Goal: Connect with others: Connect with others

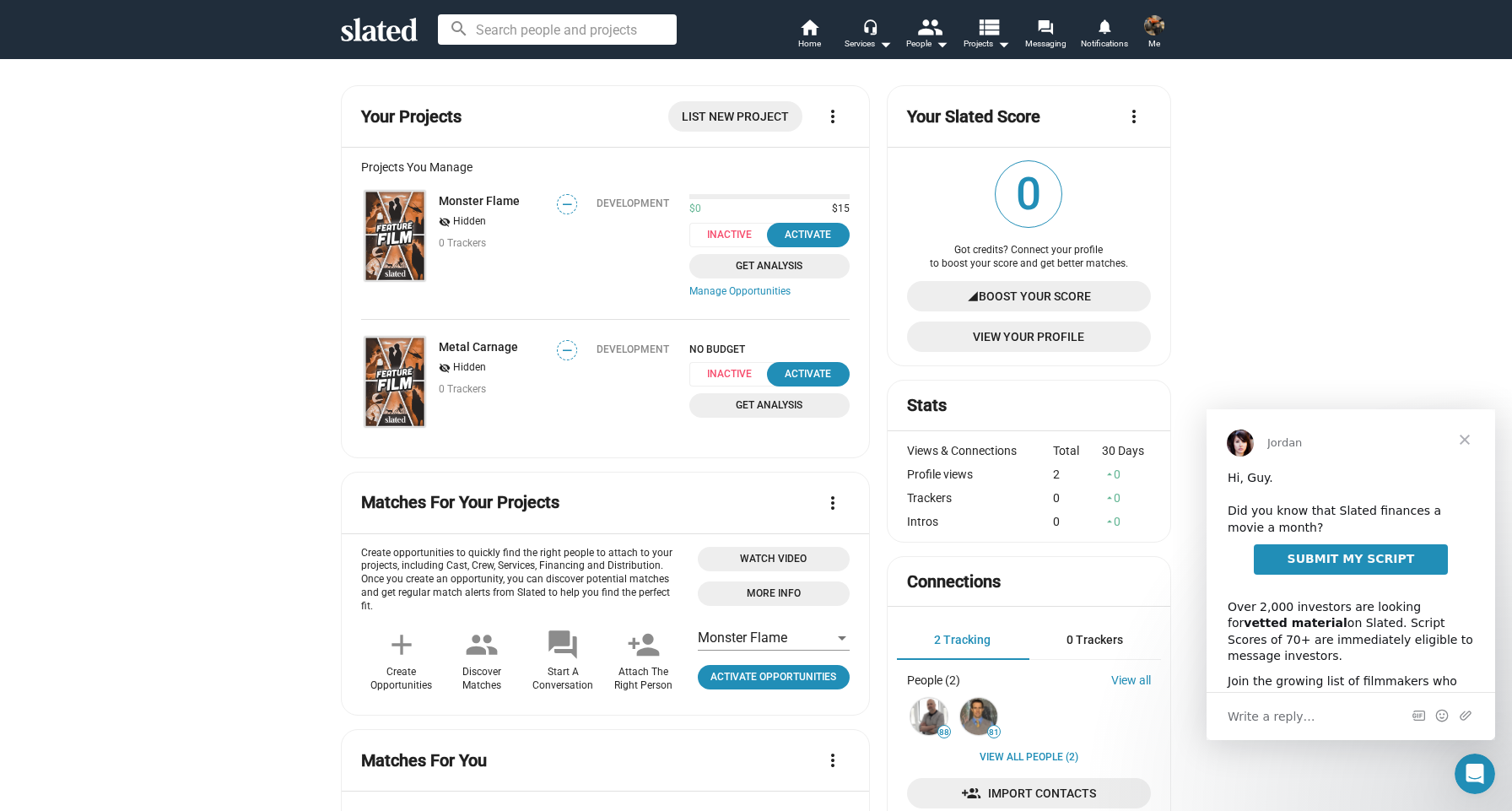
click at [447, 220] on mat-icon "visibility_off" at bounding box center [444, 222] width 12 height 16
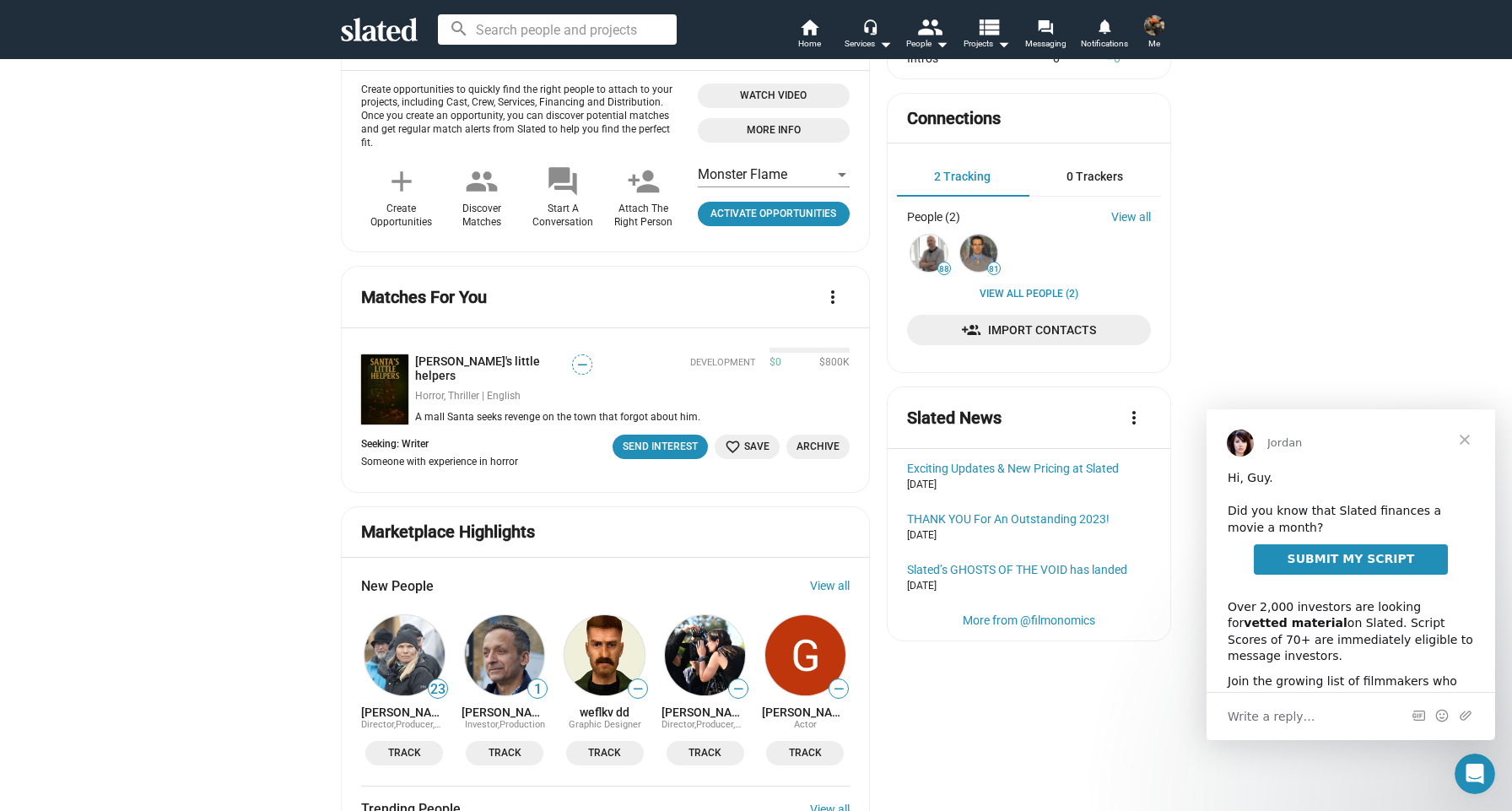
scroll to position [612, 0]
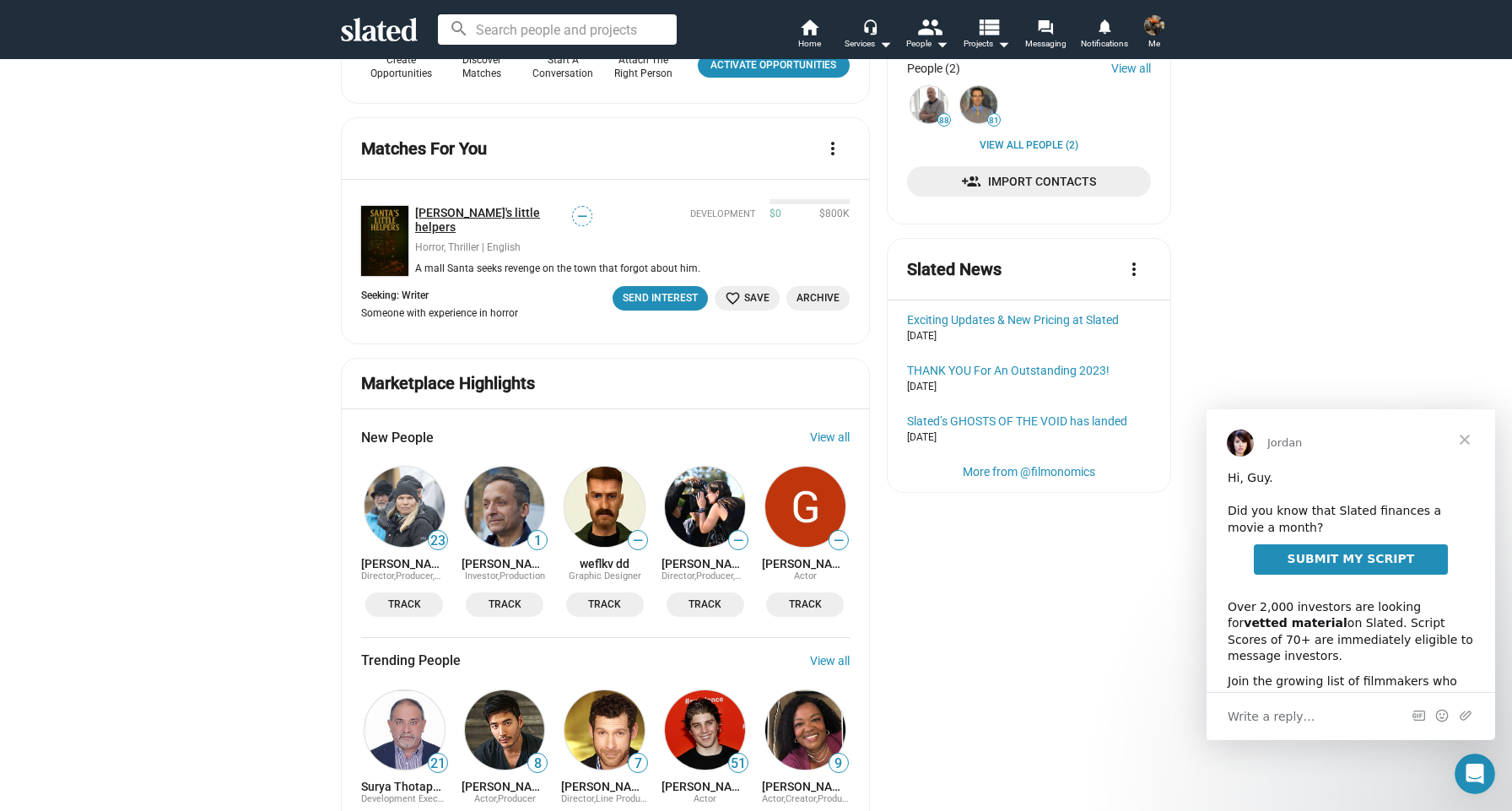
click at [494, 206] on link "[PERSON_NAME]'s little helpers" at bounding box center [493, 221] width 157 height 29
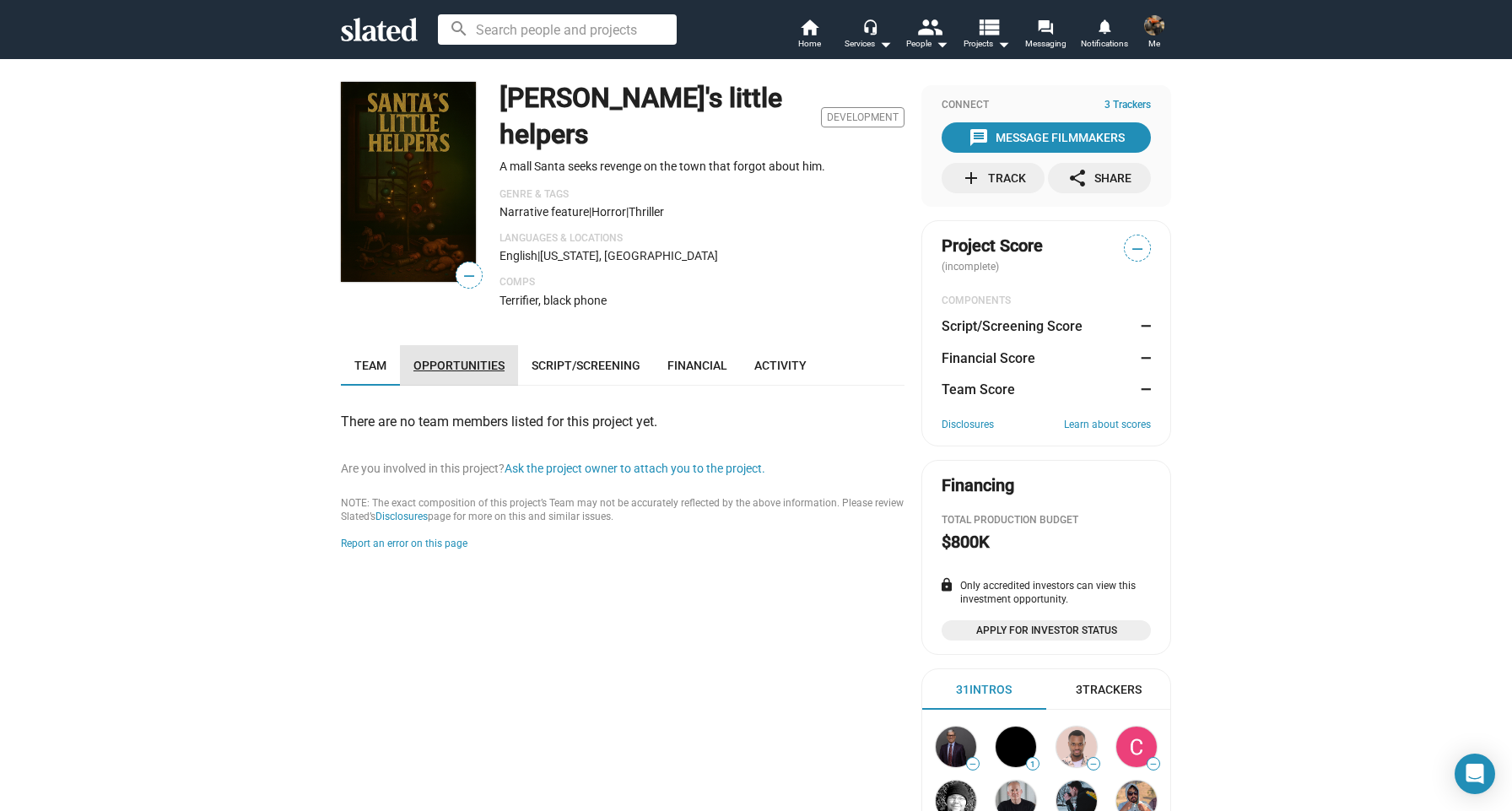
click at [466, 359] on span "Opportunities" at bounding box center [459, 366] width 91 height 14
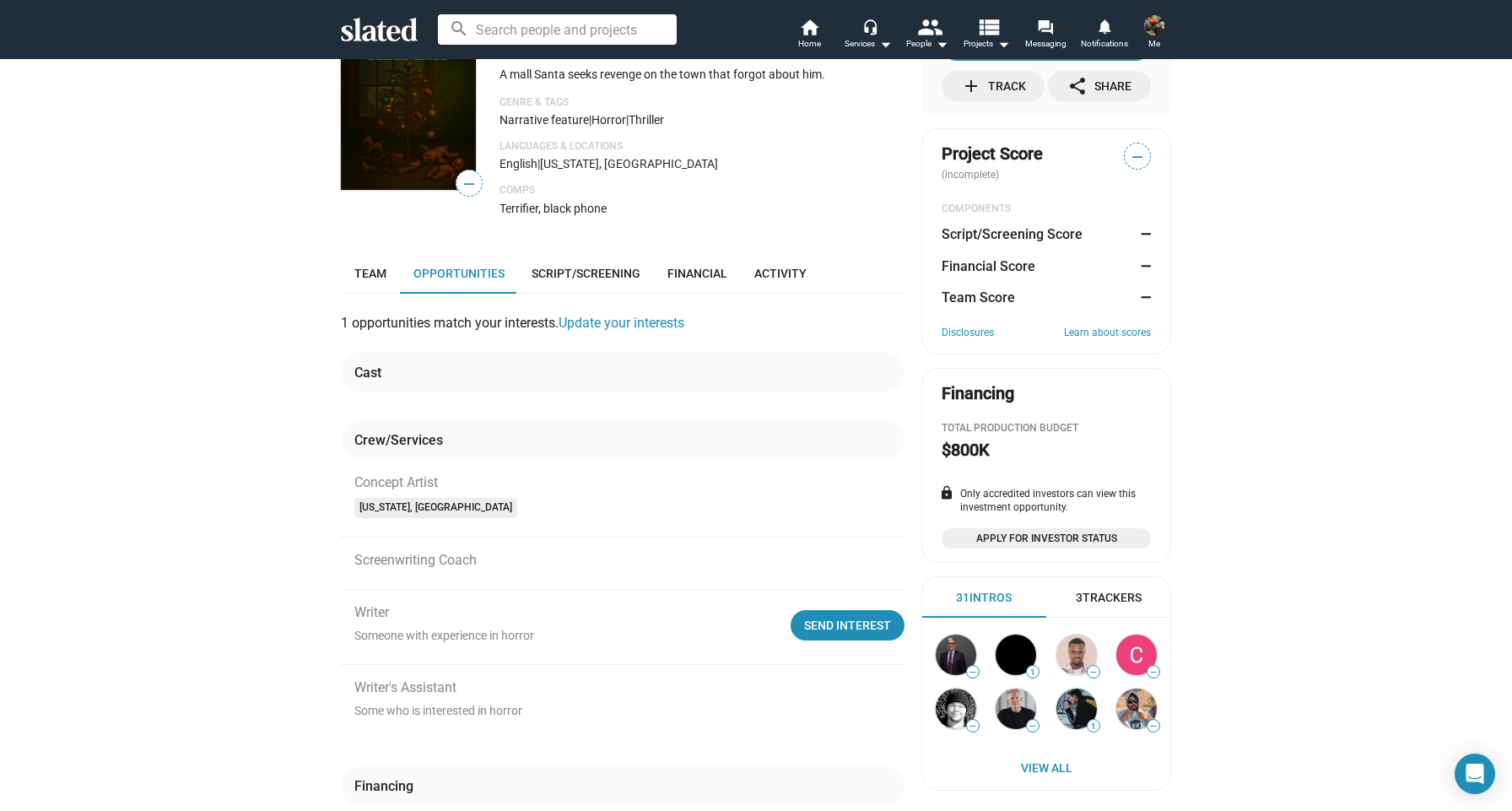
scroll to position [87, 0]
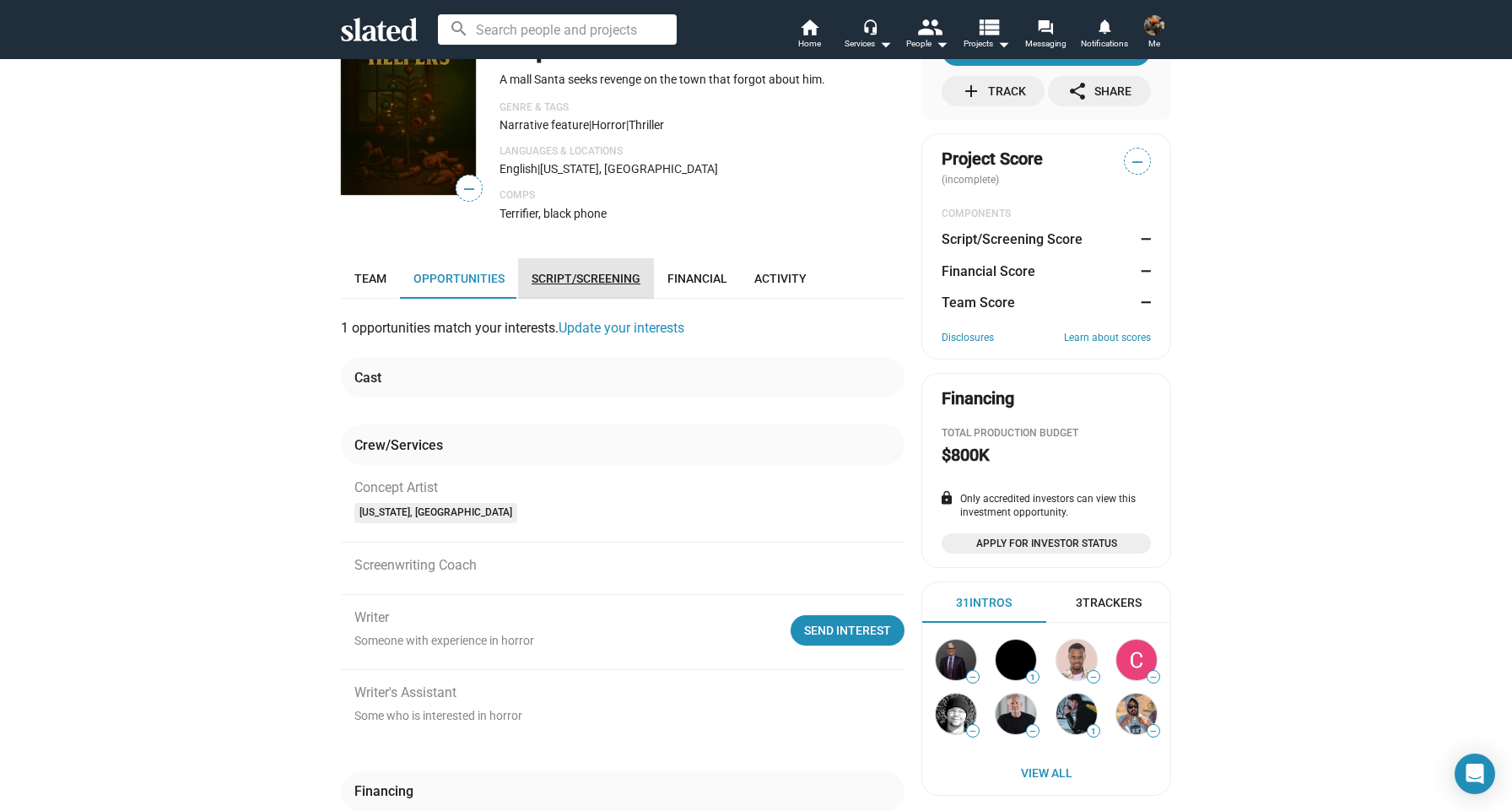
click at [564, 259] on link "Script/Screening" at bounding box center [586, 279] width 136 height 41
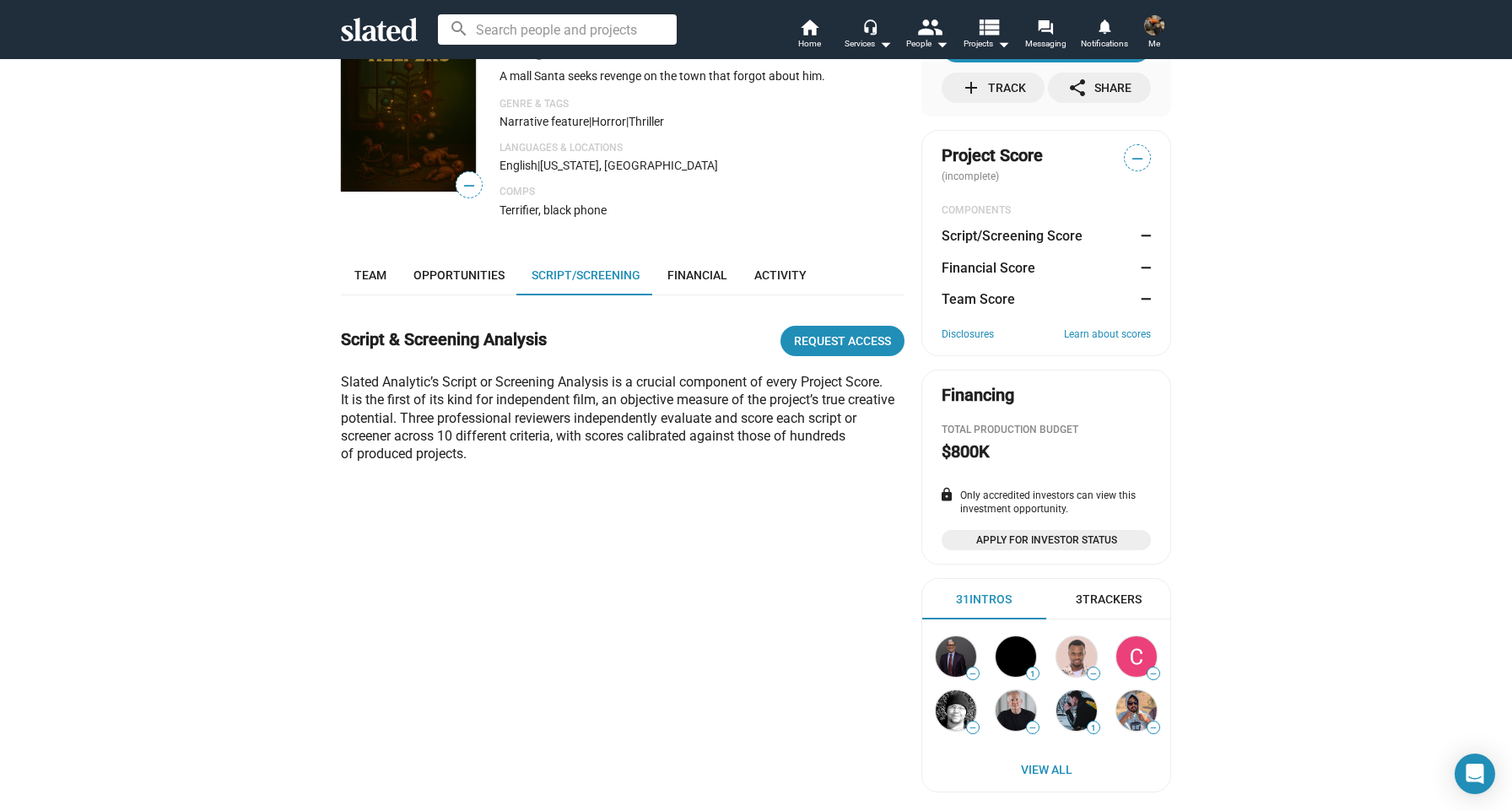
scroll to position [251, 0]
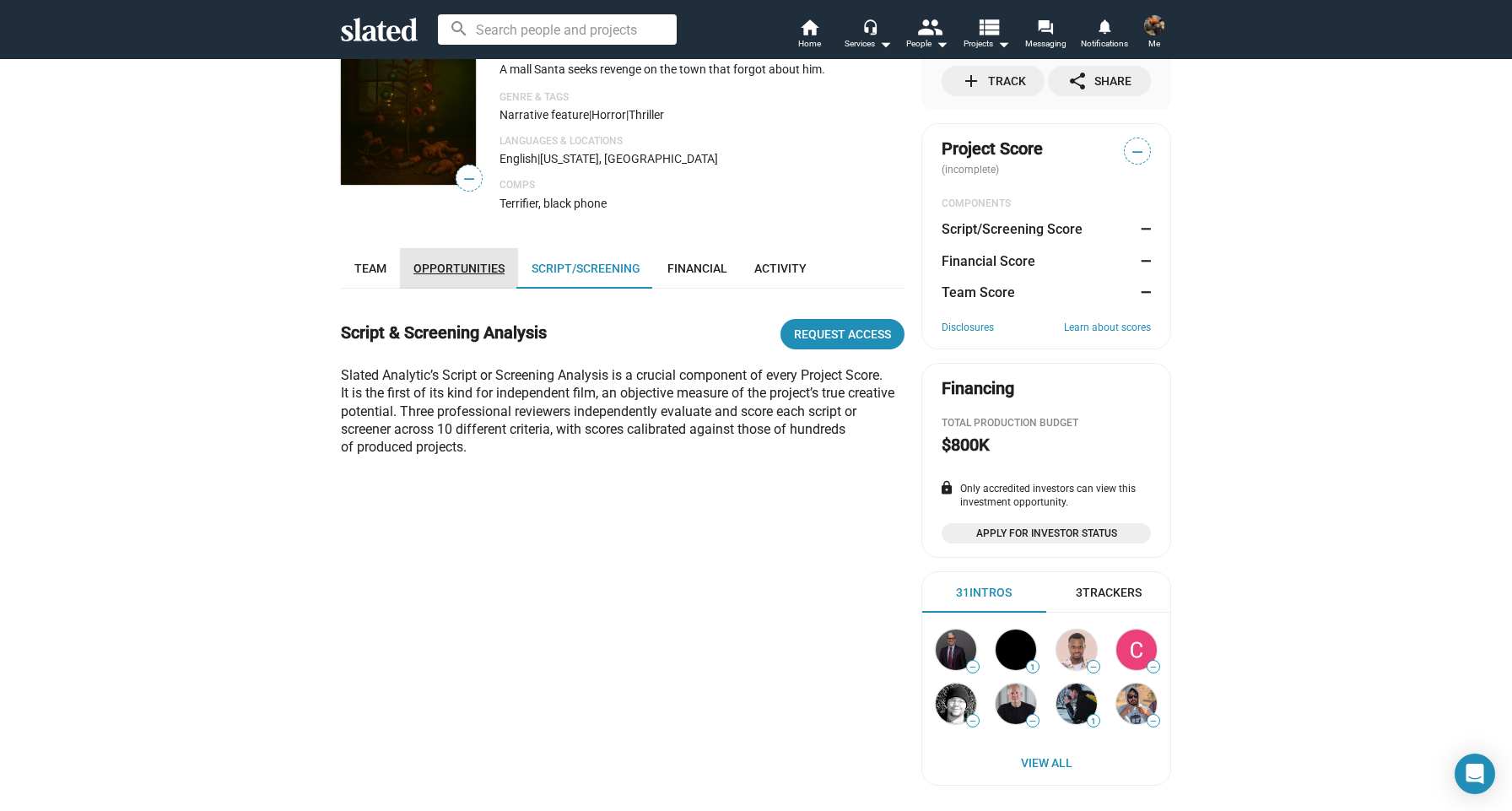
click at [471, 262] on span "Opportunities" at bounding box center [459, 268] width 91 height 14
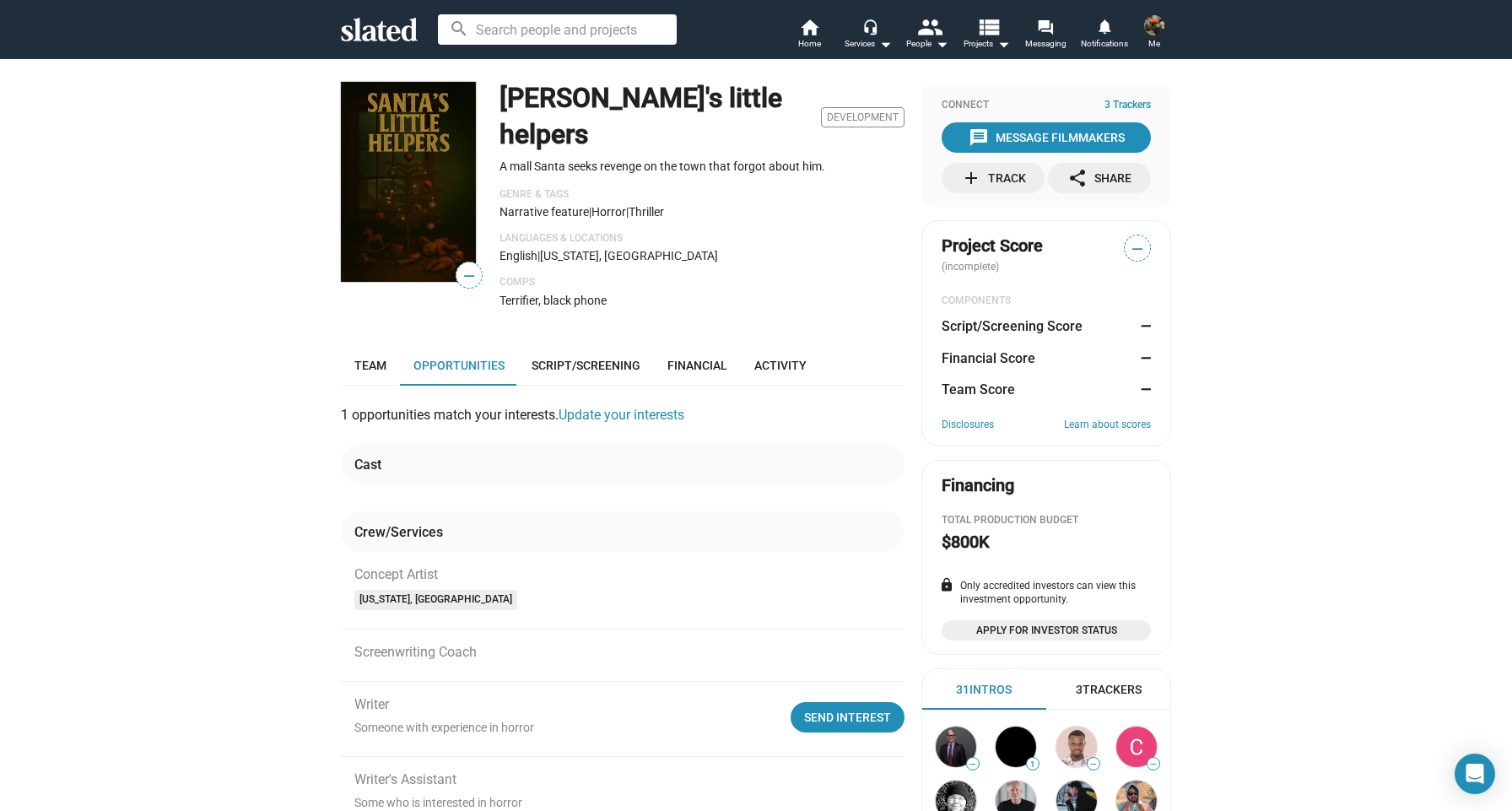
click at [454, 232] on img at bounding box center [408, 182] width 135 height 200
drag, startPoint x: 833, startPoint y: 129, endPoint x: 498, endPoint y: 135, distance: 335.1
click at [498, 135] on div "— [PERSON_NAME]'s little helpers Development A mall Santa seeks revenge on the …" at bounding box center [623, 201] width 564 height 239
click at [588, 345] on link "Script/Screening" at bounding box center [586, 366] width 136 height 41
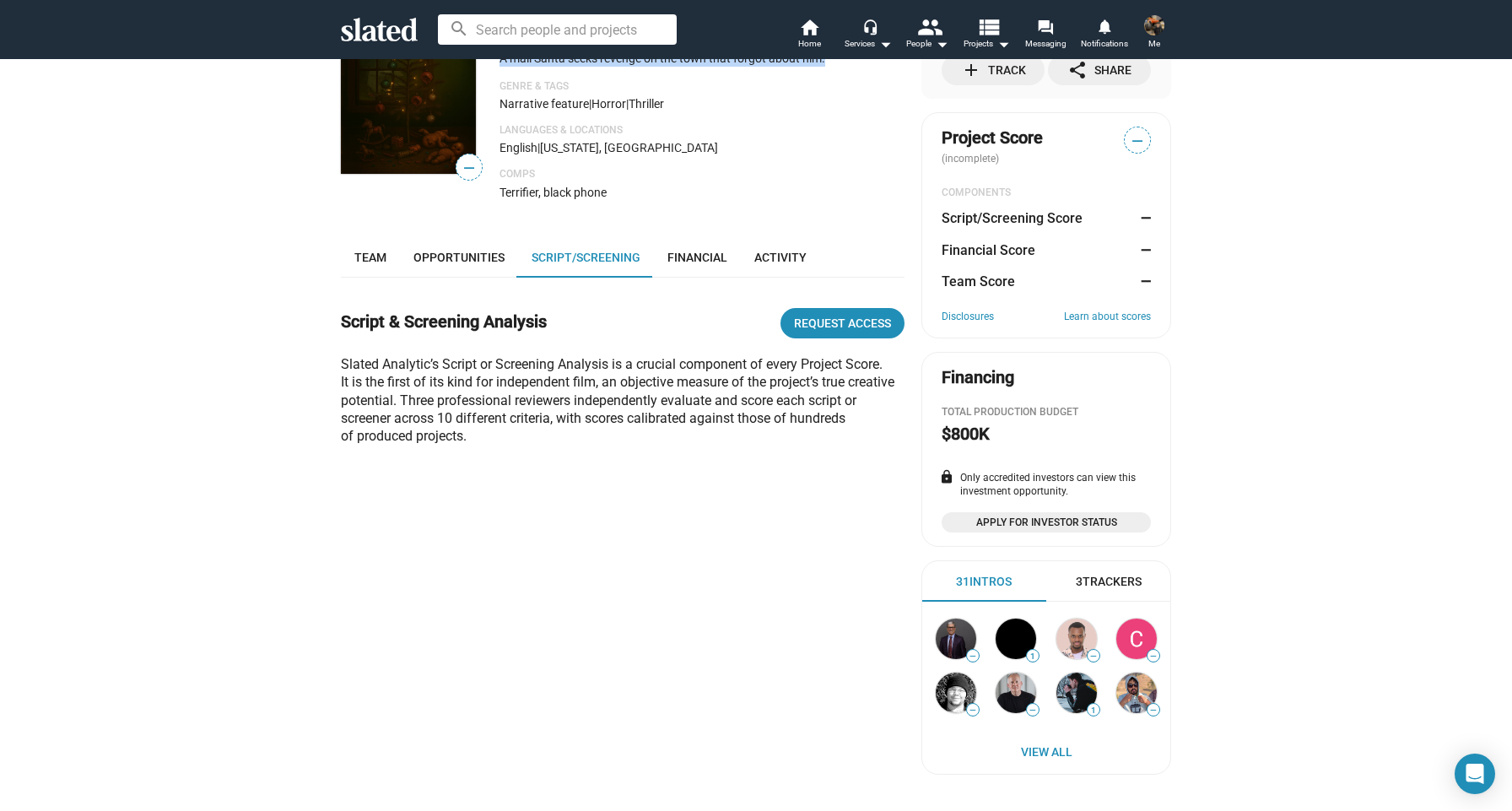
scroll to position [60, 0]
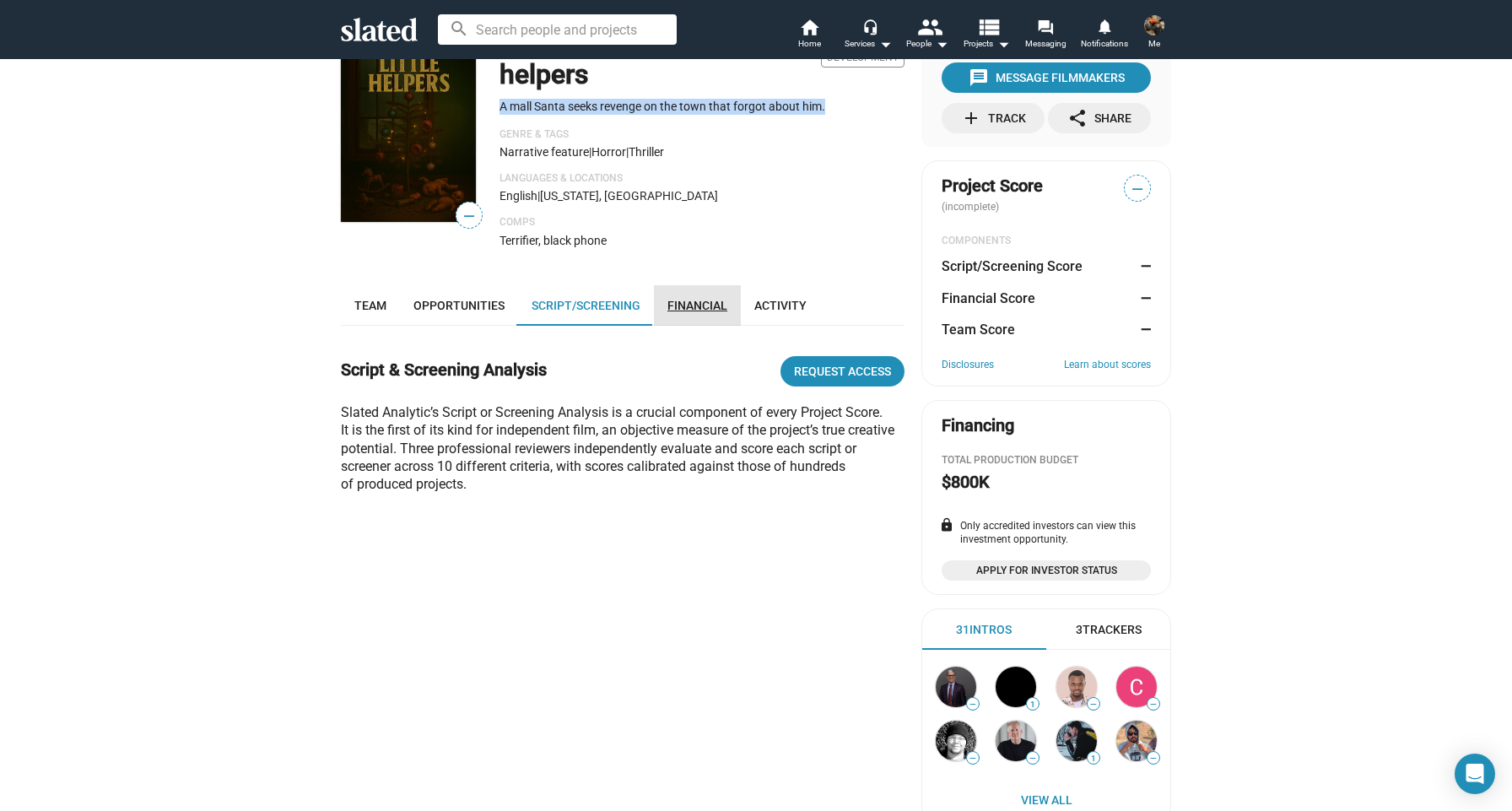
click at [705, 285] on link "Financial" at bounding box center [696, 305] width 87 height 41
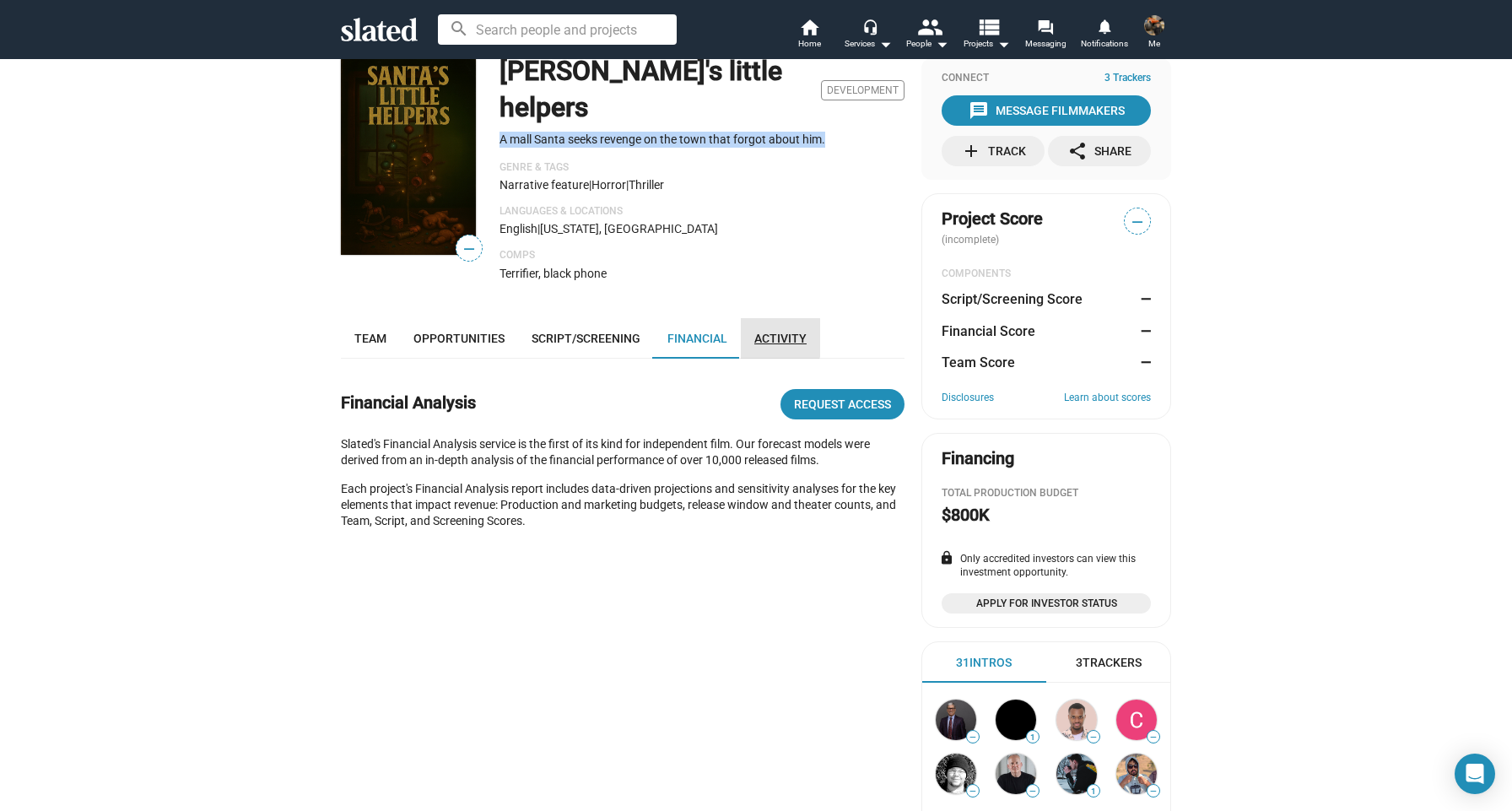
click at [756, 332] on span "Activity" at bounding box center [781, 338] width 53 height 14
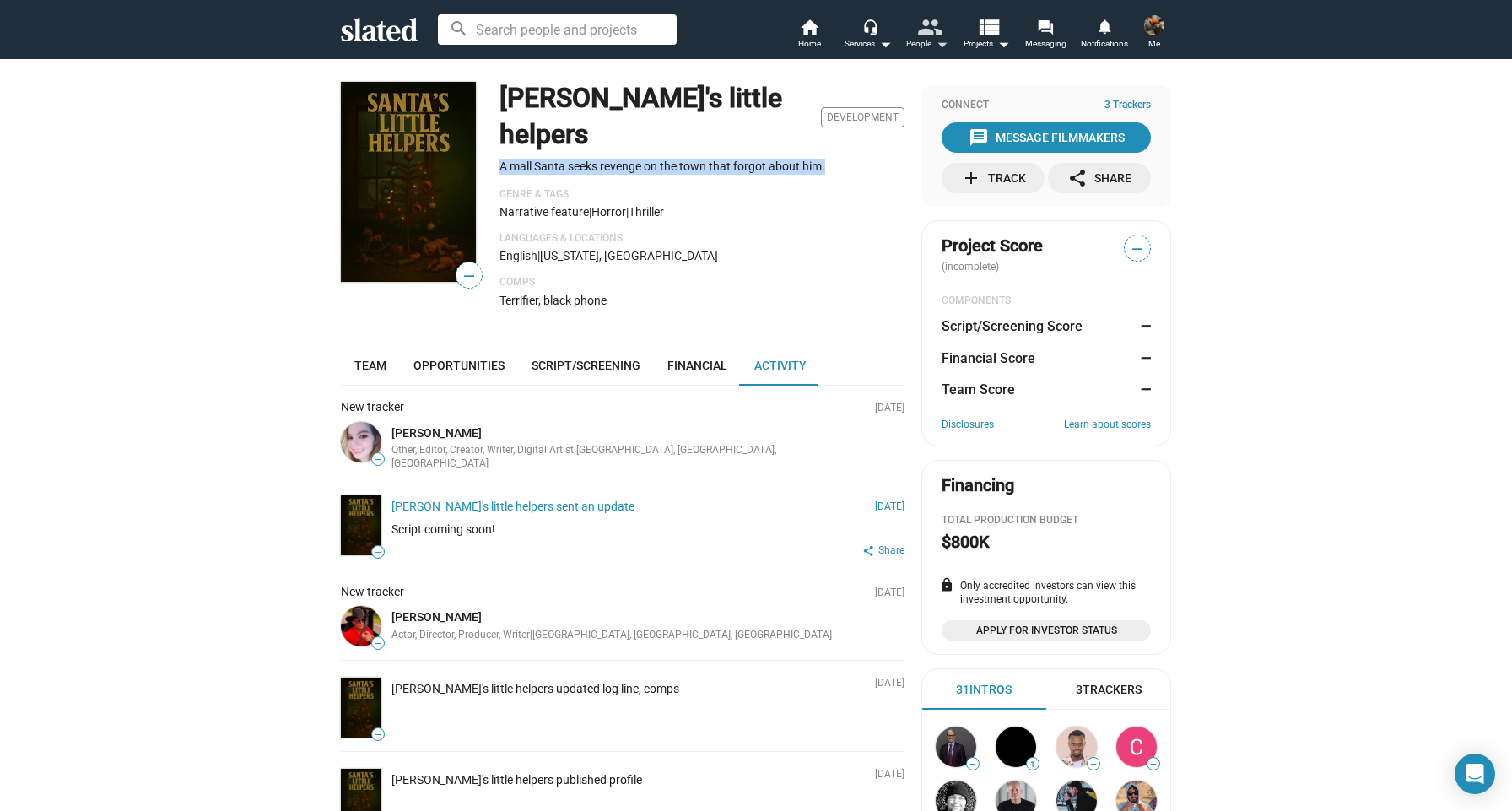
click at [922, 33] on mat-icon "people" at bounding box center [929, 26] width 24 height 24
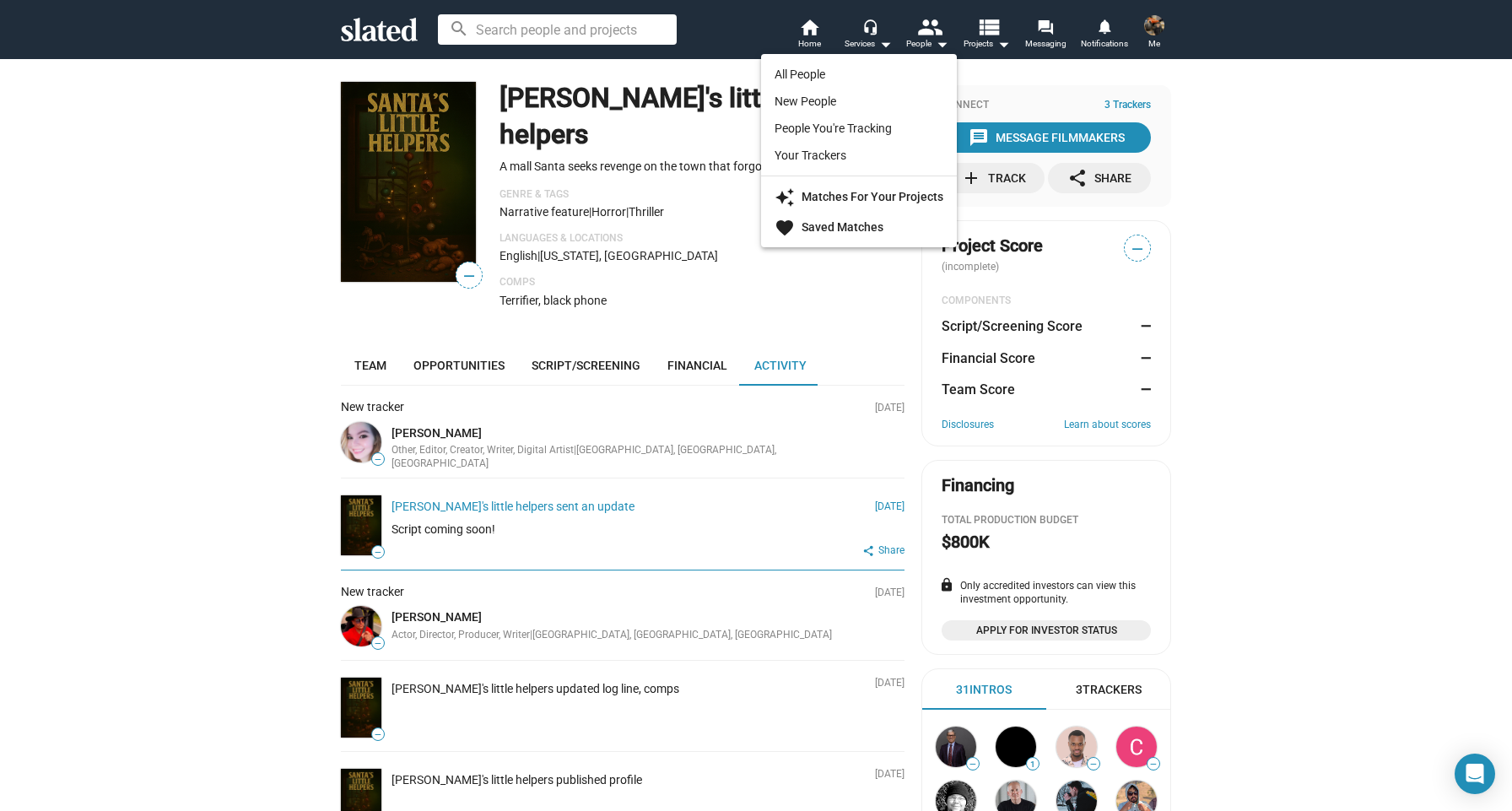
click at [986, 30] on div at bounding box center [756, 406] width 1512 height 811
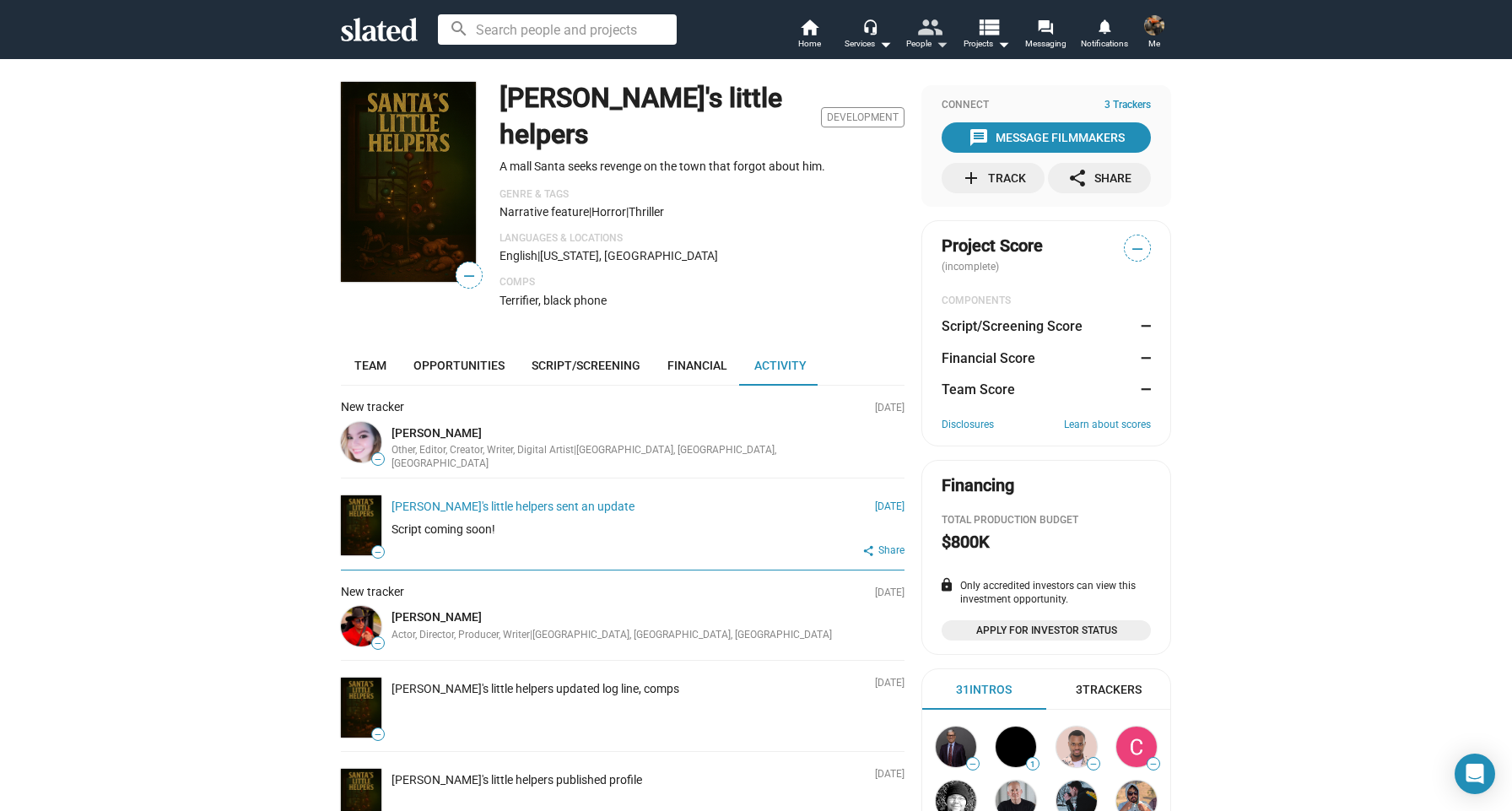
click at [934, 29] on mat-icon "people" at bounding box center [929, 26] width 24 height 24
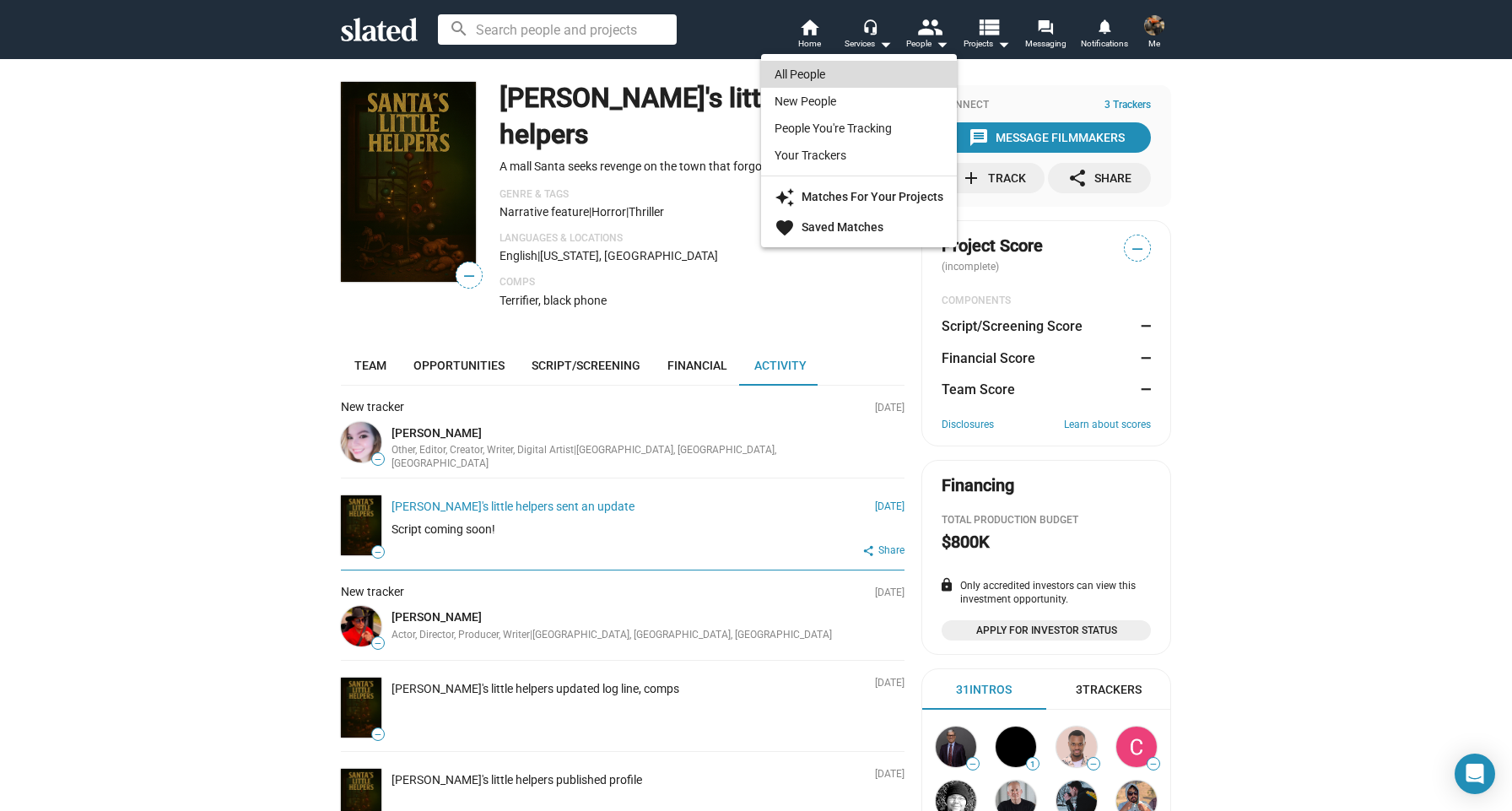
click at [891, 77] on link "All People" at bounding box center [859, 74] width 195 height 27
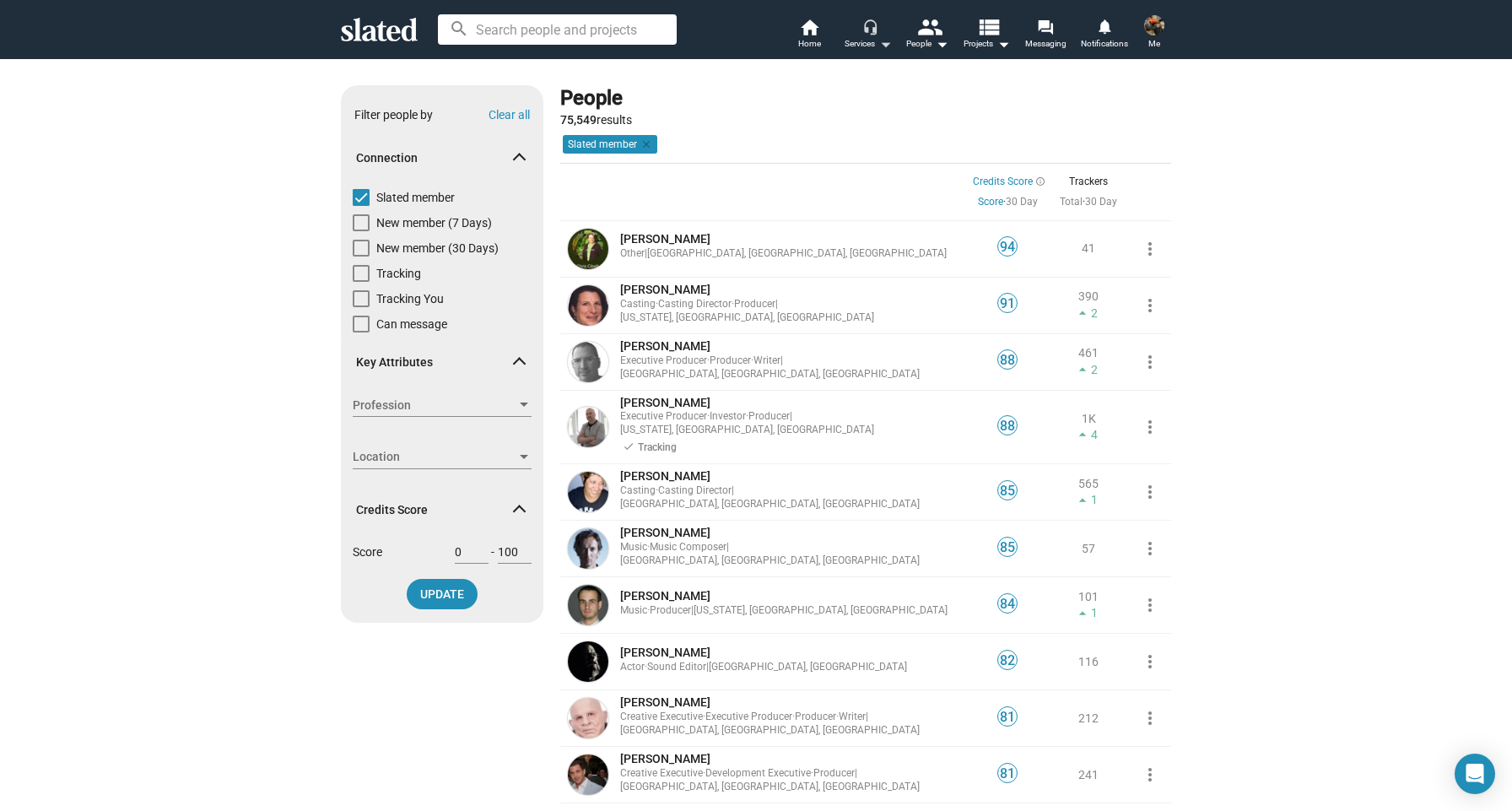
click at [876, 29] on mat-icon "headset_mic" at bounding box center [870, 26] width 16 height 16
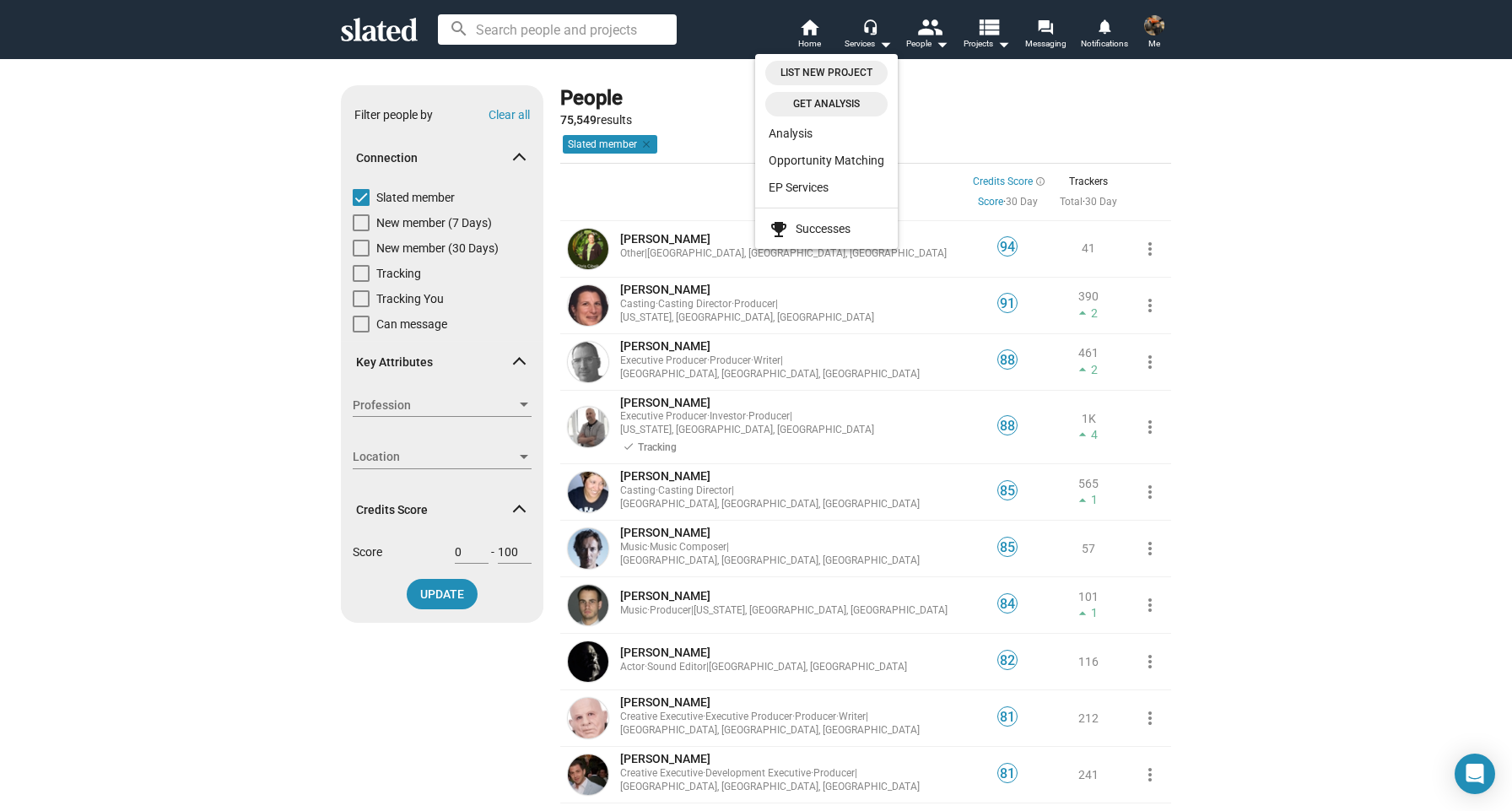
click at [1070, 39] on div at bounding box center [756, 406] width 1512 height 811
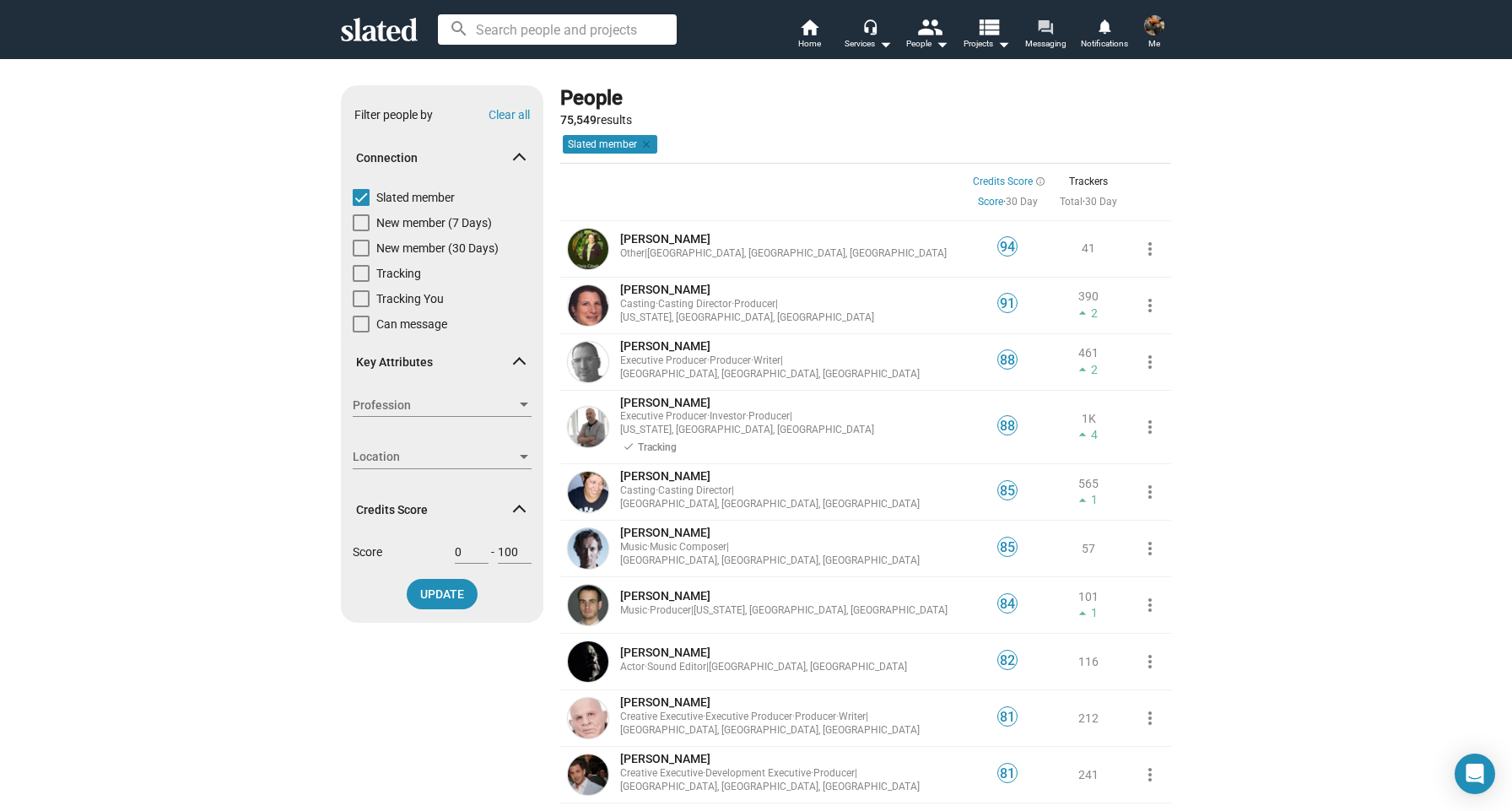
click at [1063, 40] on span "Messaging" at bounding box center [1045, 44] width 42 height 20
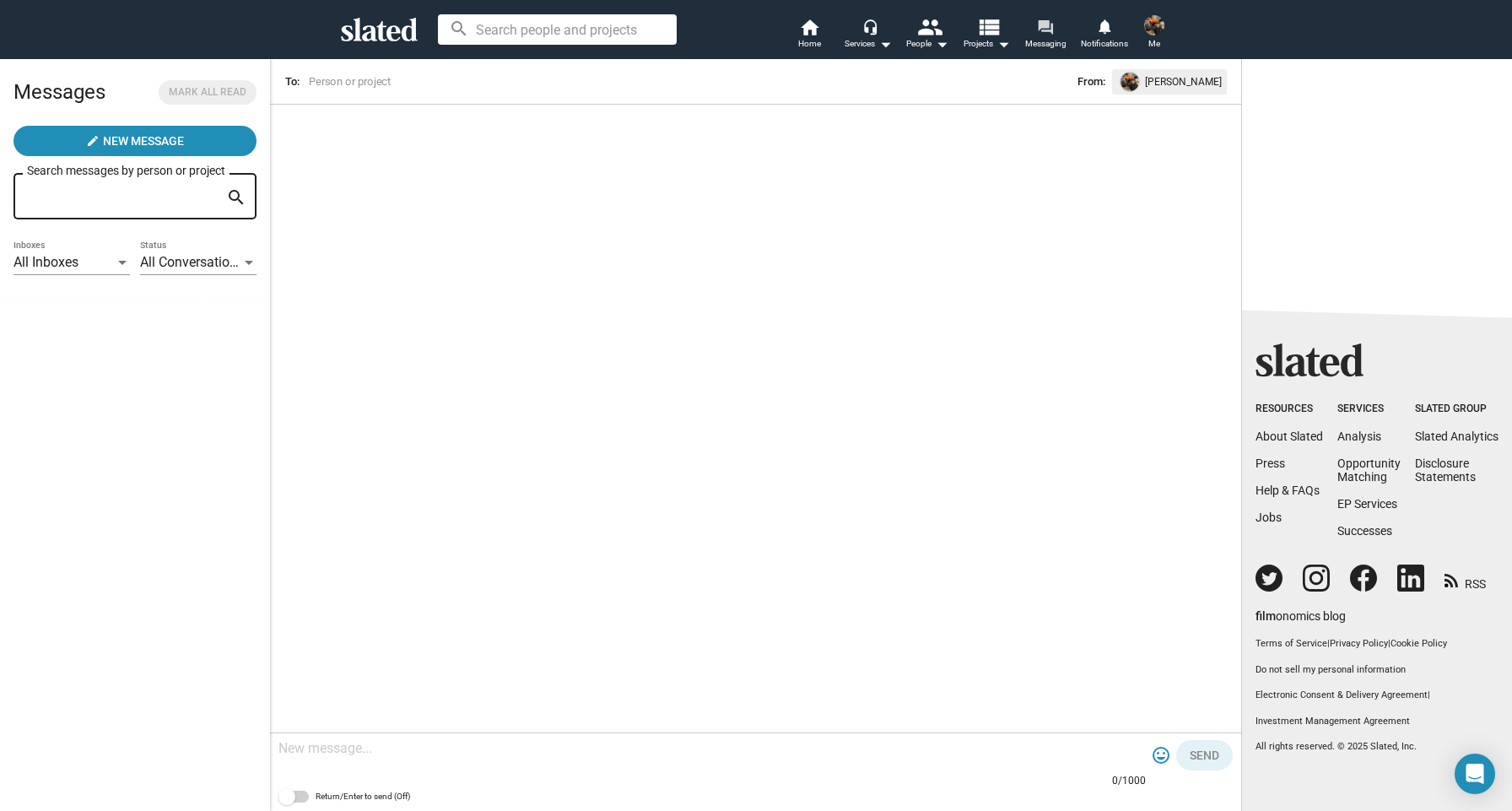
click at [1053, 30] on mat-icon "forum" at bounding box center [1044, 26] width 16 height 16
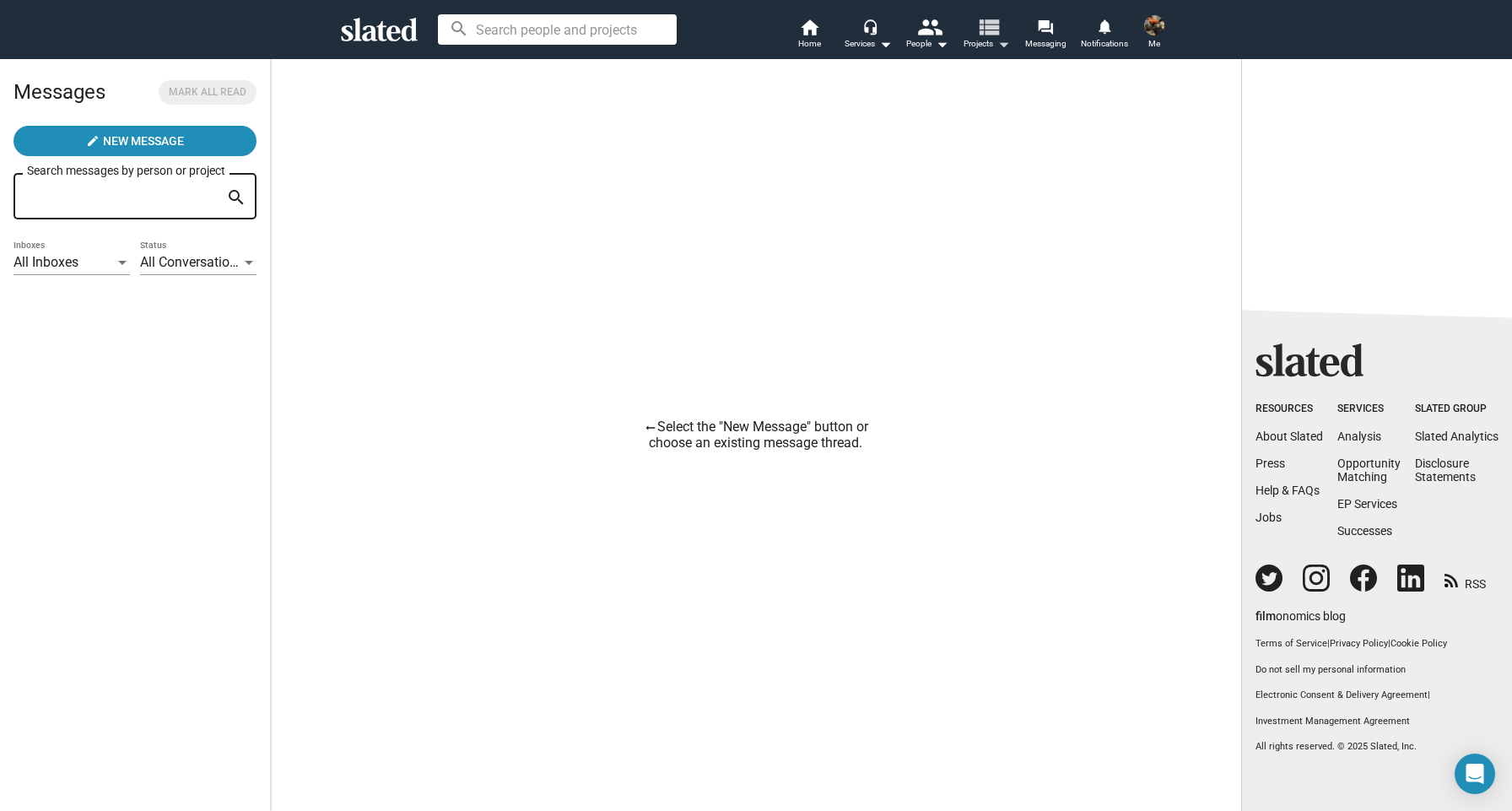
click at [992, 35] on mat-icon "view_list" at bounding box center [988, 26] width 24 height 24
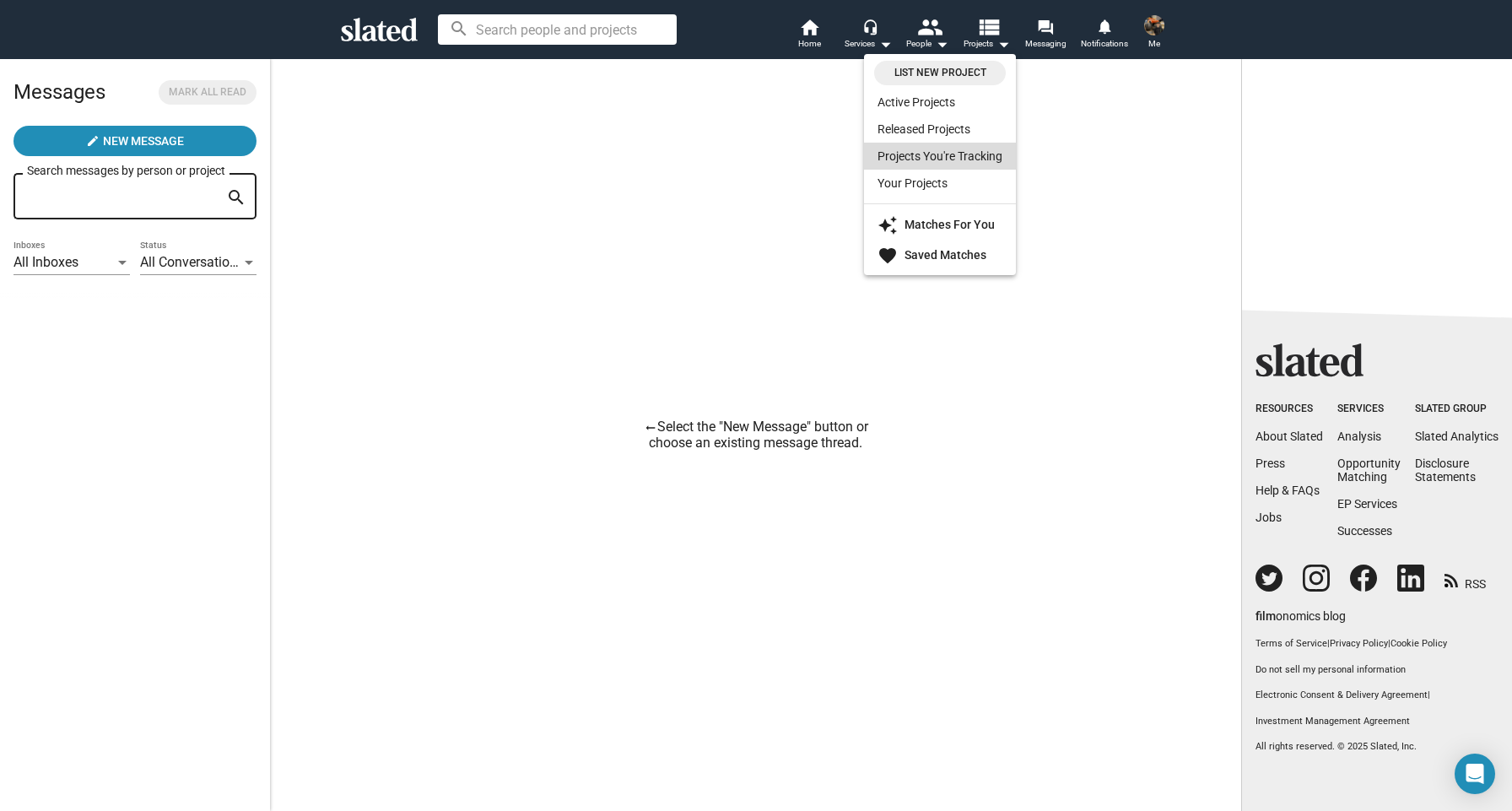
click at [966, 161] on link "Projects You're Tracking" at bounding box center [940, 157] width 152 height 27
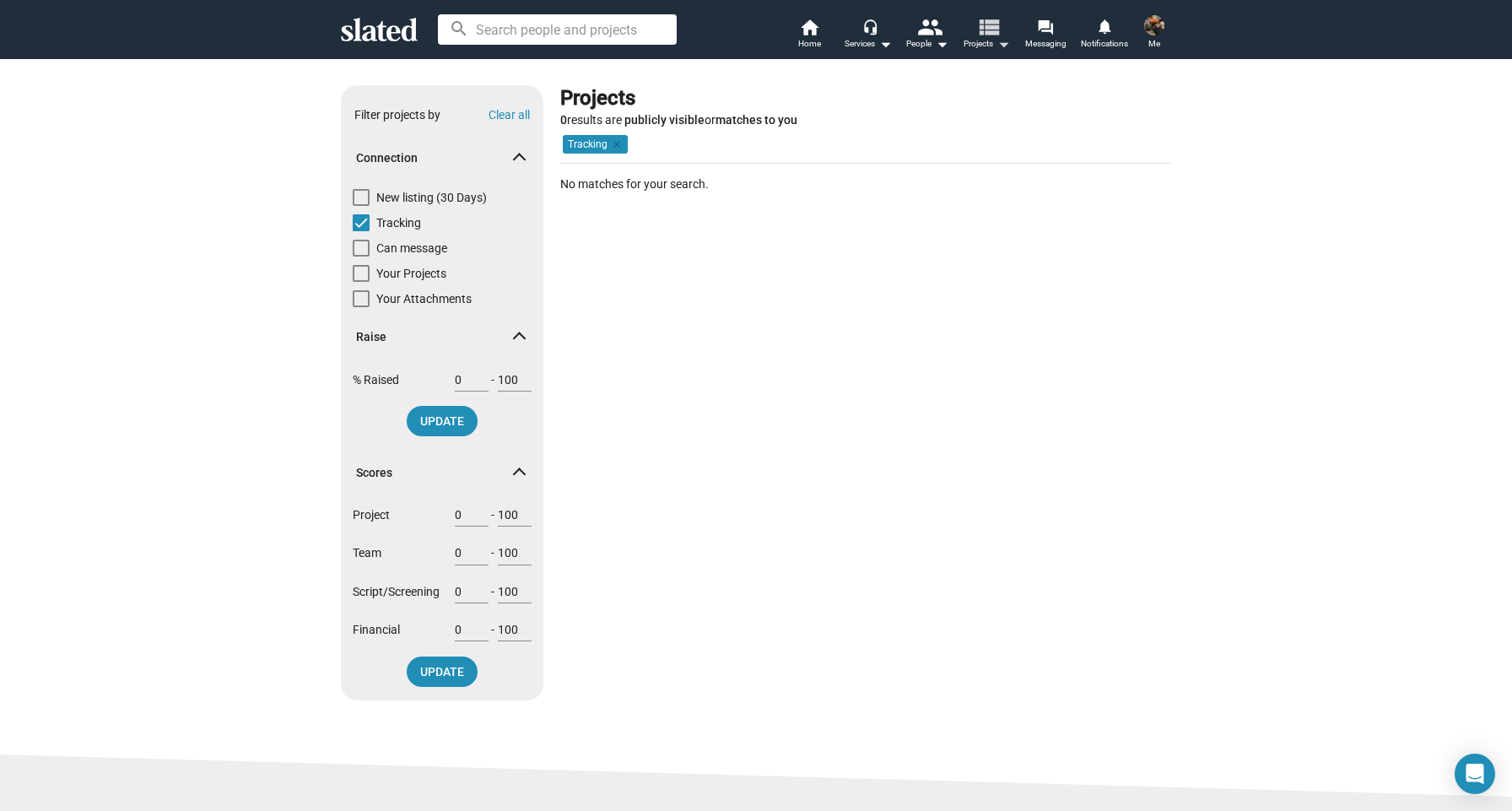
click at [973, 42] on span "Projects arrow_drop_down" at bounding box center [987, 44] width 47 height 20
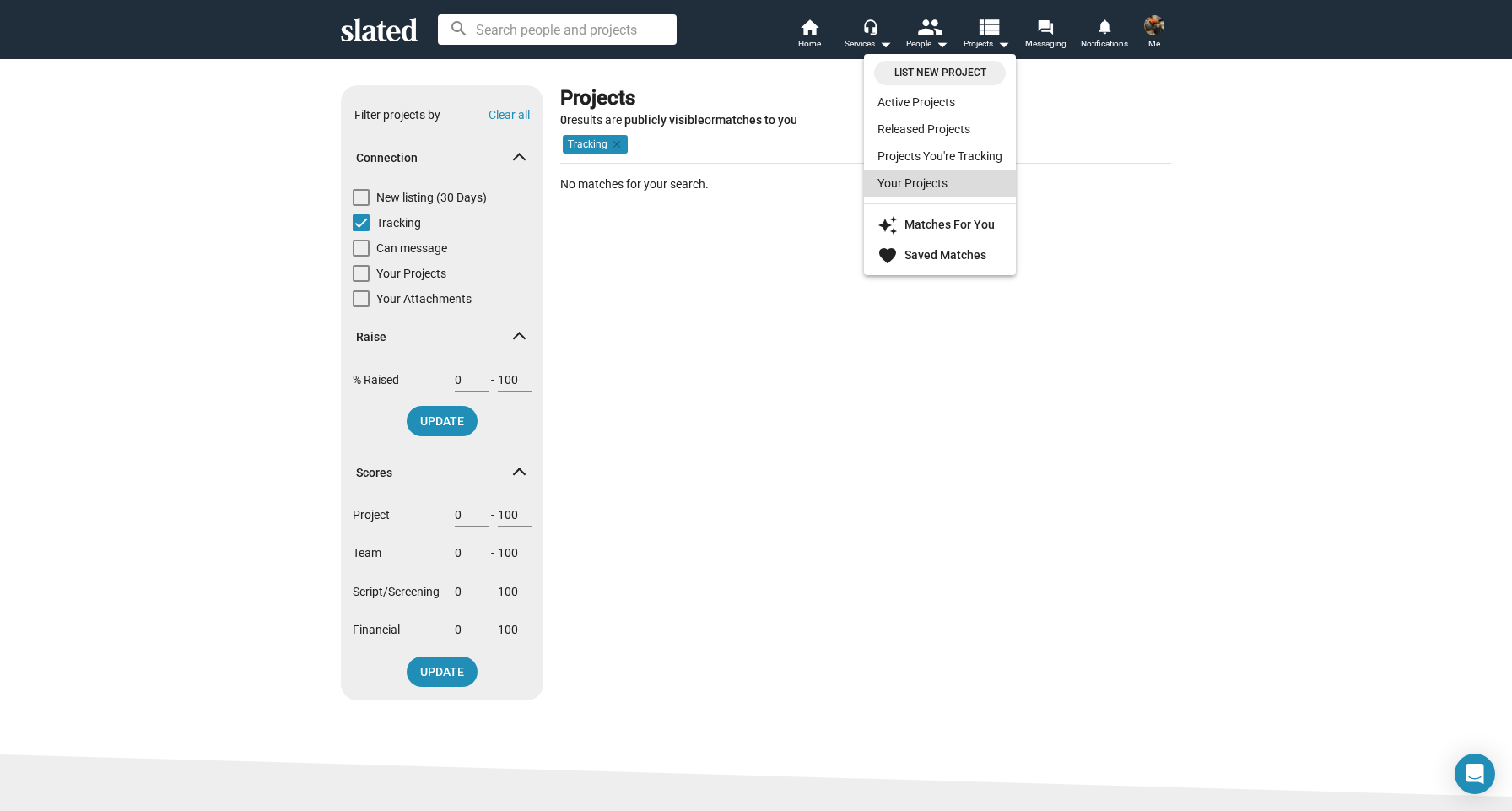
click at [957, 184] on link "Your Projects" at bounding box center [940, 183] width 152 height 27
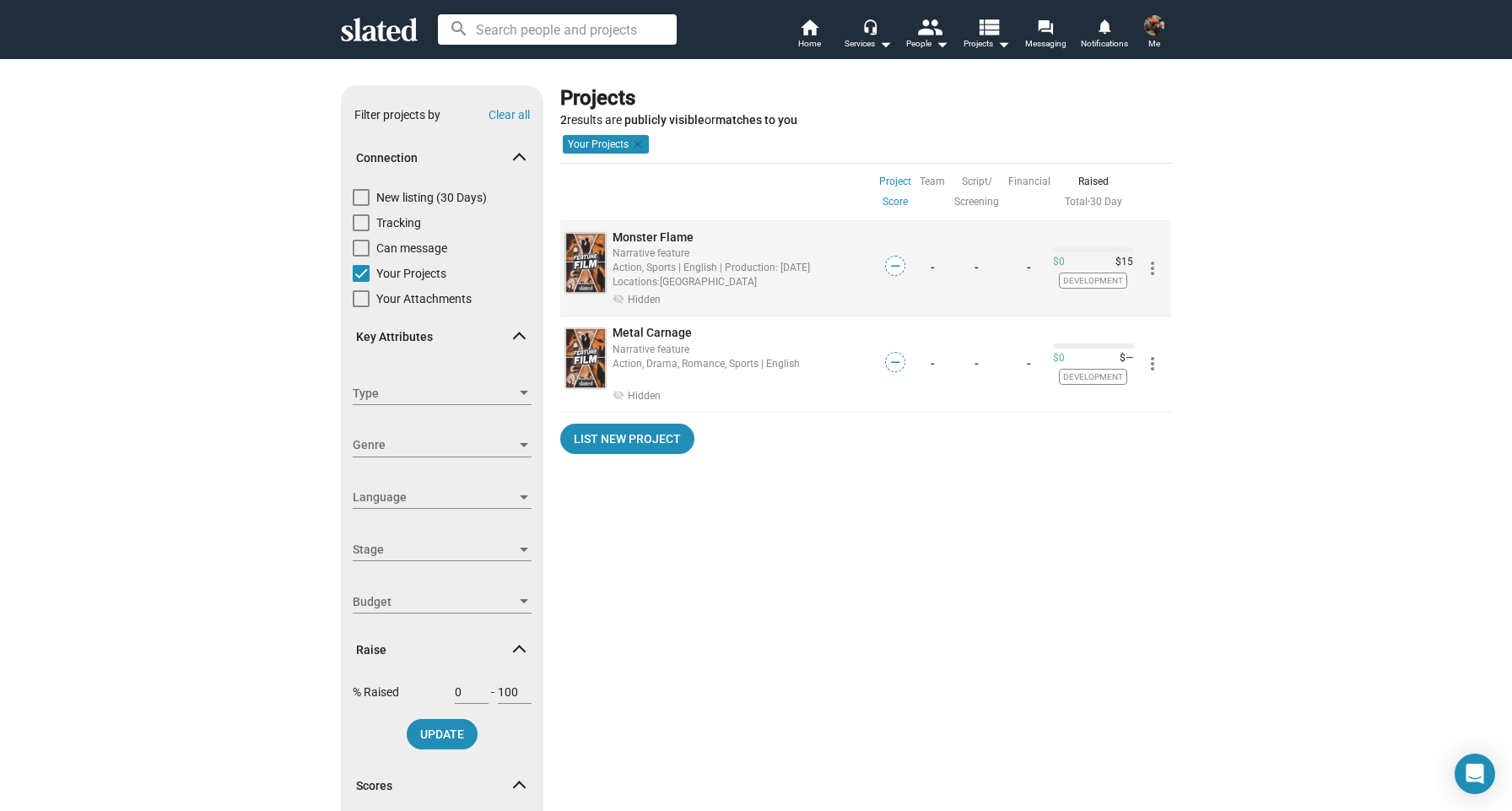
click at [756, 247] on div "Narrative feature" at bounding box center [743, 253] width 261 height 16
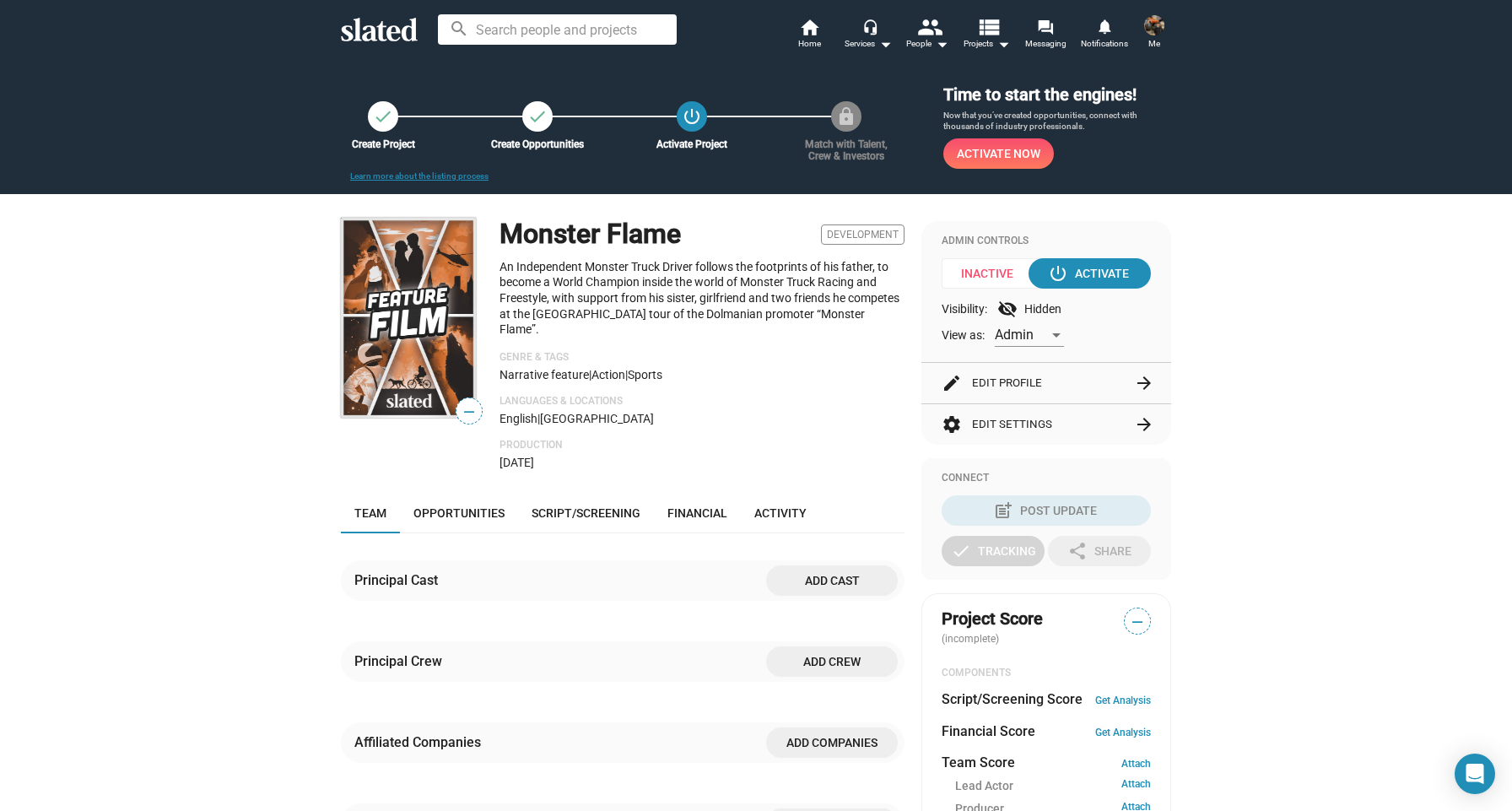
click at [1026, 327] on span "Admin" at bounding box center [1014, 335] width 39 height 16
click at [1102, 335] on div at bounding box center [756, 406] width 1512 height 811
click at [1094, 275] on div "power_settings_new Activate" at bounding box center [1090, 273] width 78 height 30
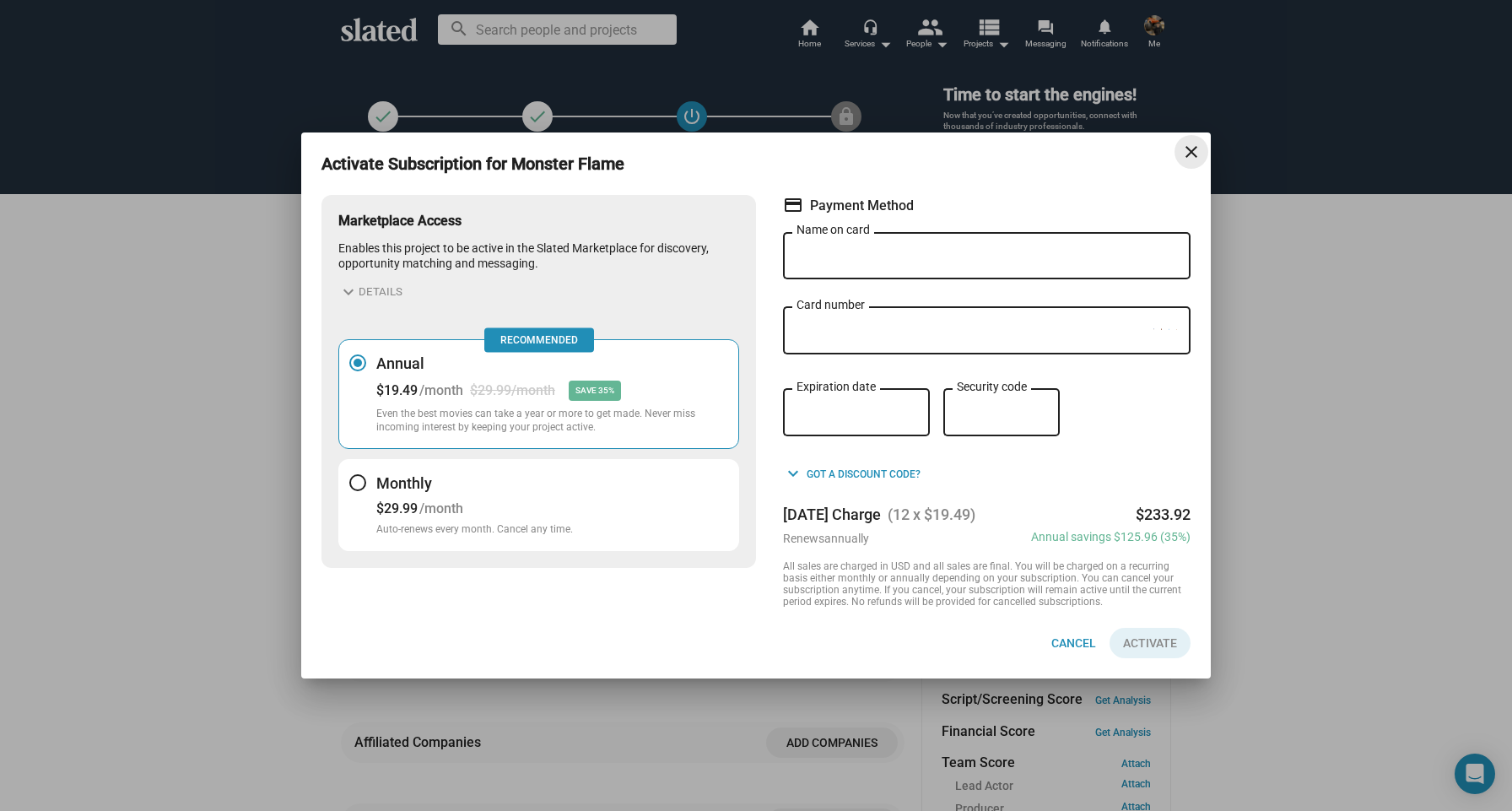
click at [1192, 163] on button "close" at bounding box center [1191, 152] width 34 height 34
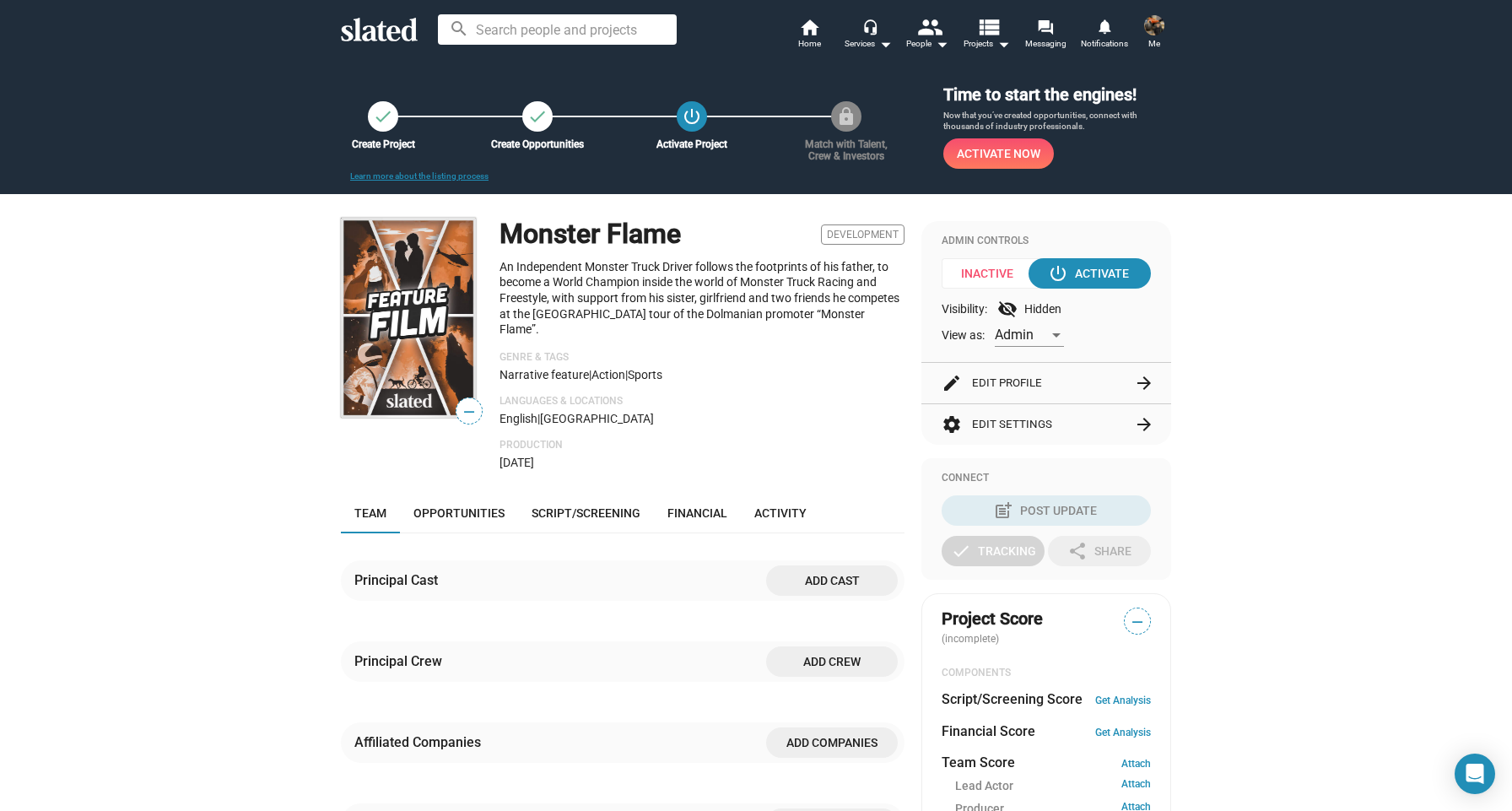
click at [1195, 159] on div "check Create Project check Create Opportunities power_settings_new Activate Pro…" at bounding box center [756, 126] width 1512 height 136
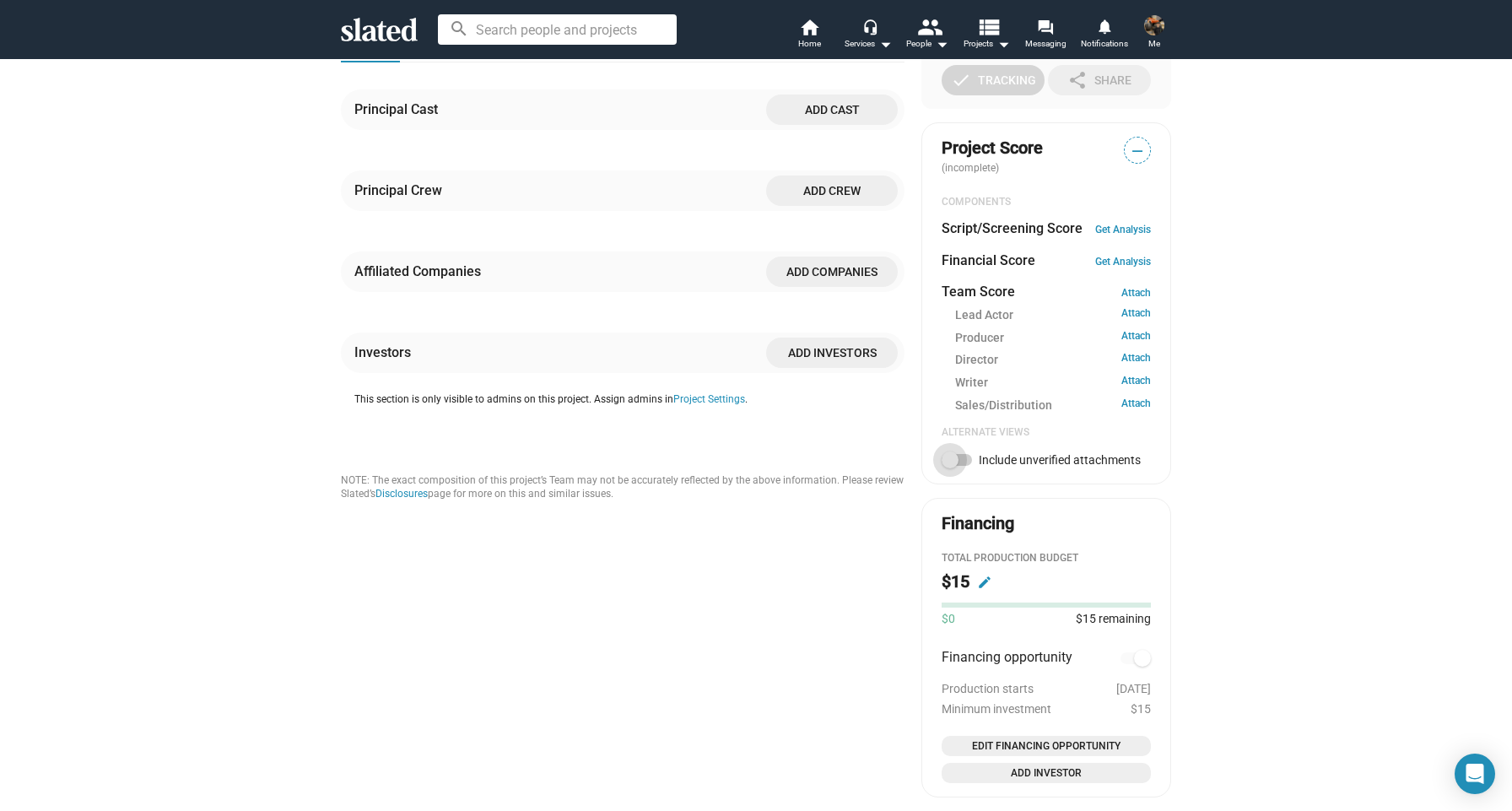
click at [966, 454] on span at bounding box center [956, 460] width 30 height 12
click at [950, 466] on input "Include unverified attachments" at bounding box center [949, 466] width 1 height 1
click at [947, 454] on span at bounding box center [956, 460] width 30 height 12
click at [949, 466] on input "Include unverified attachments" at bounding box center [949, 466] width 1 height 1
checkbox input "false"
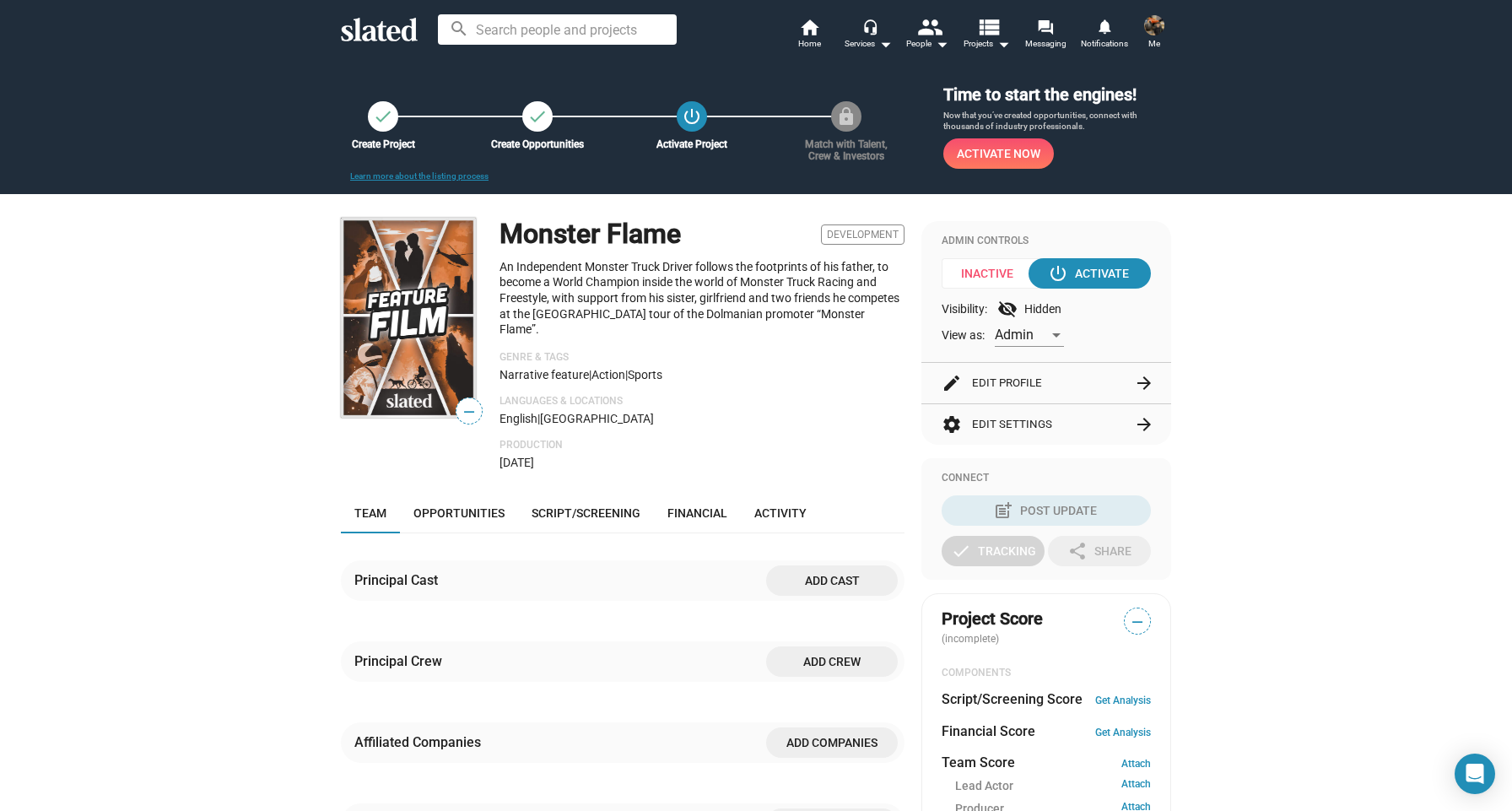
scroll to position [0, 0]
click at [869, 34] on mat-icon "headset_mic" at bounding box center [870, 26] width 16 height 16
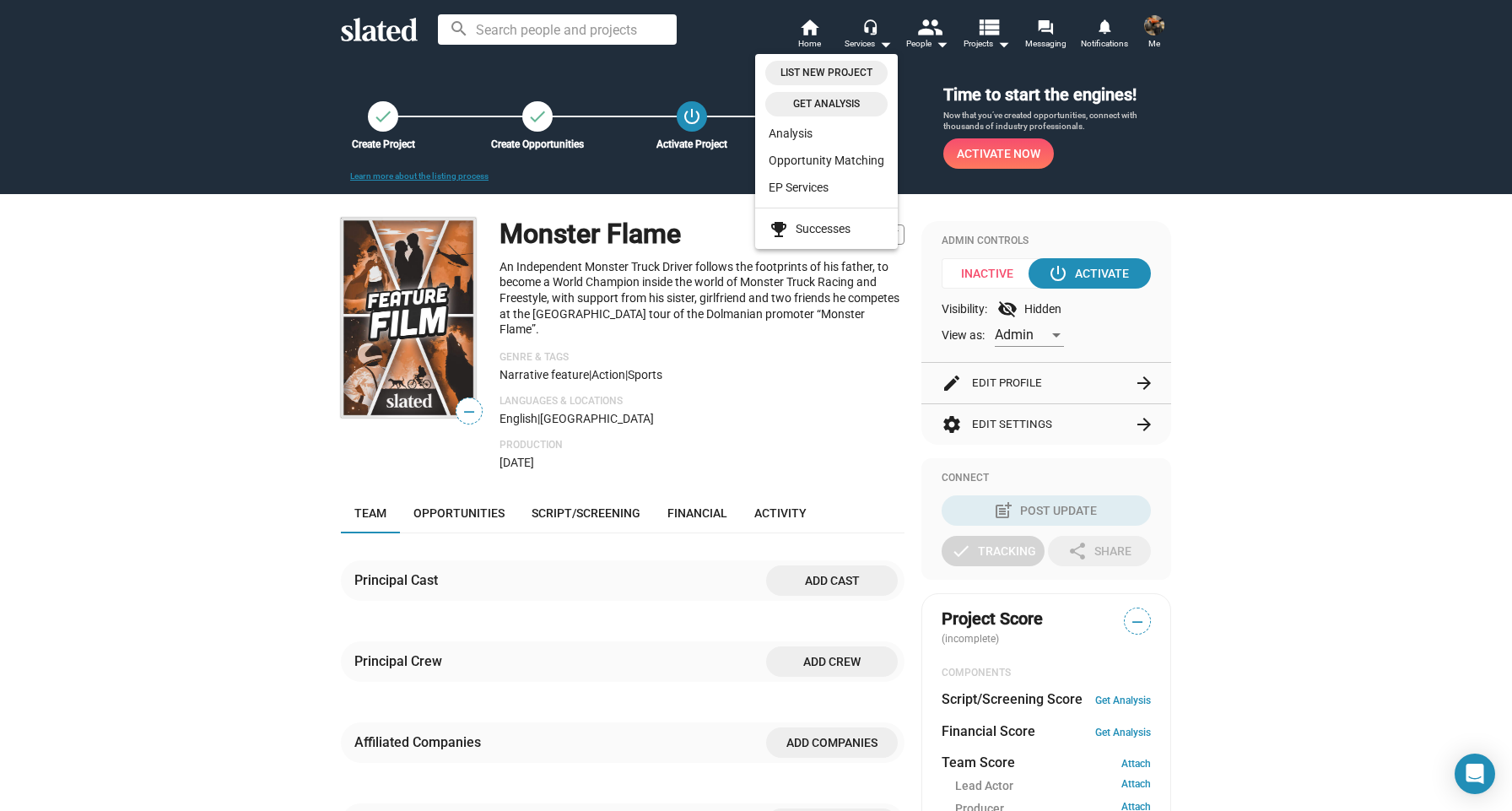
click at [820, 29] on div at bounding box center [756, 406] width 1512 height 811
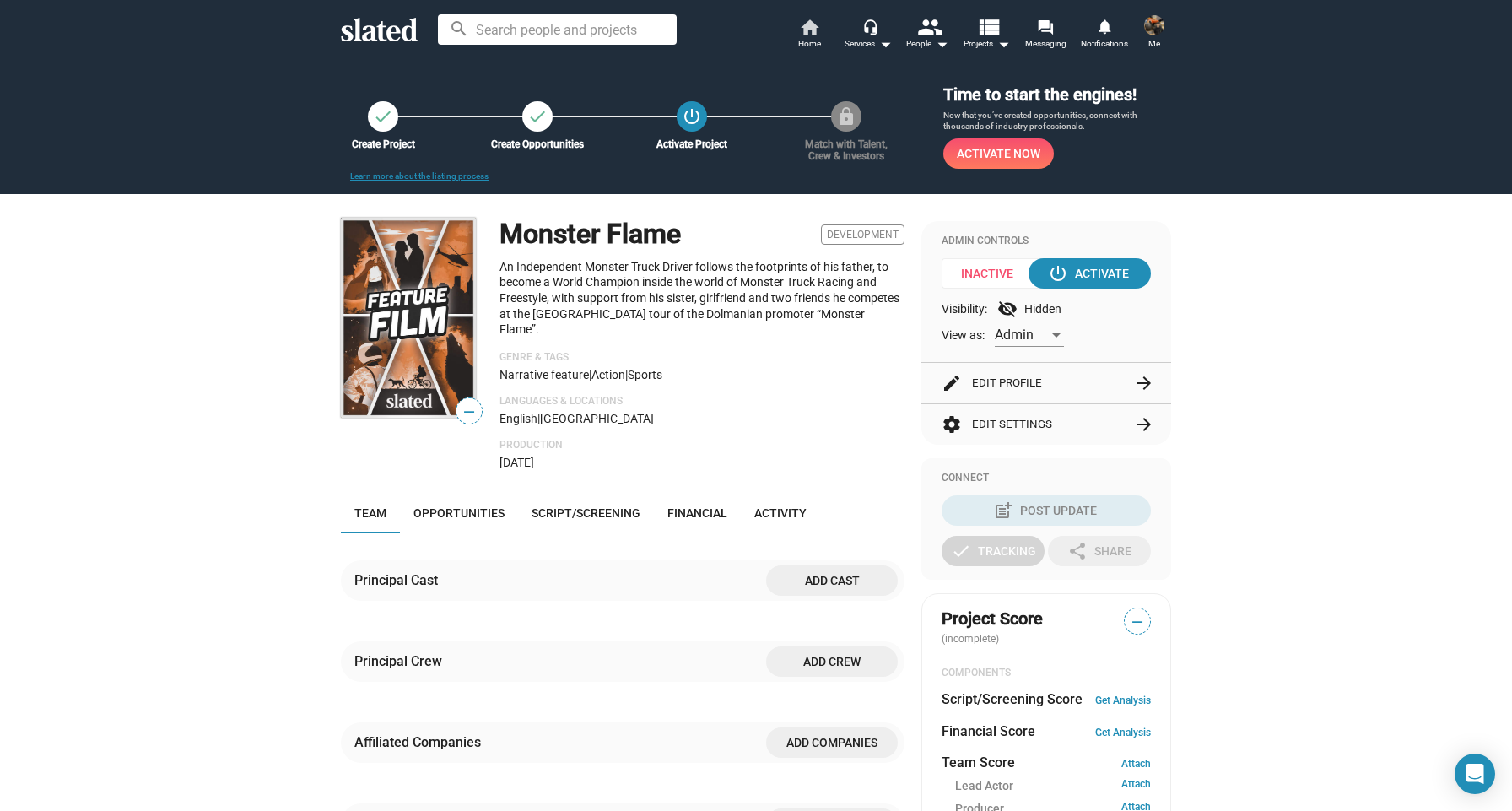
click at [814, 32] on mat-icon "home" at bounding box center [809, 26] width 20 height 20
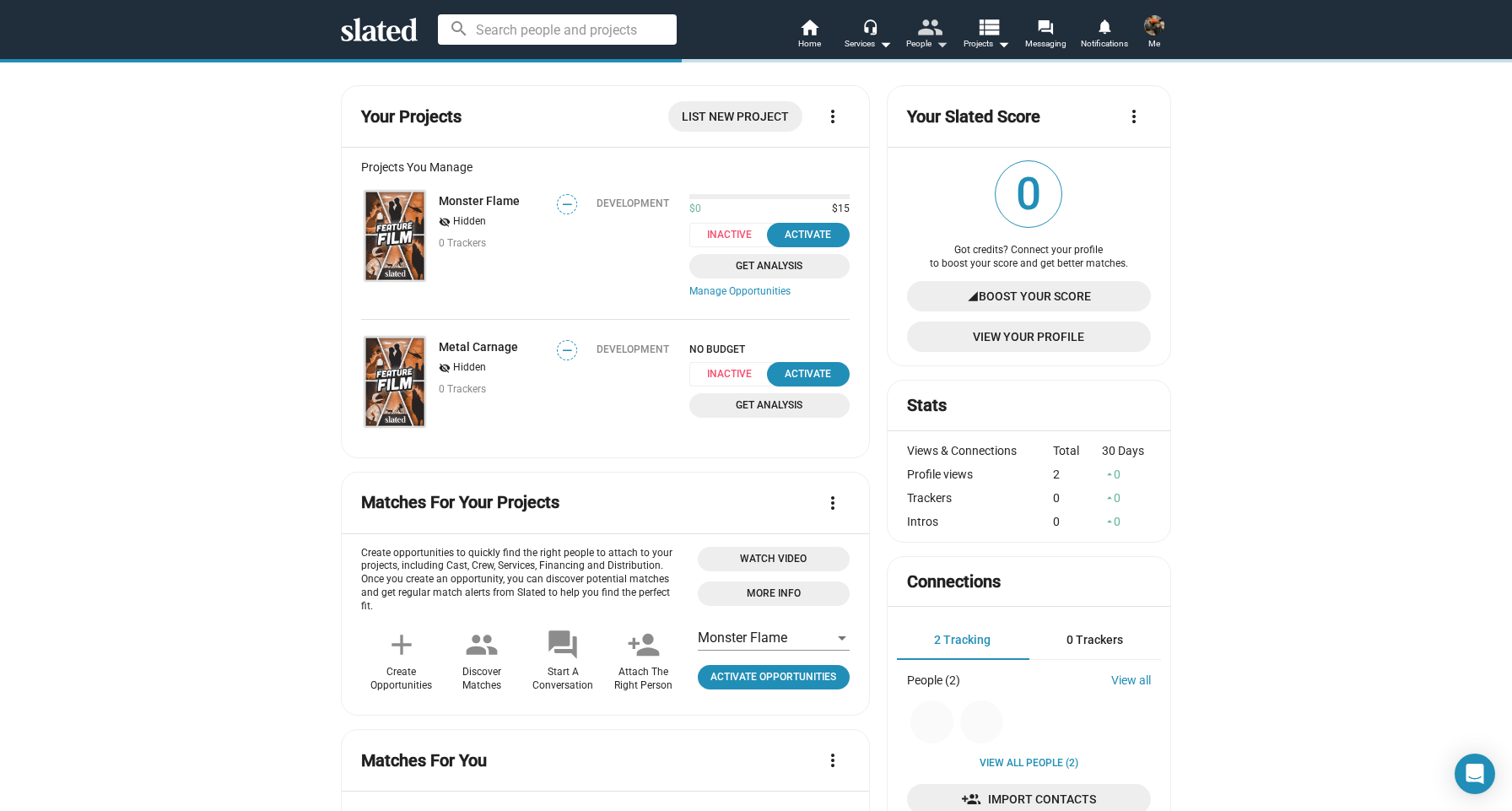
click at [918, 35] on mat-icon "people" at bounding box center [929, 26] width 24 height 24
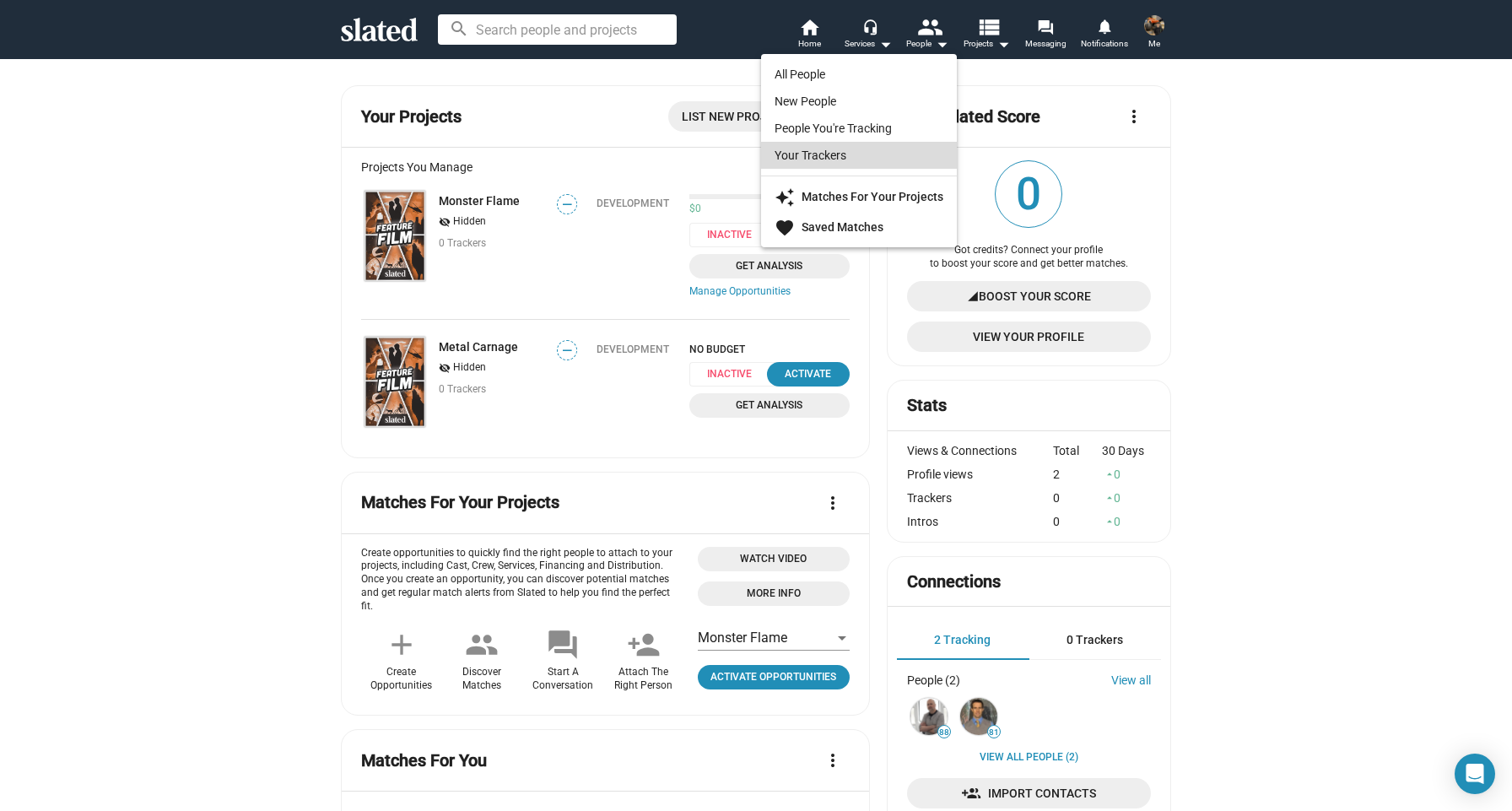
click at [879, 155] on link "Your Trackers" at bounding box center [859, 156] width 195 height 27
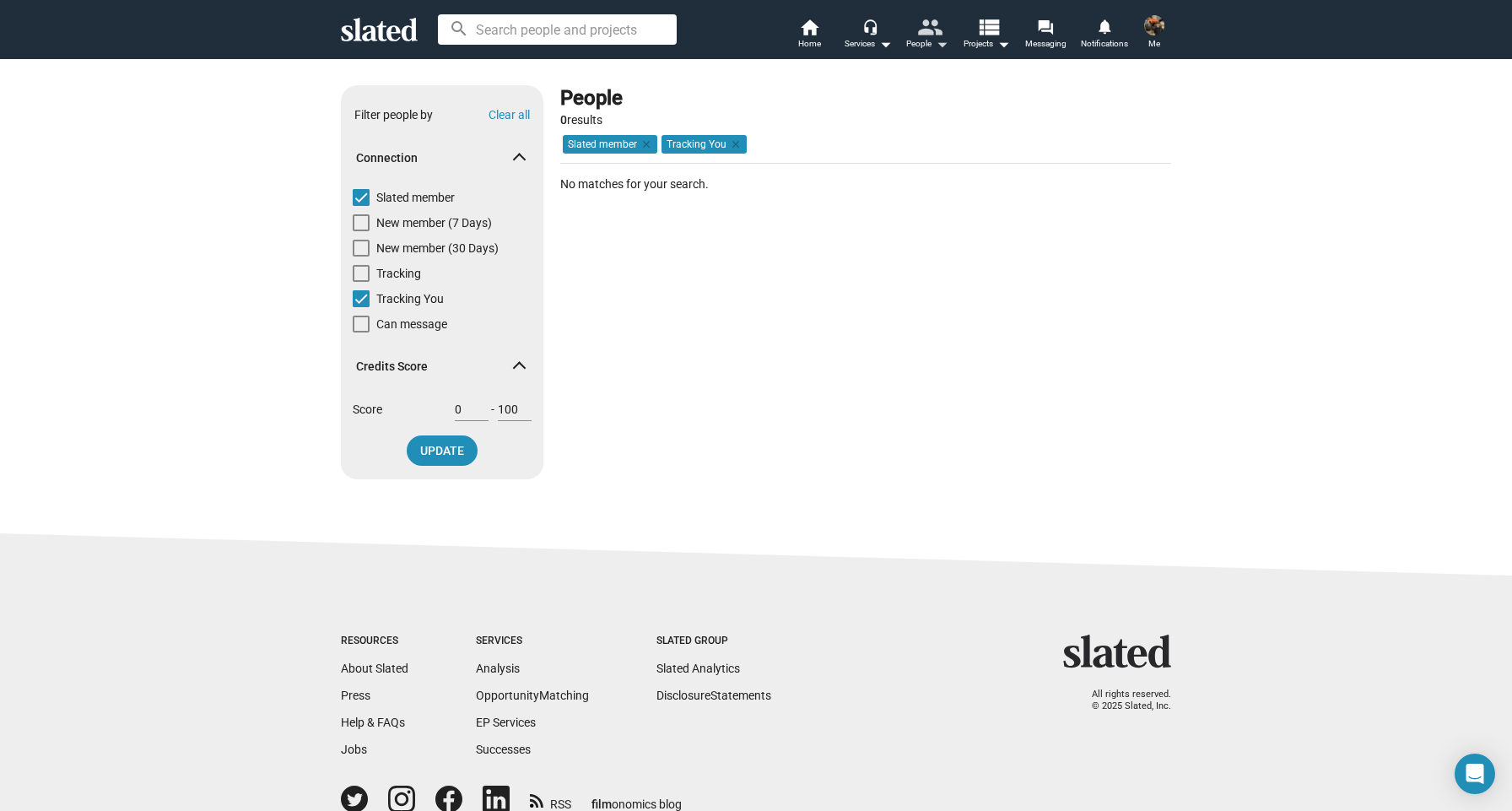
click at [940, 18] on mat-icon "people" at bounding box center [929, 26] width 24 height 24
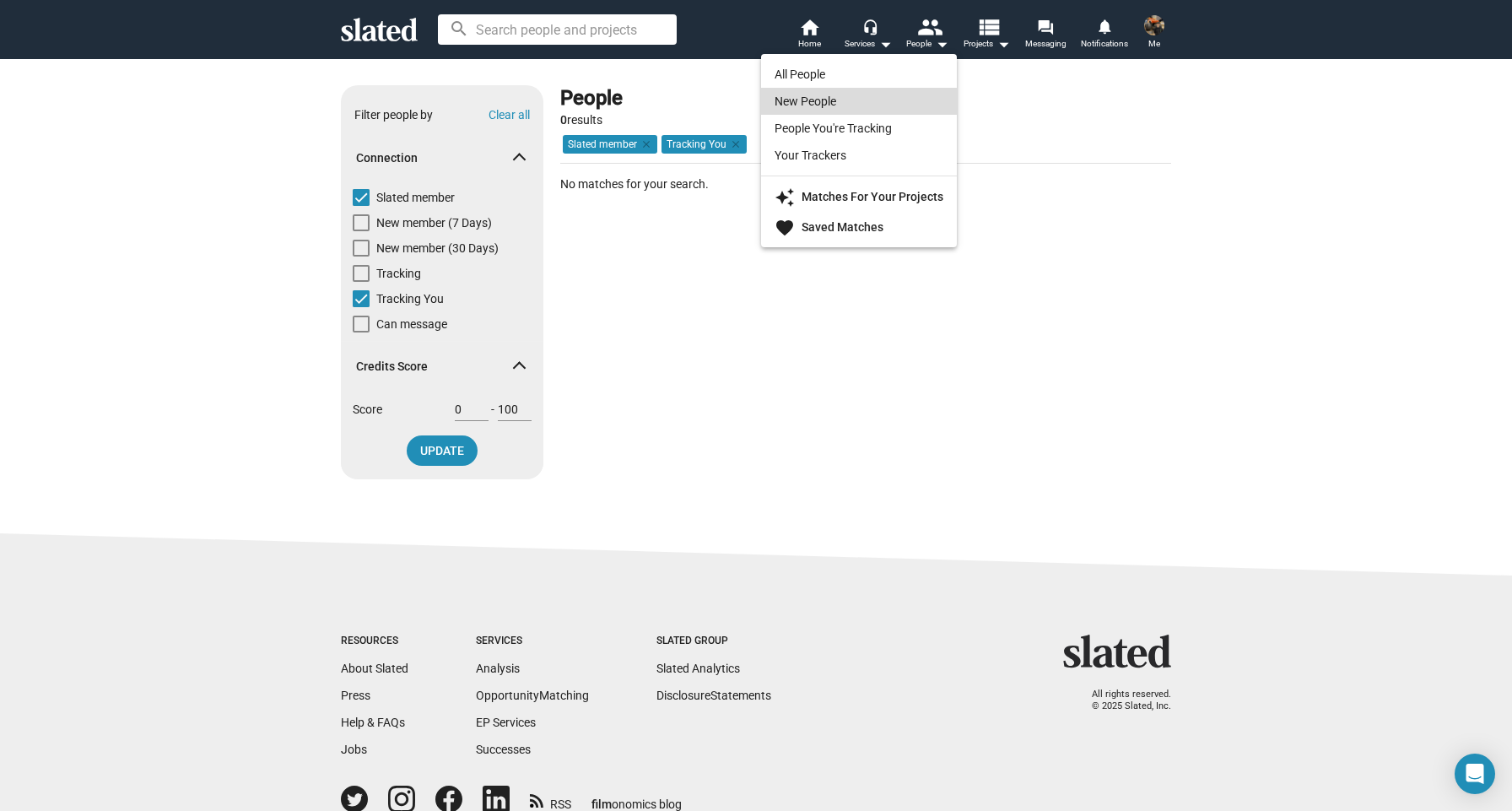
click at [894, 90] on link "New People" at bounding box center [859, 101] width 195 height 27
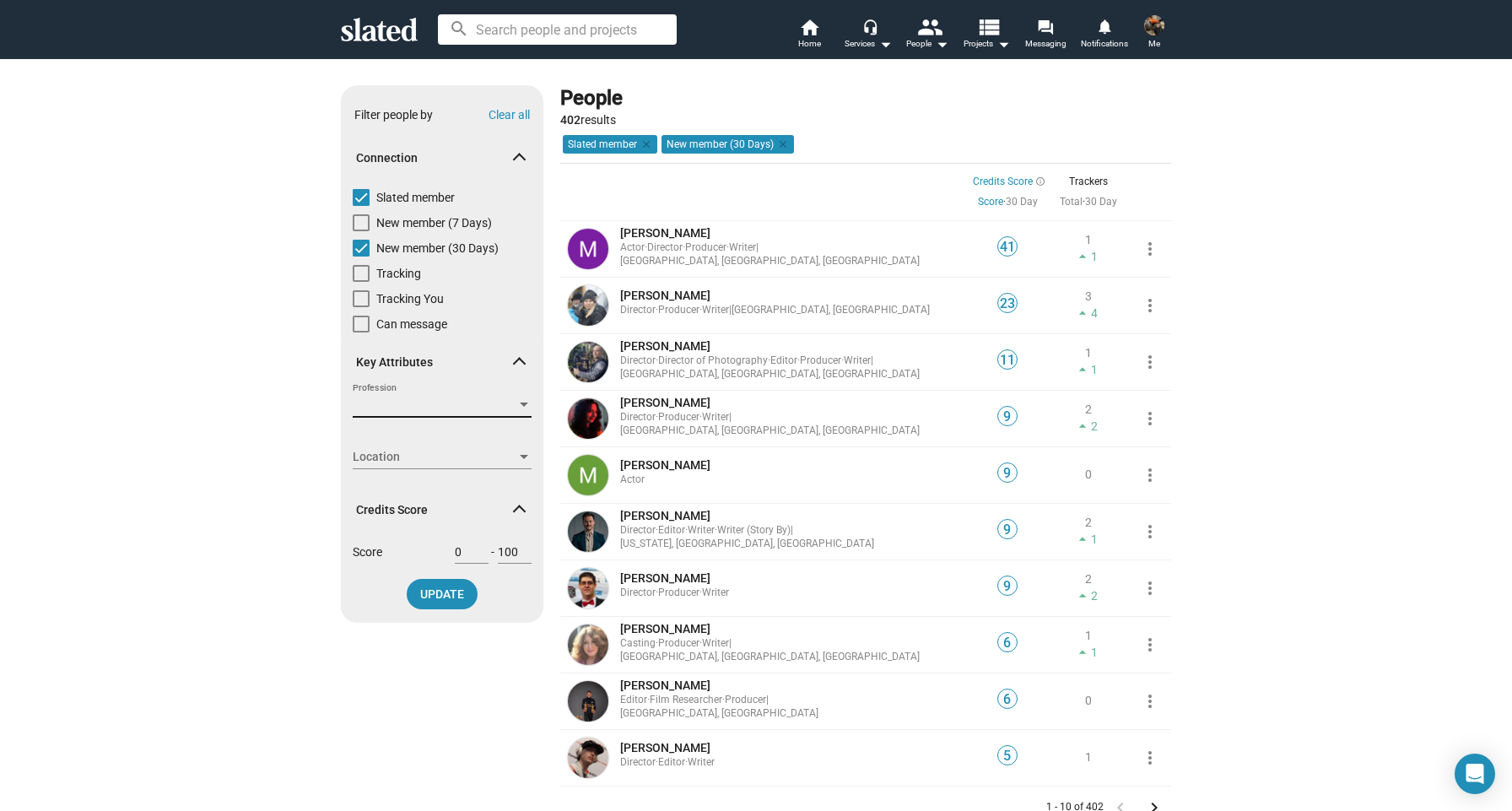
click at [418, 411] on span "Profession" at bounding box center [435, 406] width 163 height 18
type input "investeerders"
drag, startPoint x: 418, startPoint y: 408, endPoint x: 405, endPoint y: 442, distance: 36.4
click at [405, 442] on div at bounding box center [756, 406] width 1512 height 811
click at [411, 406] on span "Profession" at bounding box center [435, 406] width 163 height 18
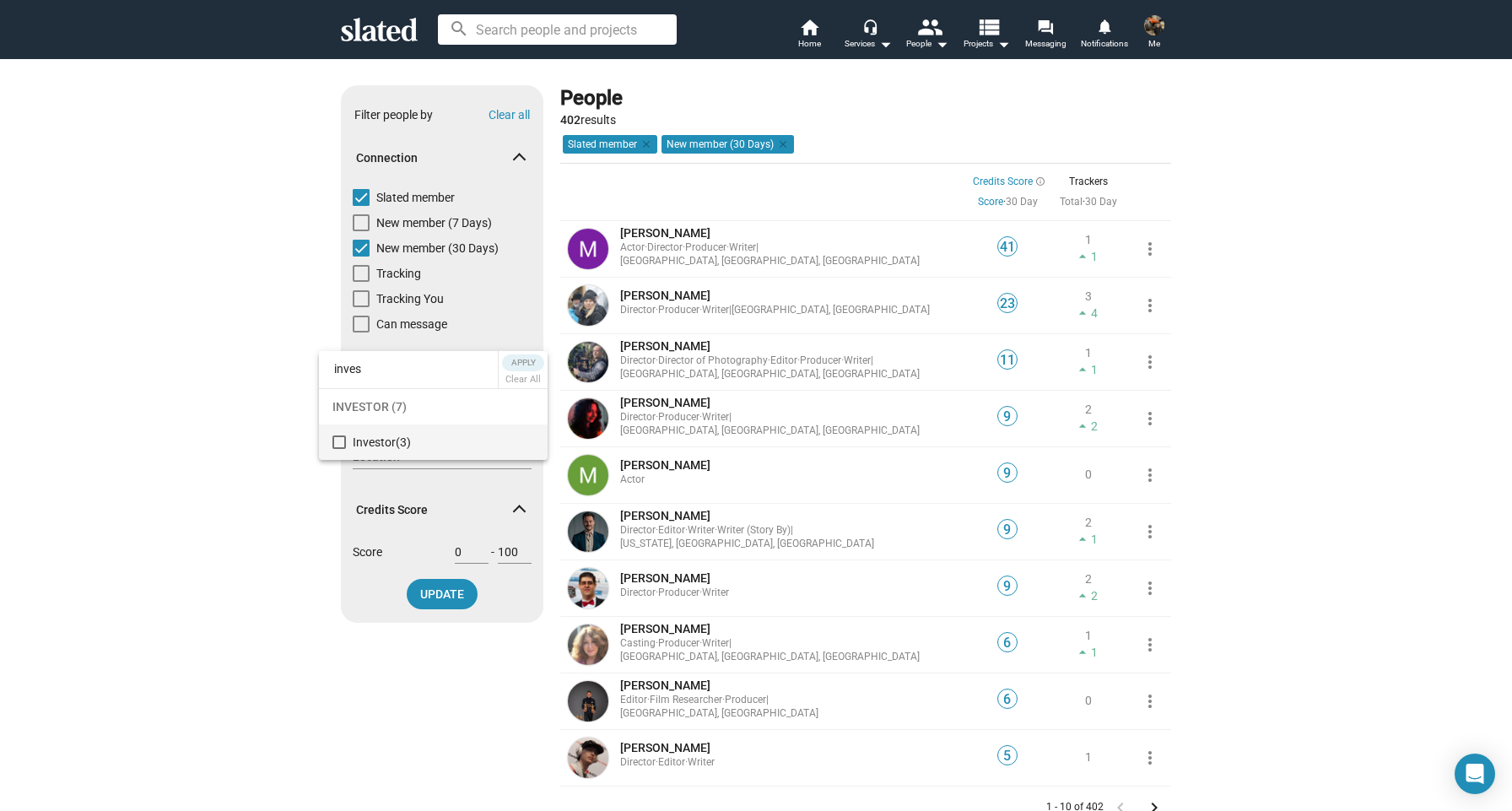
type input "investeerders"
drag, startPoint x: 409, startPoint y: 454, endPoint x: 385, endPoint y: 442, distance: 26.8
click at [385, 442] on div at bounding box center [756, 406] width 1512 height 811
click at [418, 401] on span "Profession" at bounding box center [435, 406] width 163 height 18
type input "inv"
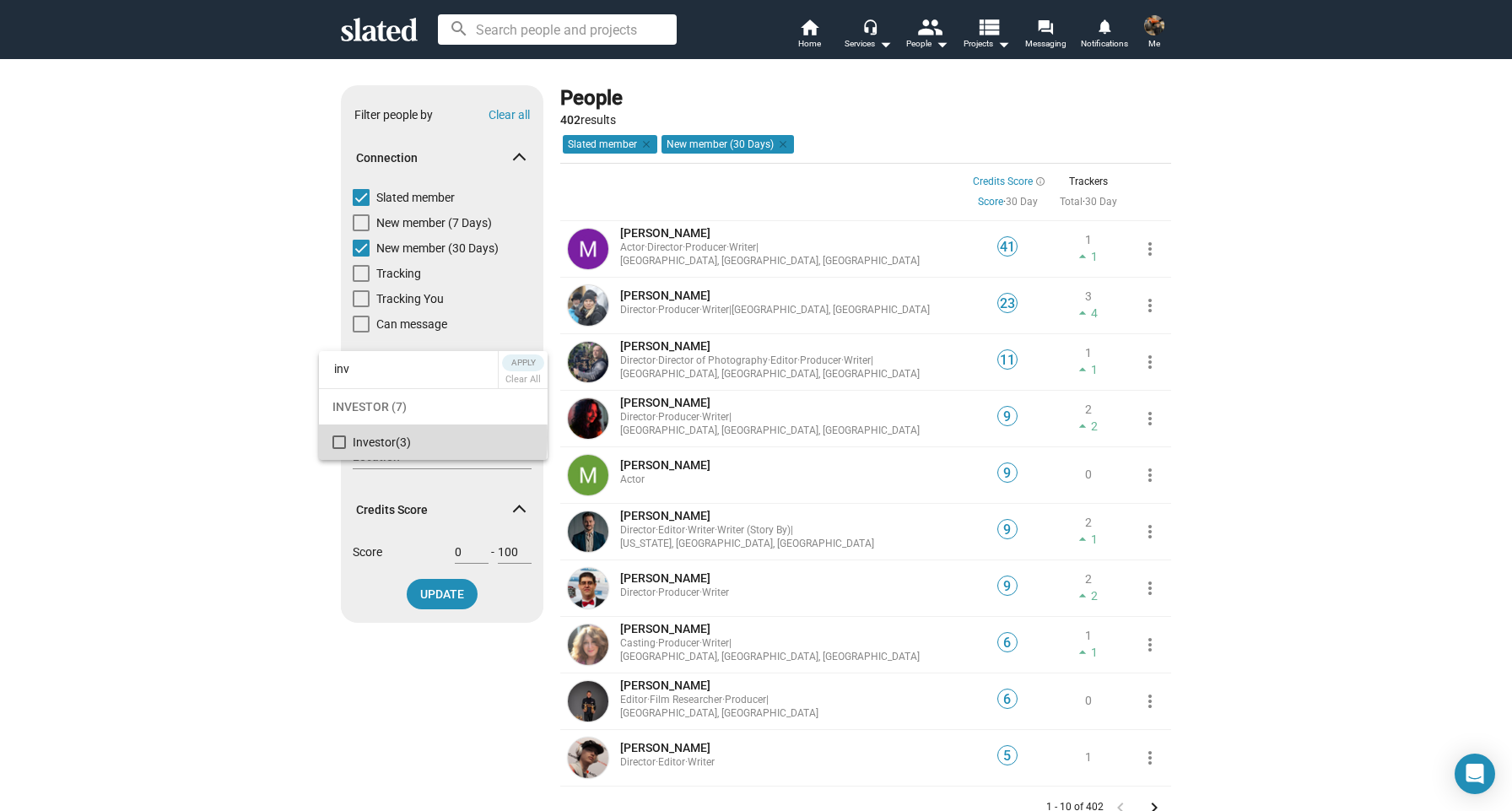
click at [345, 437] on mat-pseudo-checkbox at bounding box center [339, 442] width 14 height 14
click at [441, 597] on div at bounding box center [756, 406] width 1512 height 811
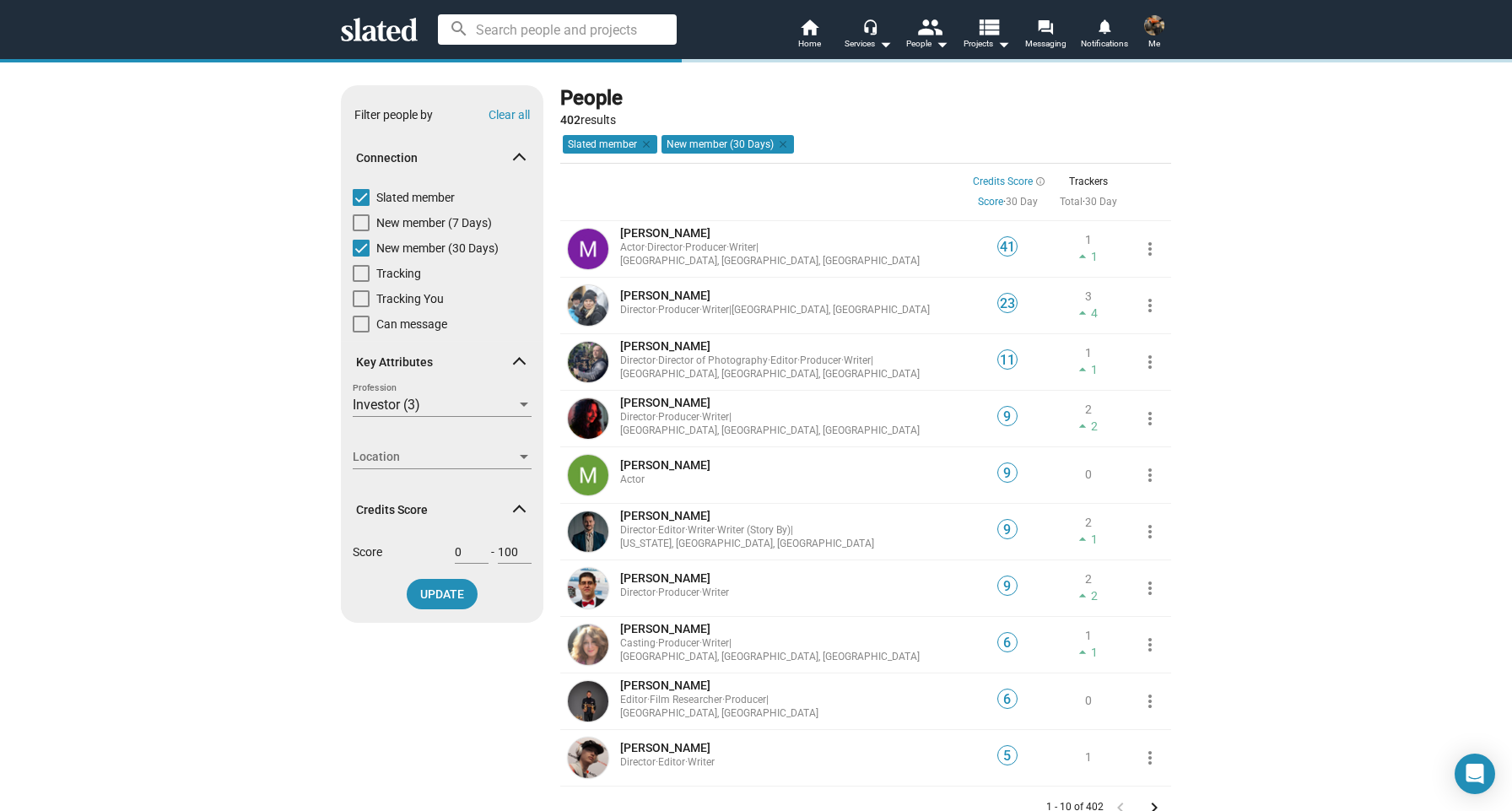
click at [441, 597] on span "UPDATE" at bounding box center [441, 593] width 44 height 30
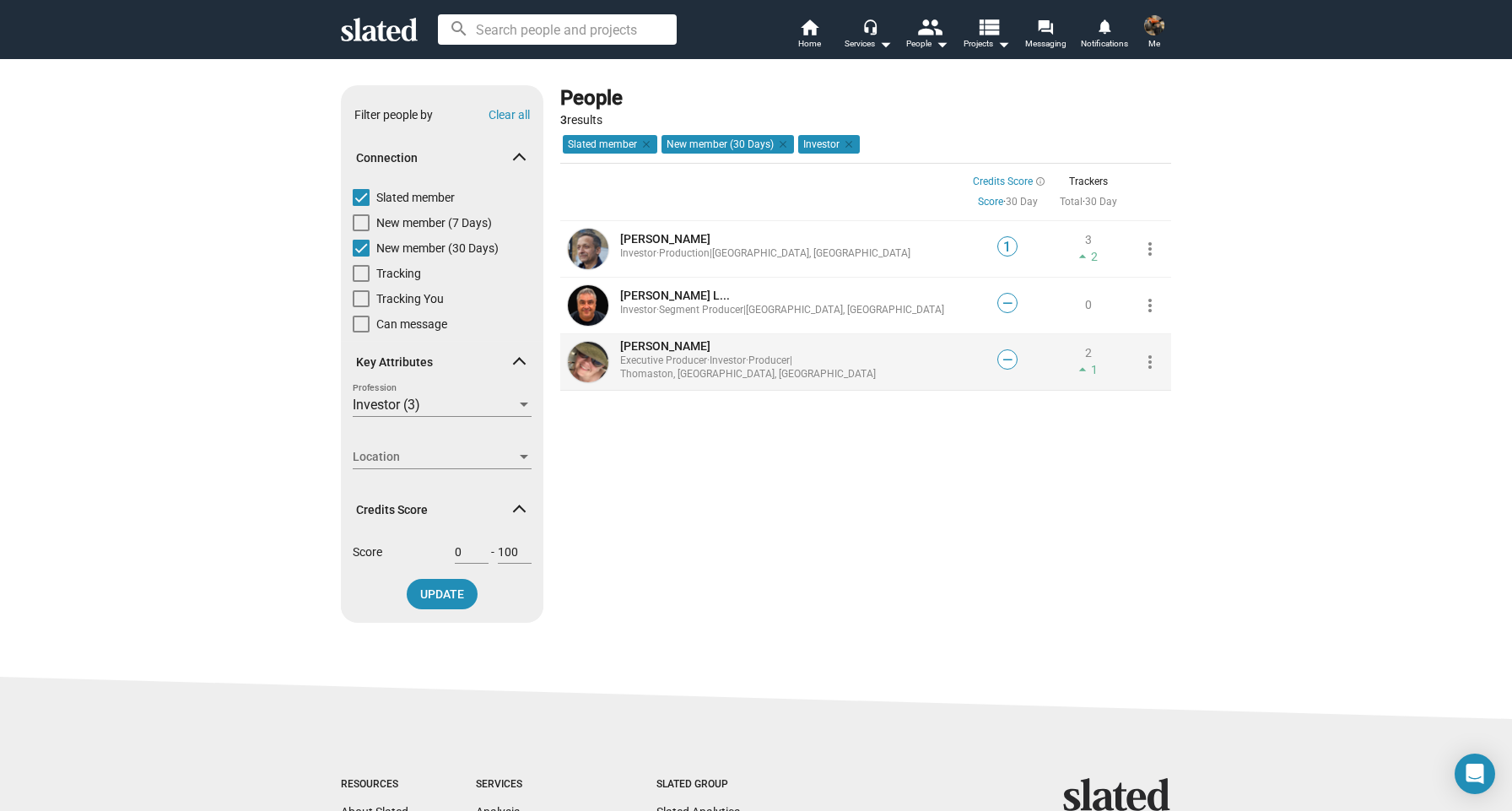
click at [641, 347] on span "[PERSON_NAME]" at bounding box center [665, 346] width 90 height 14
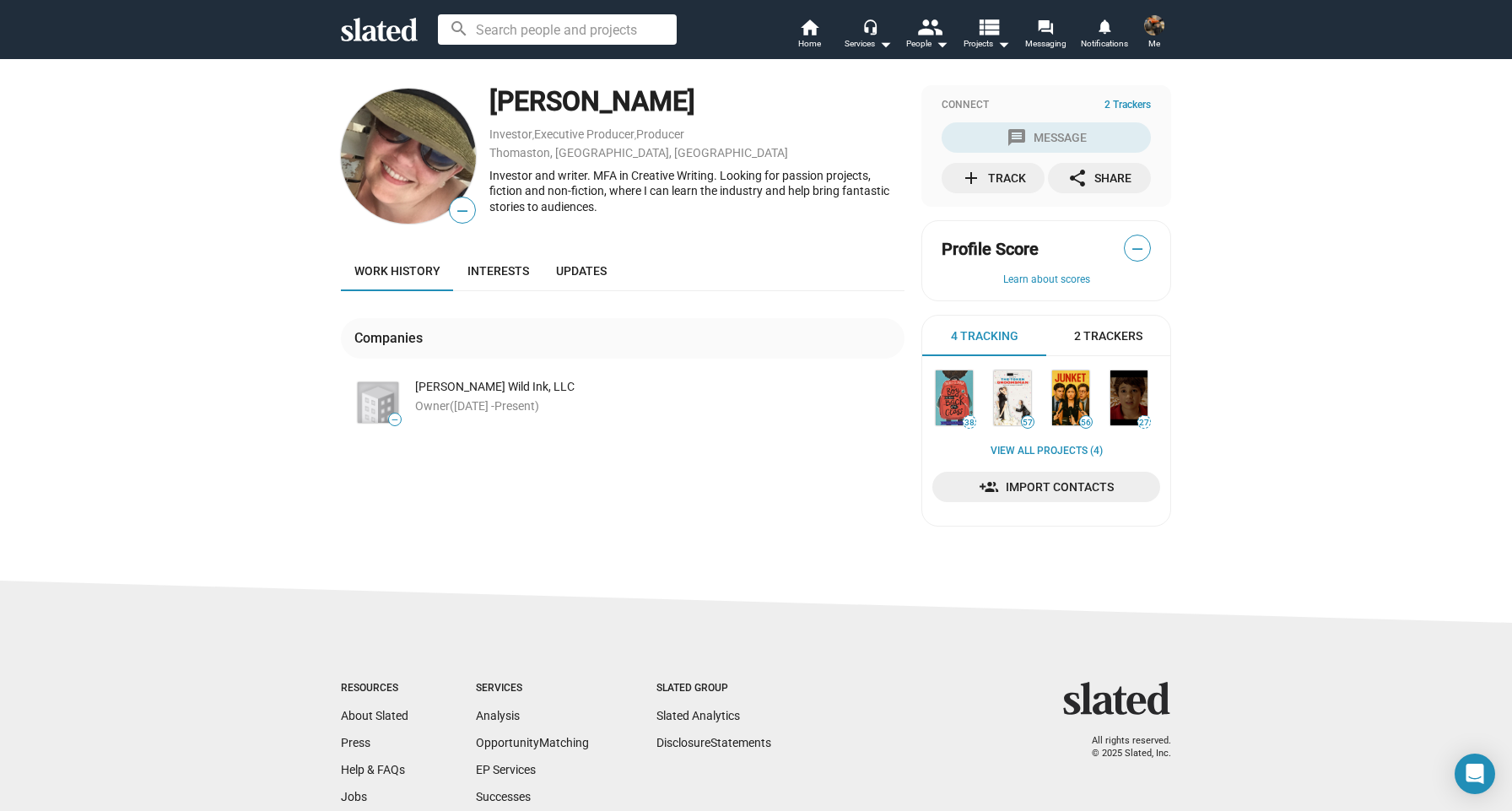
click at [1108, 335] on span "2 Trackers" at bounding box center [1108, 336] width 68 height 16
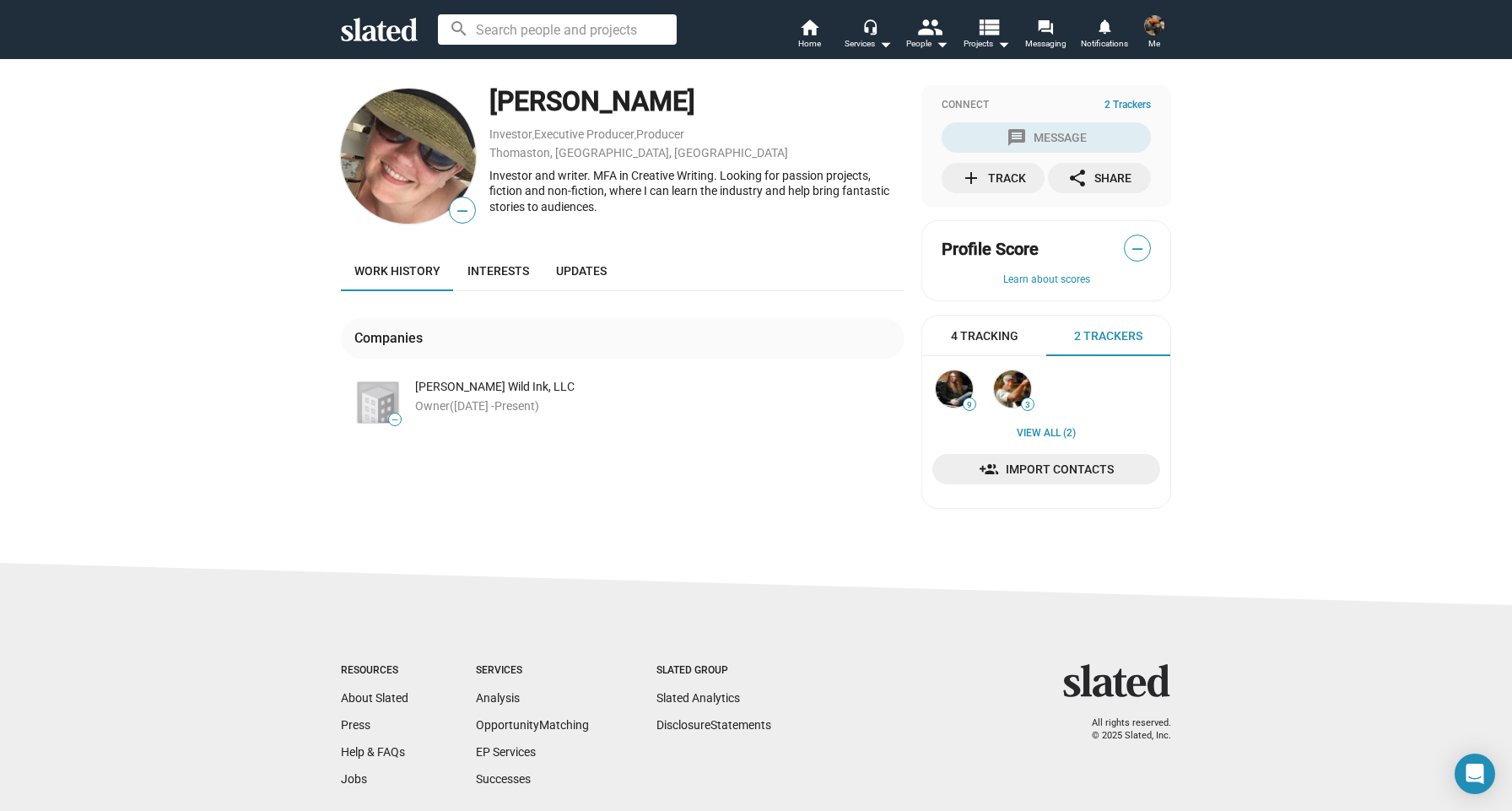
click at [1018, 337] on div "4 Tracking" at bounding box center [984, 336] width 124 height 41
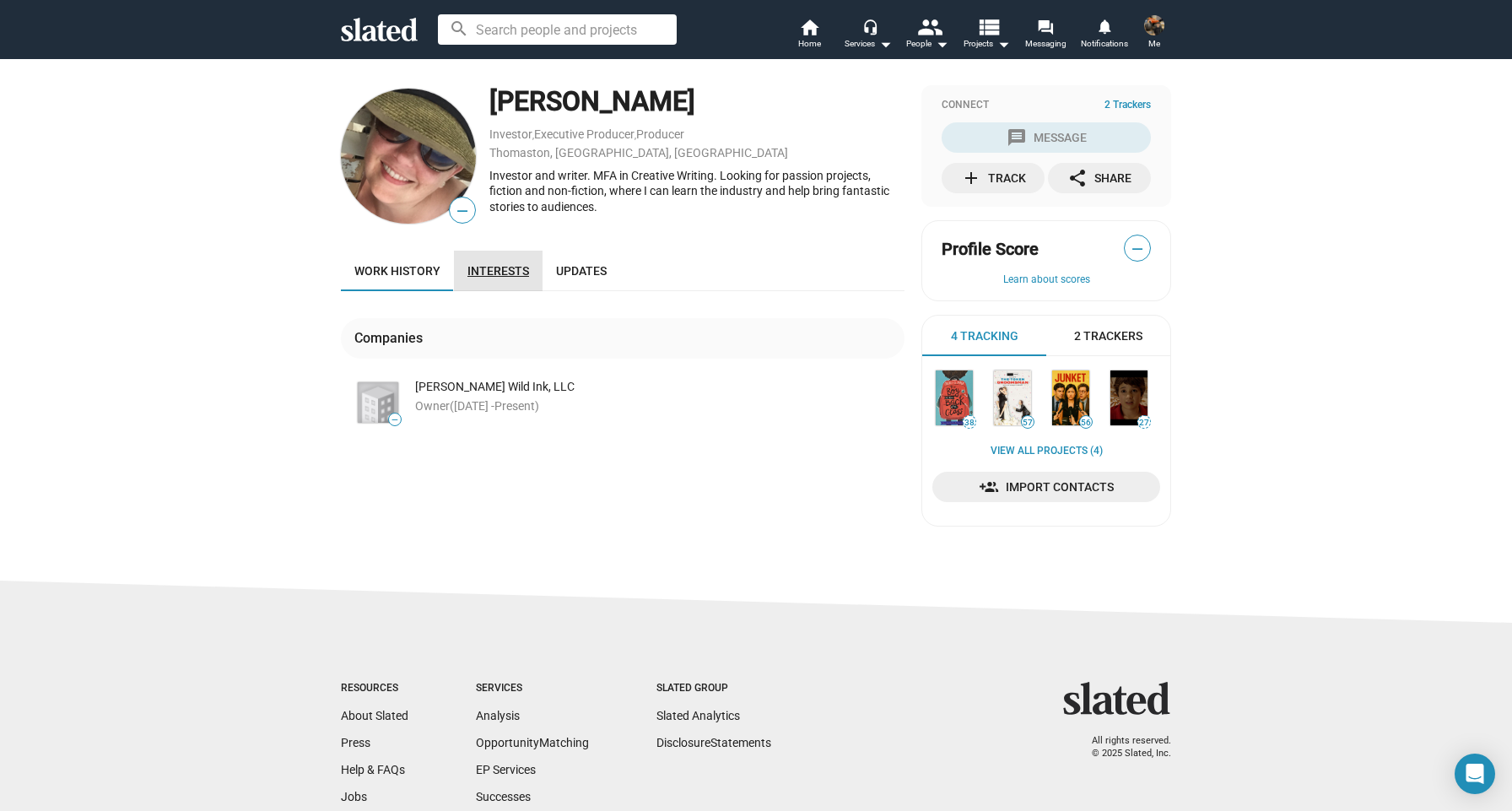
click at [506, 267] on span "Interests" at bounding box center [498, 271] width 61 height 14
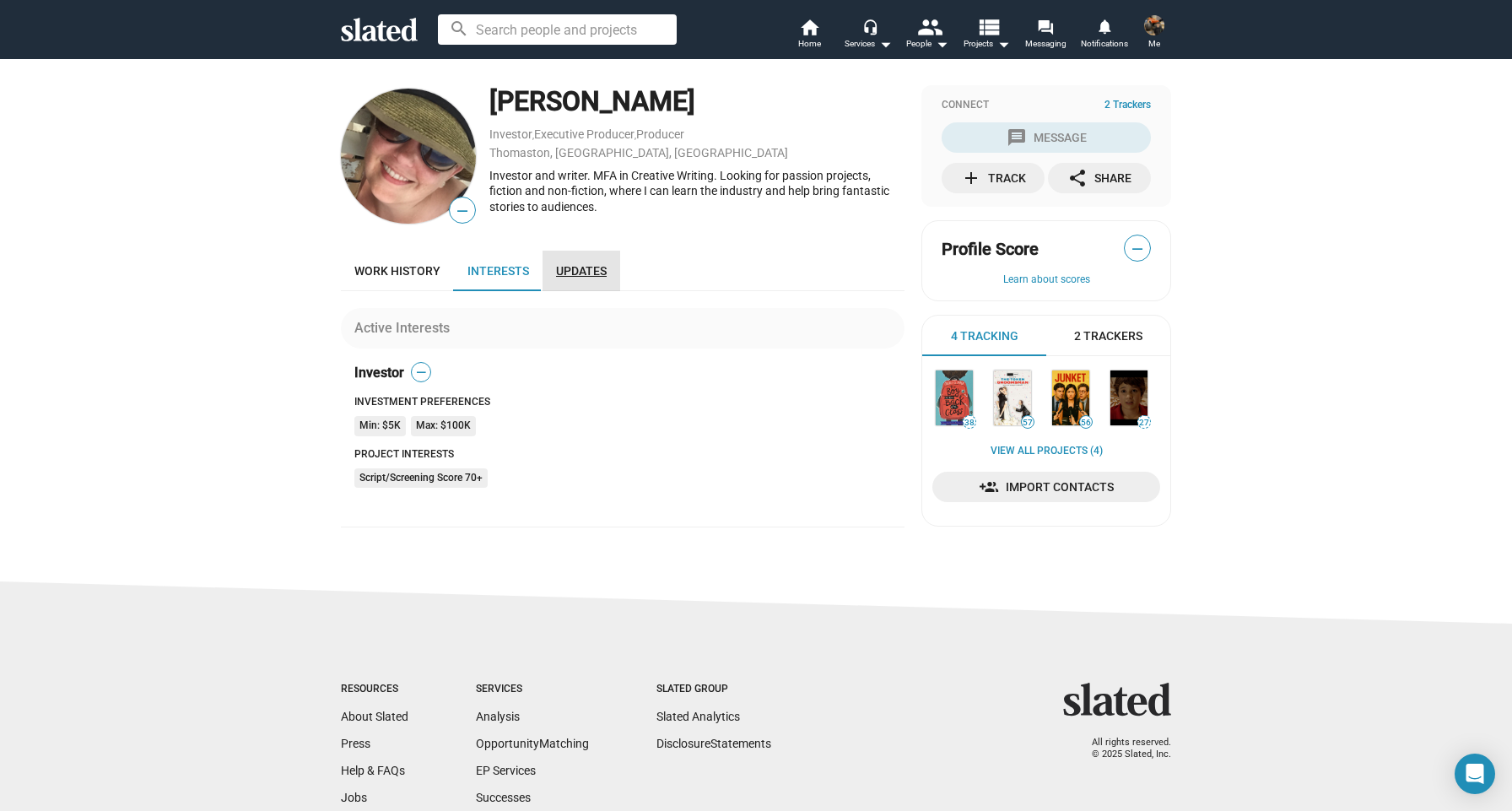
click at [569, 265] on span "Updates" at bounding box center [581, 271] width 51 height 14
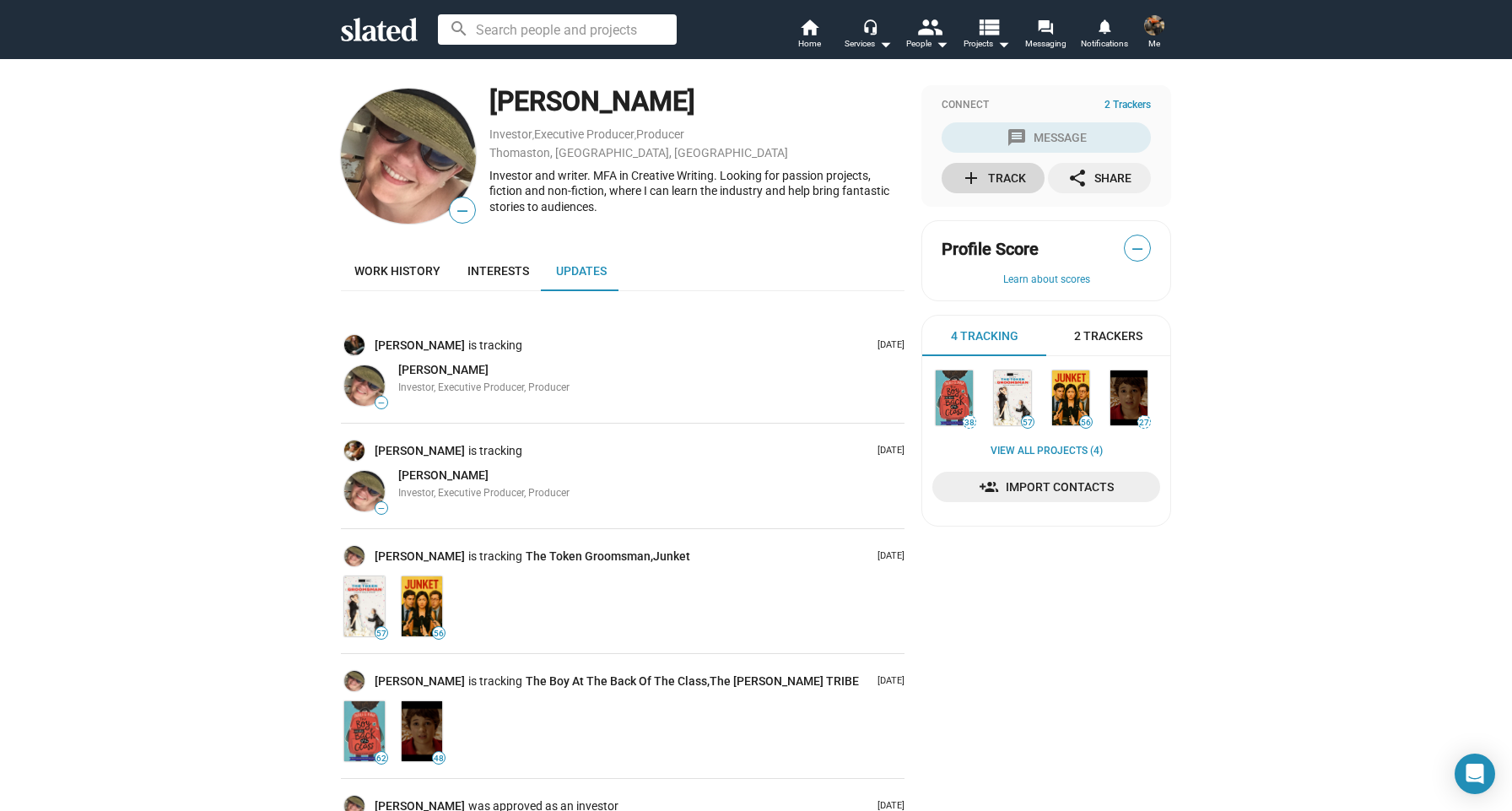
click at [1012, 175] on div "add Track" at bounding box center [993, 177] width 65 height 30
click at [967, 472] on span "Import Contacts" at bounding box center [1046, 486] width 201 height 30
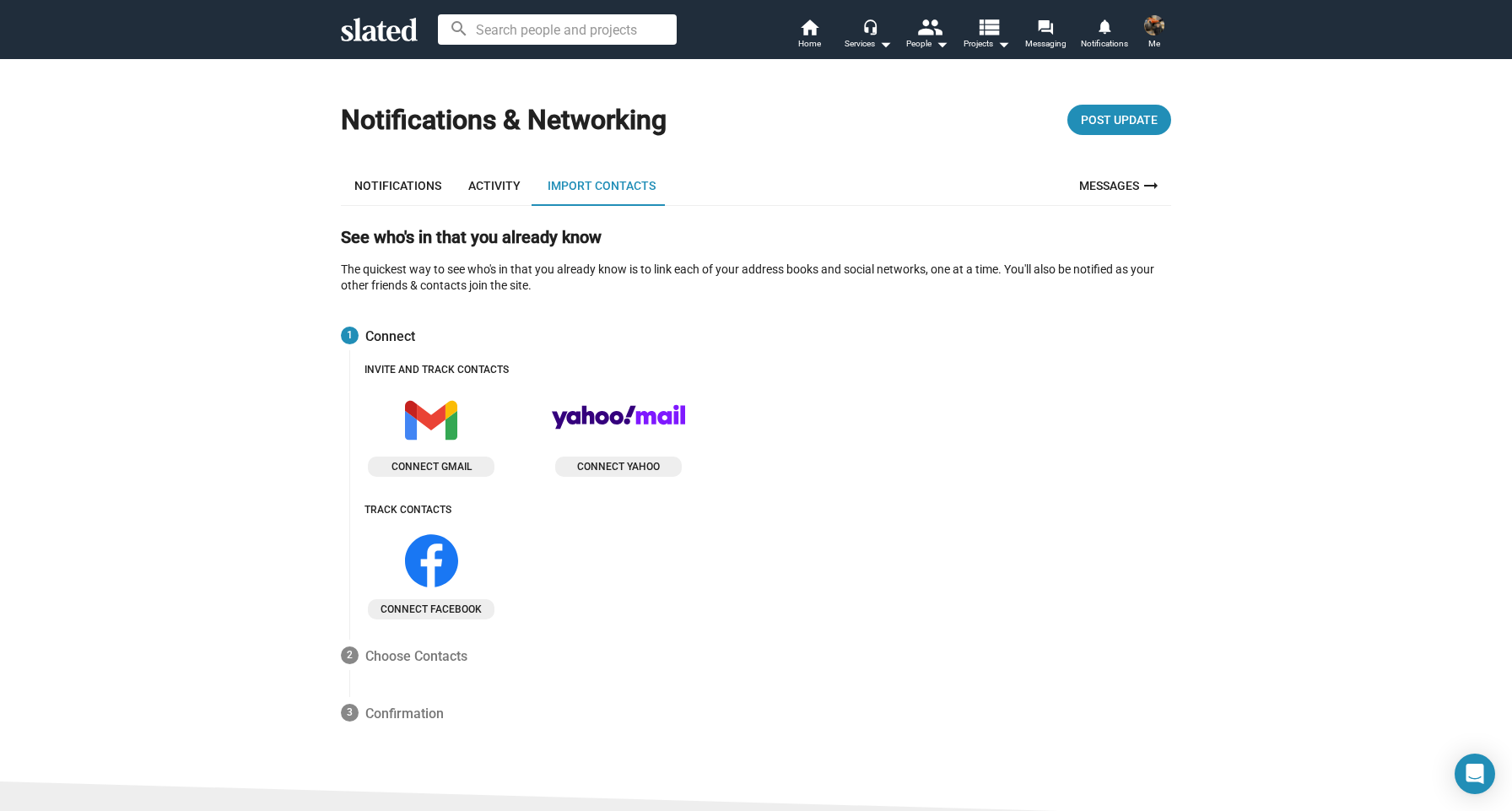
click at [465, 191] on link "Activity" at bounding box center [495, 186] width 80 height 41
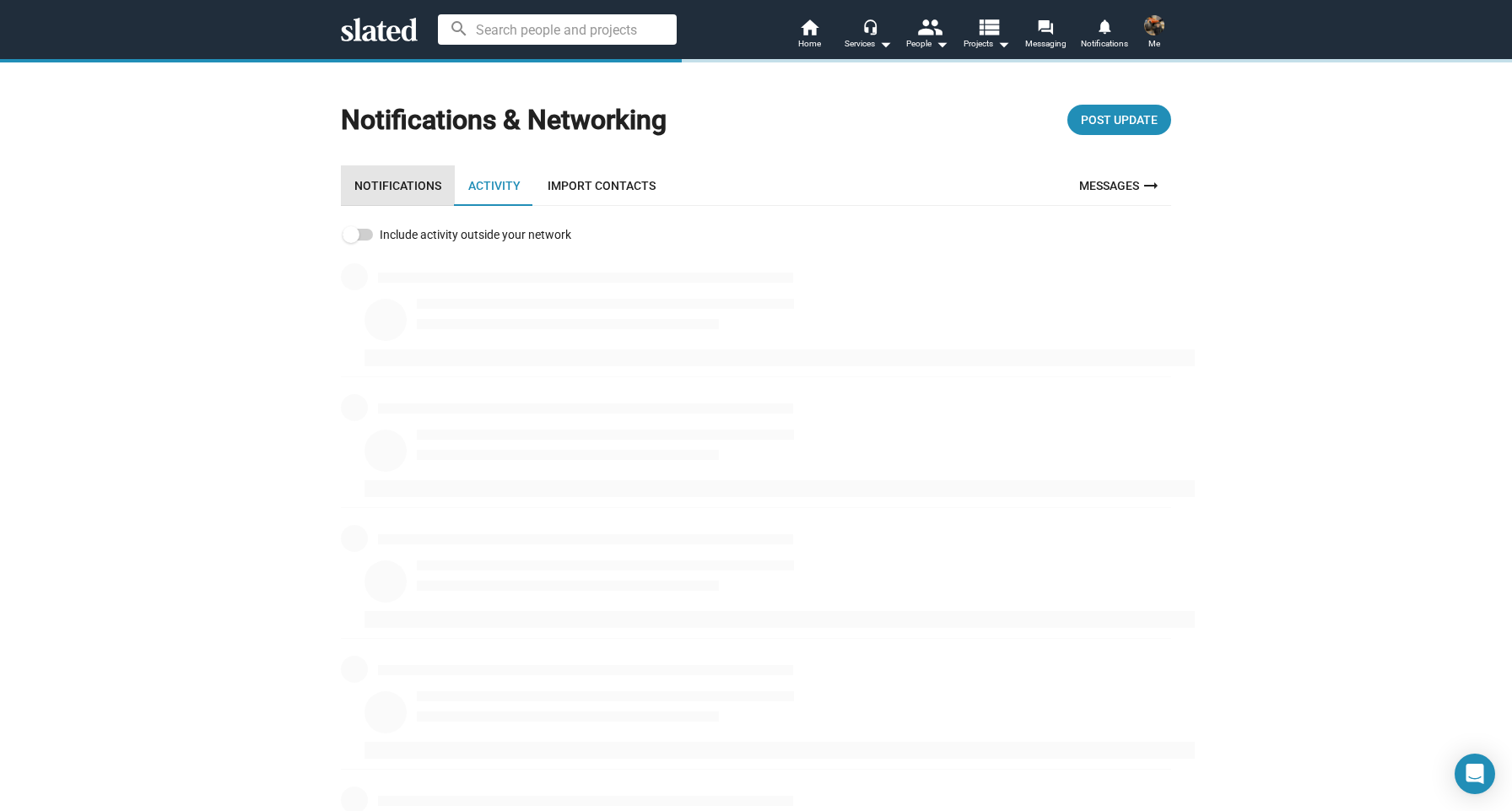
click at [424, 189] on link "Notifications" at bounding box center [398, 186] width 114 height 41
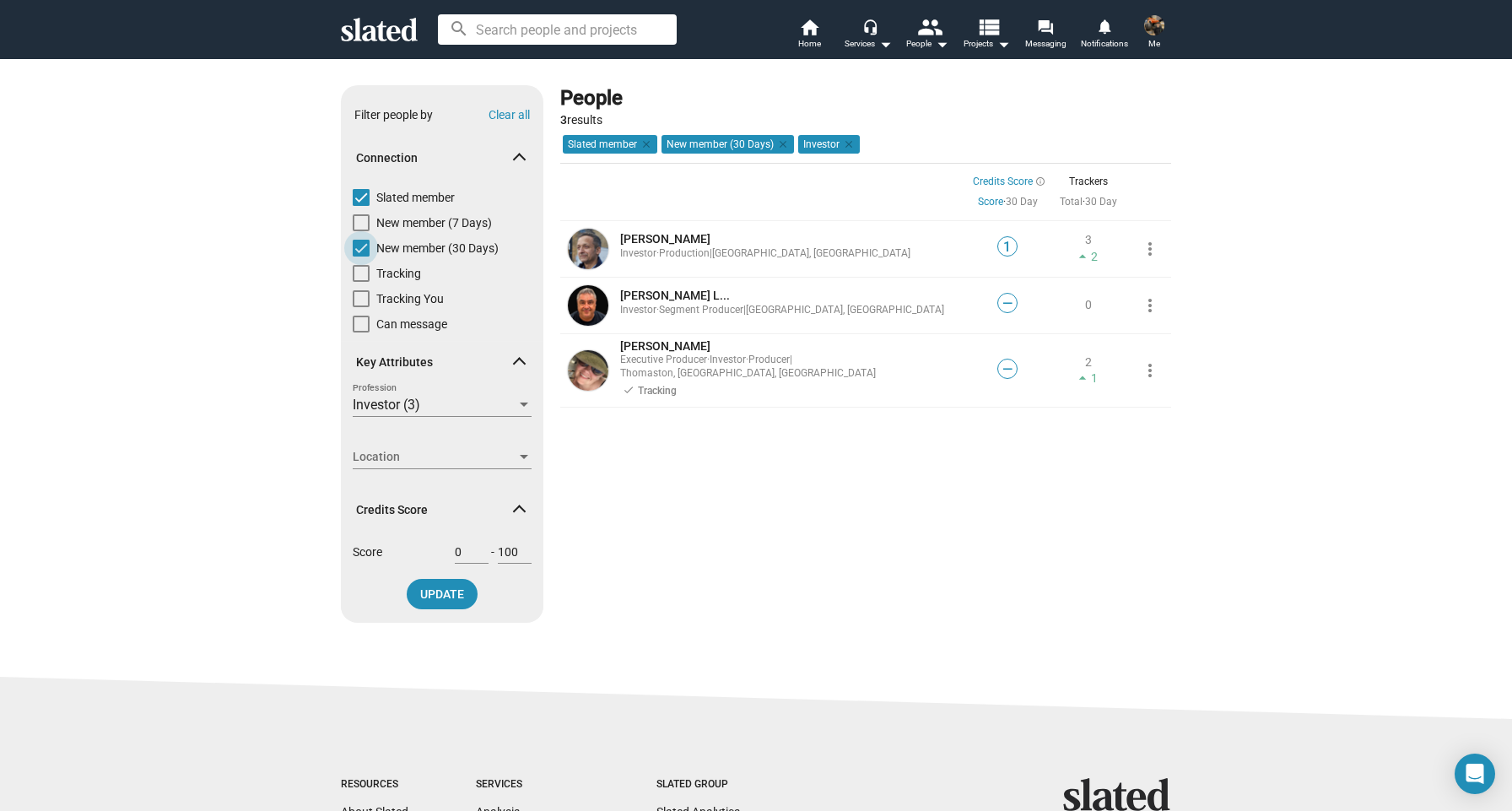
click at [455, 245] on span "New member (30 Days)" at bounding box center [438, 247] width 123 height 17
click at [361, 257] on input "New member (30 Days)" at bounding box center [361, 257] width 1 height 1
checkbox input "false"
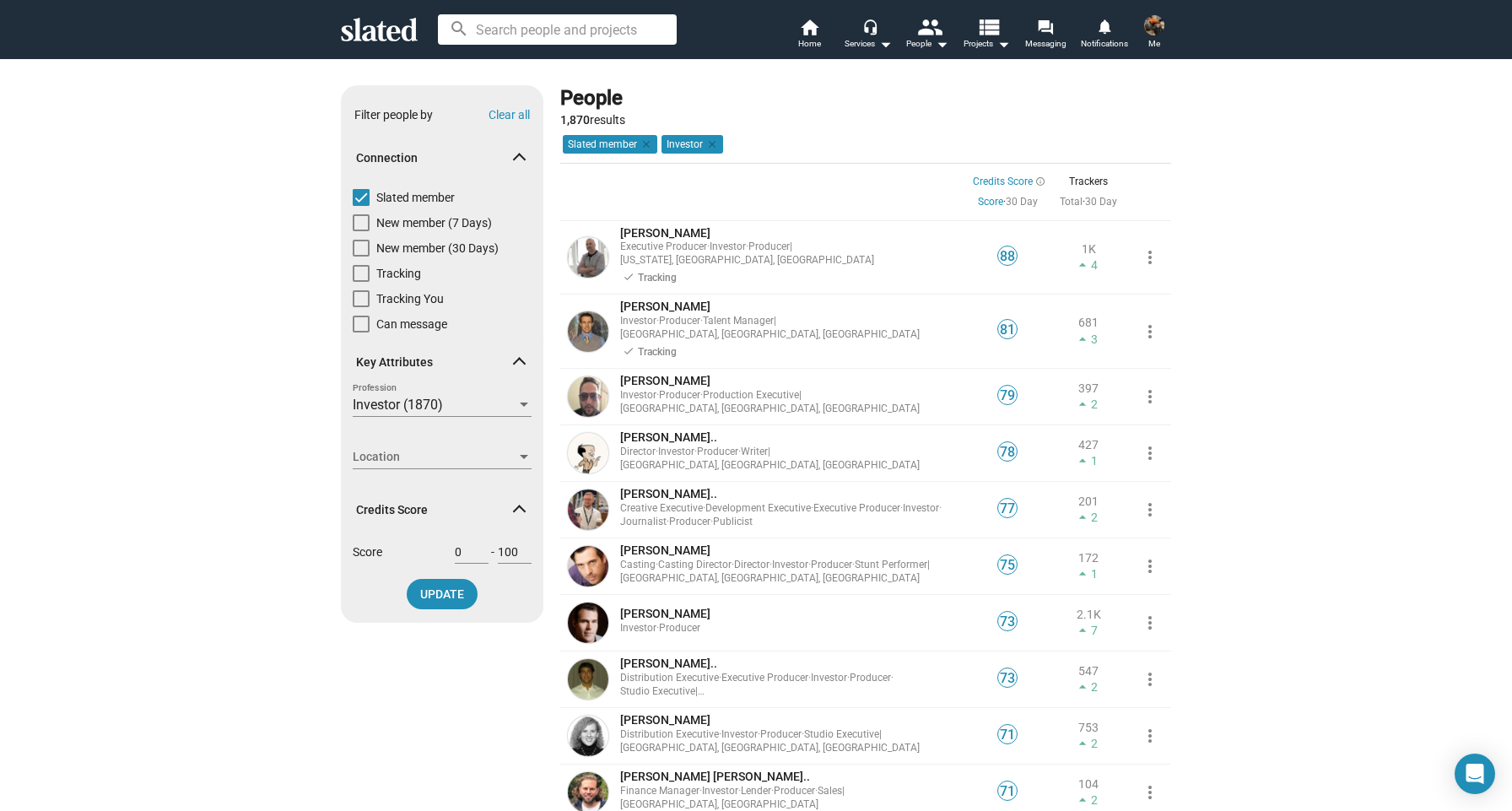
click at [420, 327] on span "Can message" at bounding box center [411, 324] width 71 height 17
click at [361, 333] on input "Can message" at bounding box center [361, 333] width 1 height 1
checkbox input "true"
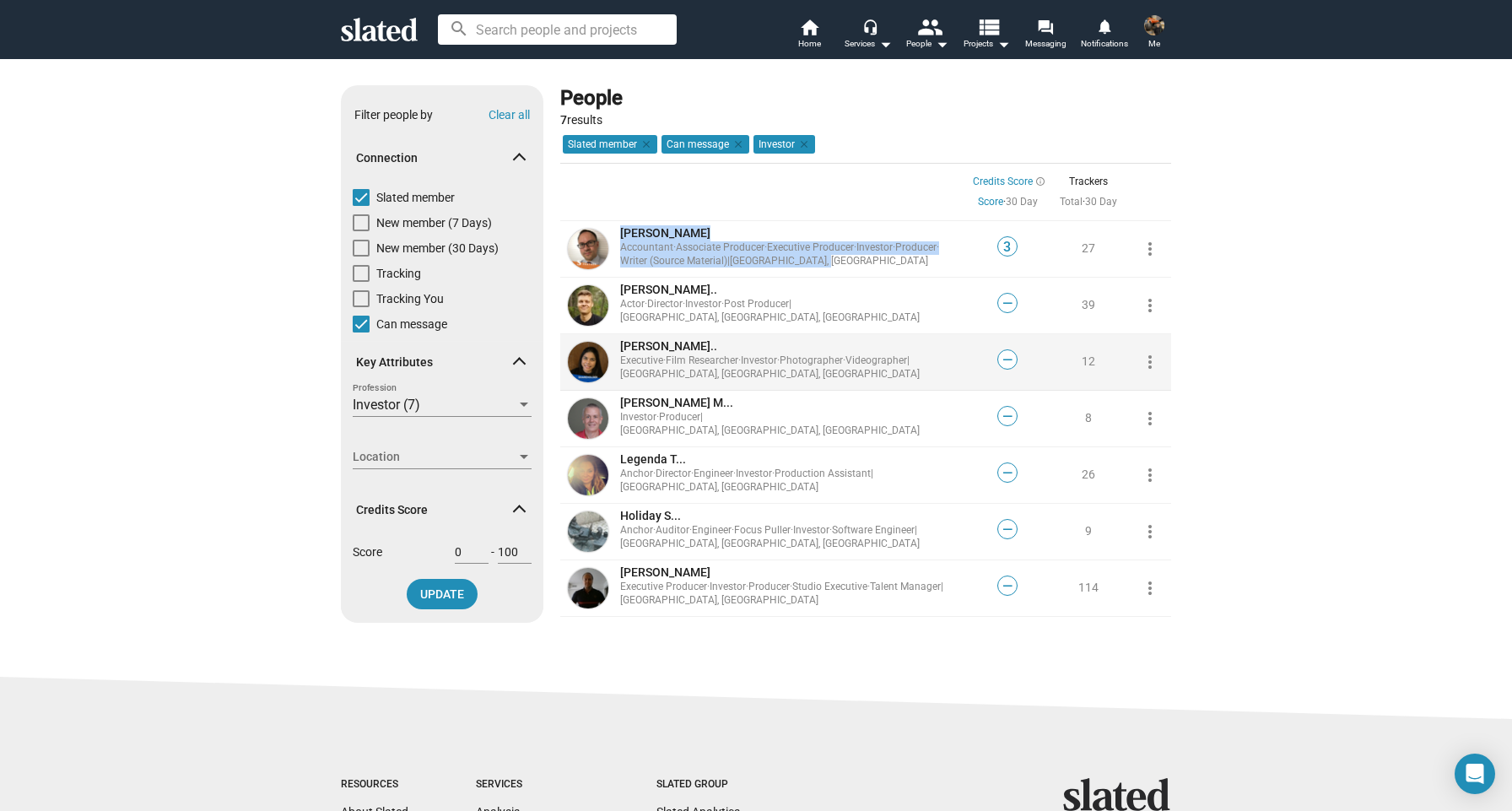
click at [790, 354] on link "[PERSON_NAME].. Executive · Film Researcher · Investor · Photographer · Videogr…" at bounding box center [791, 360] width 342 height 43
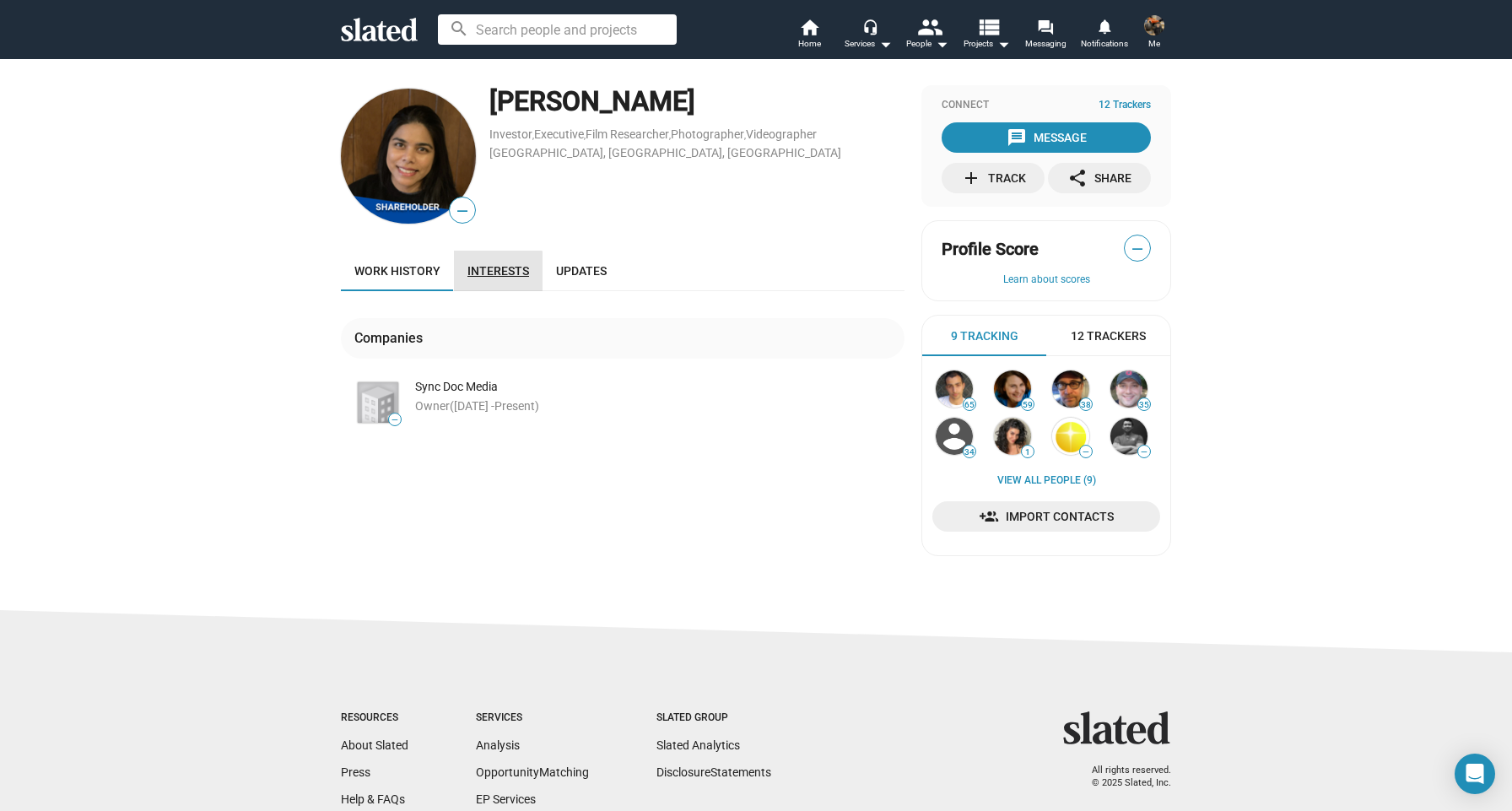
click at [482, 284] on link "Interests" at bounding box center [498, 271] width 88 height 41
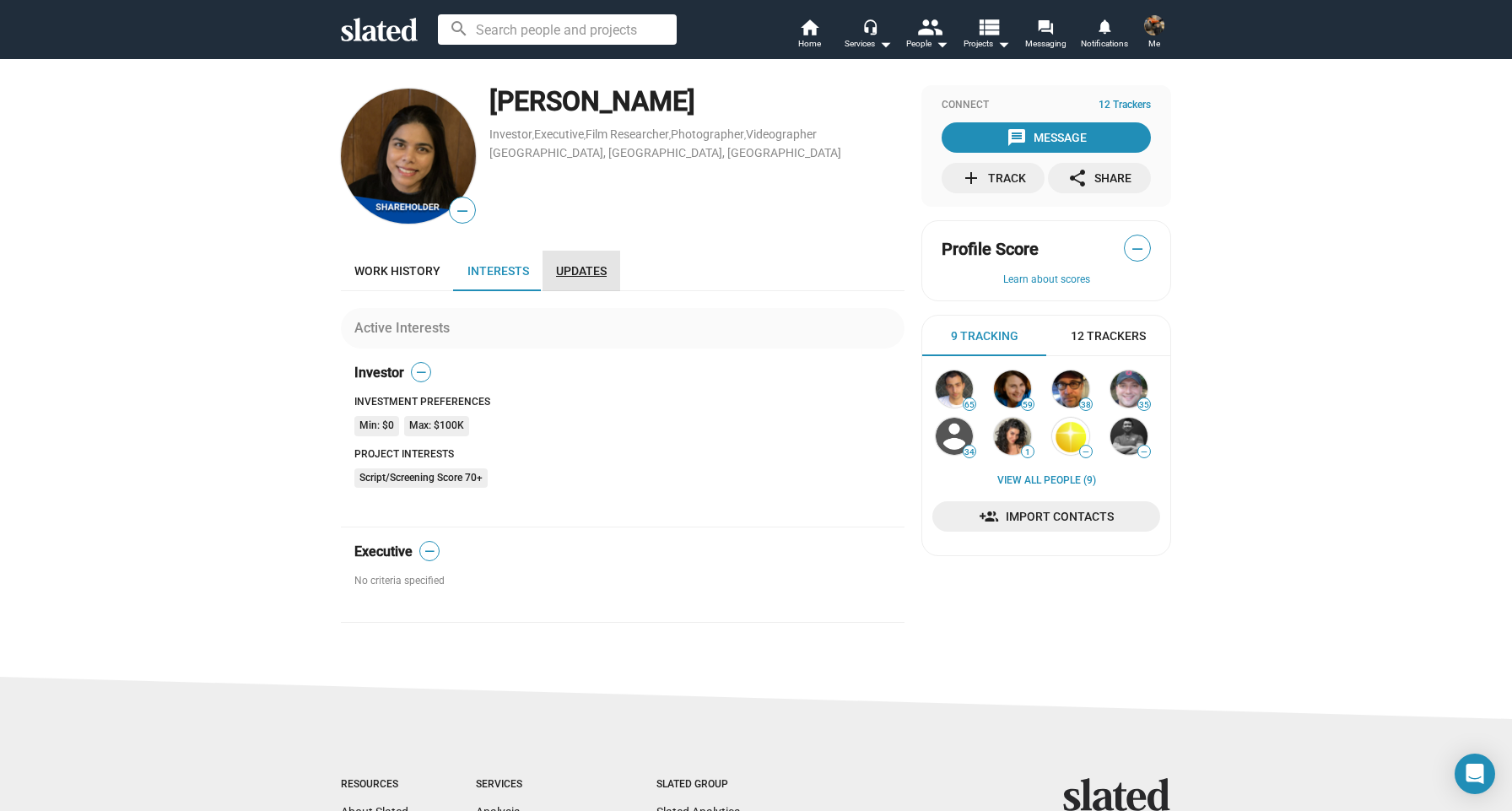
click at [545, 266] on link "Updates" at bounding box center [581, 271] width 78 height 41
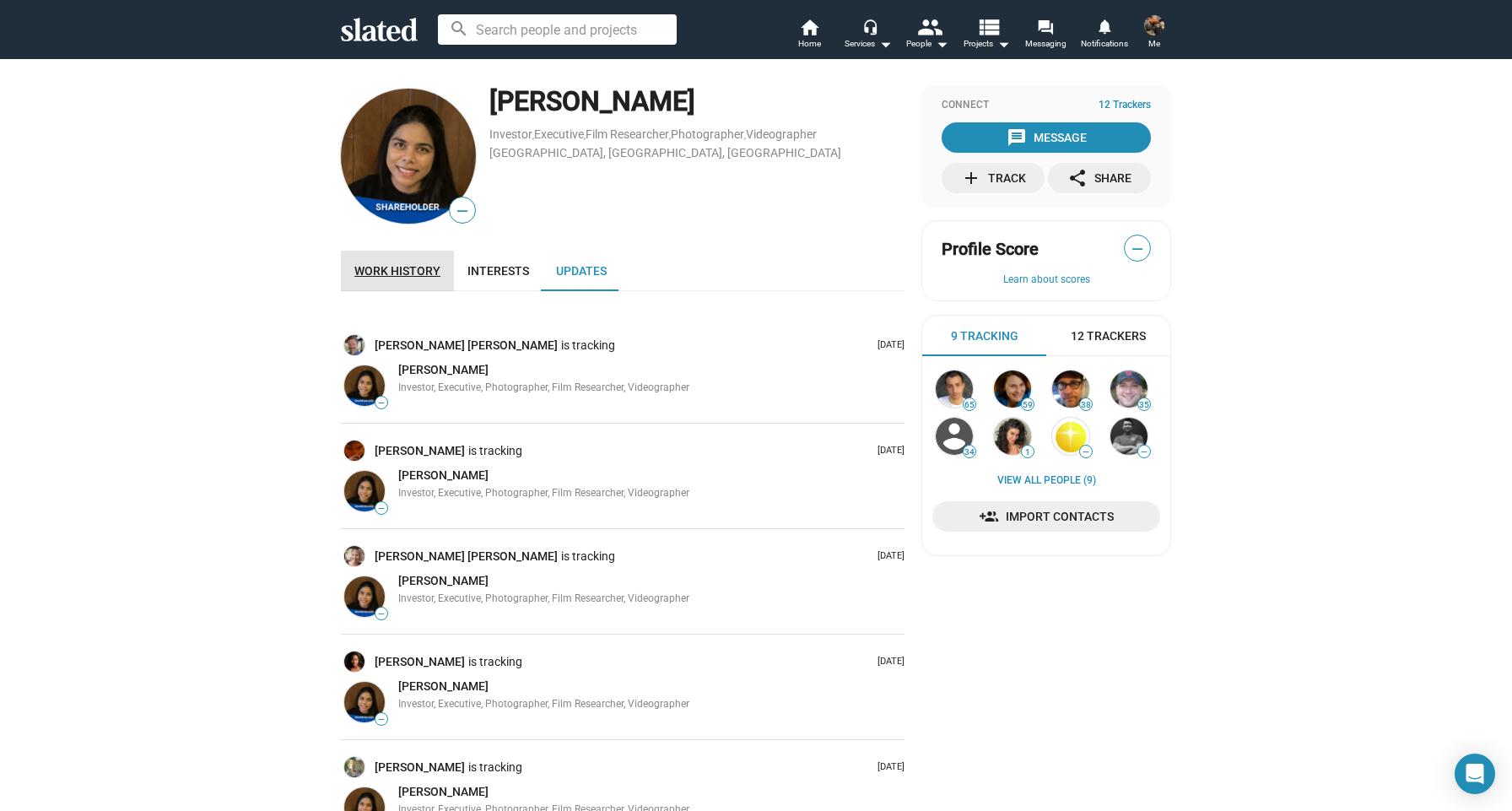
click at [405, 277] on link "Work history" at bounding box center [398, 271] width 113 height 41
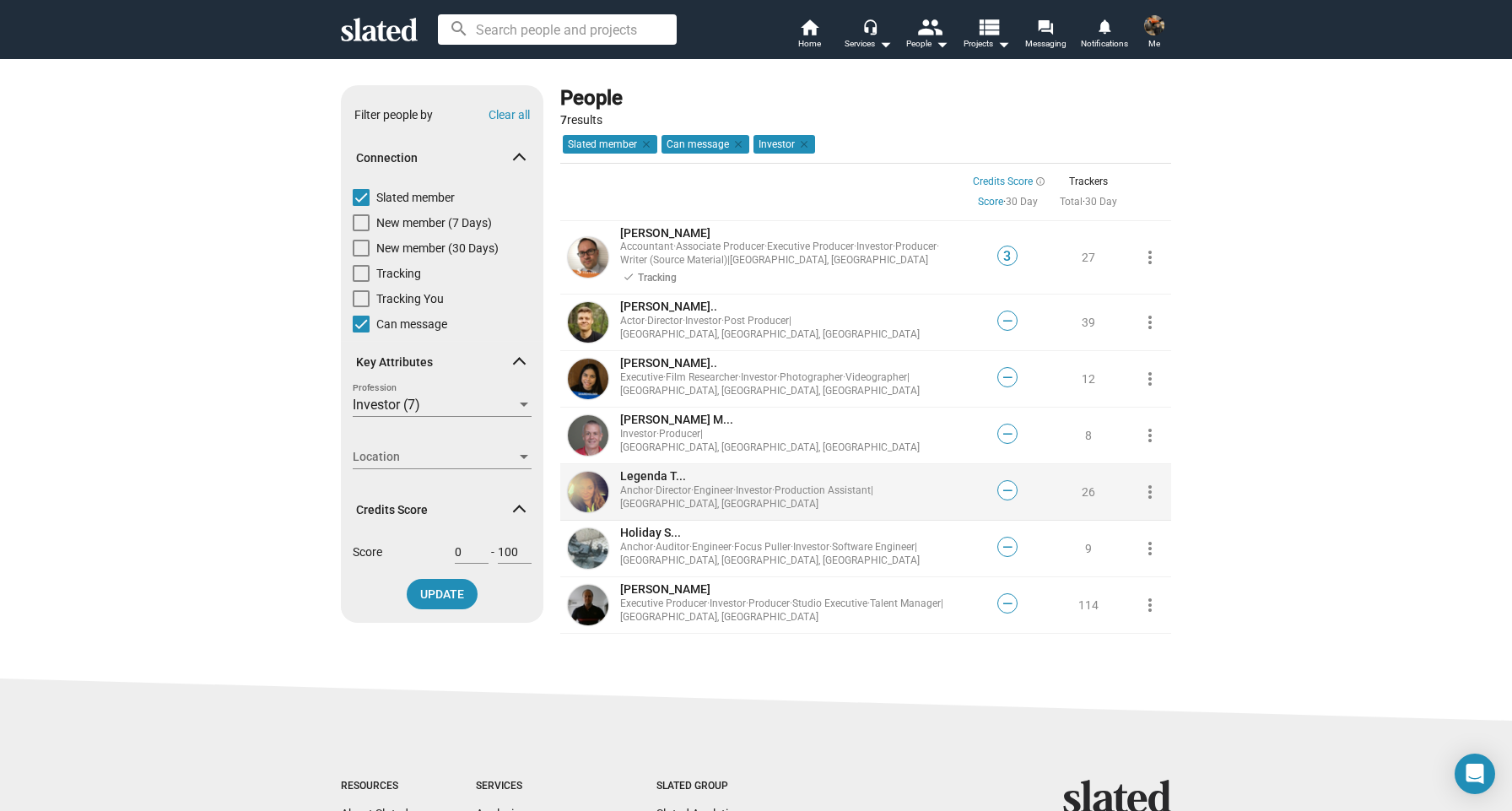
click at [632, 469] on span "Legenda T..." at bounding box center [653, 476] width 66 height 14
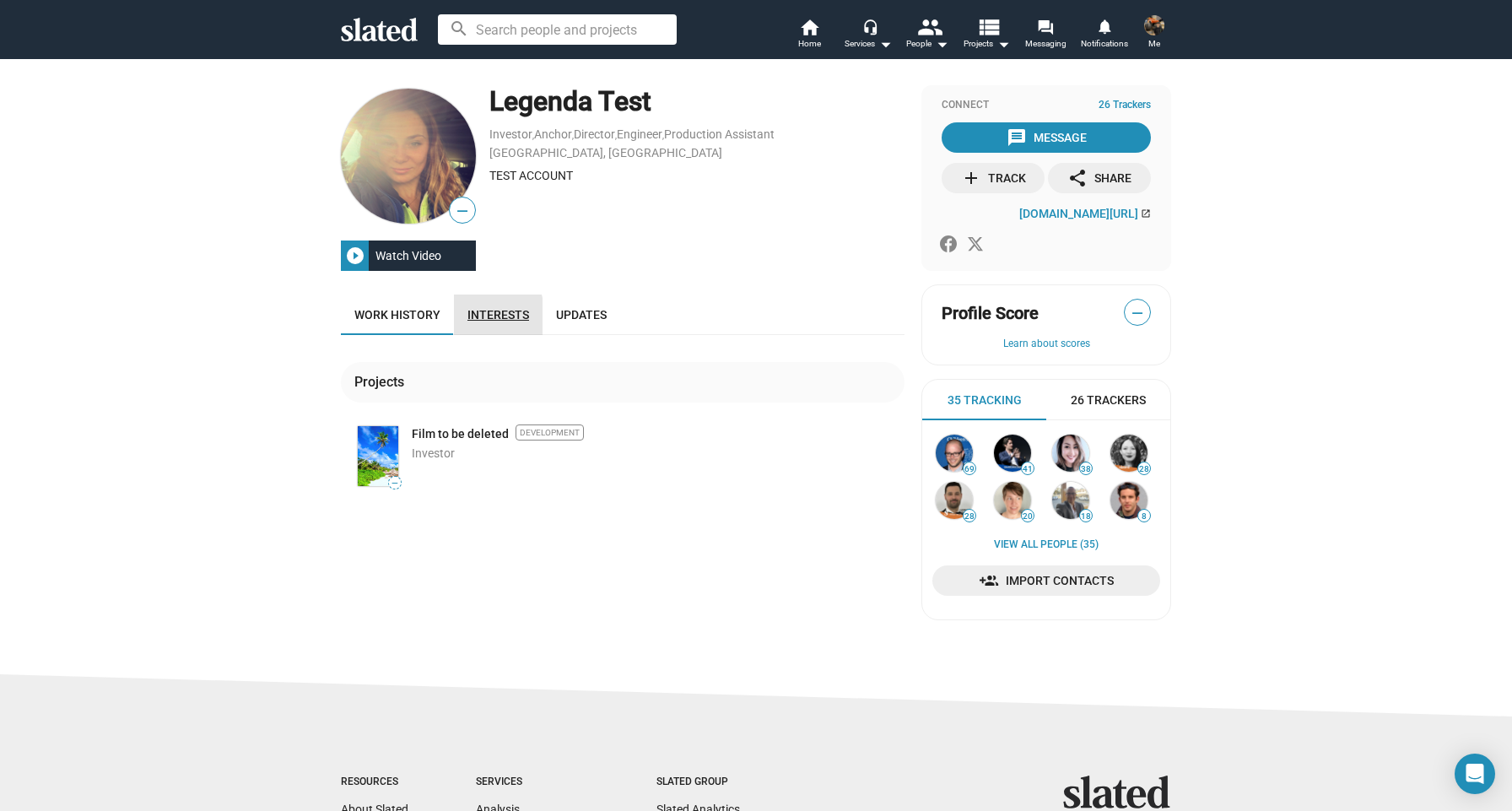
click at [469, 317] on span "Interests" at bounding box center [498, 315] width 61 height 14
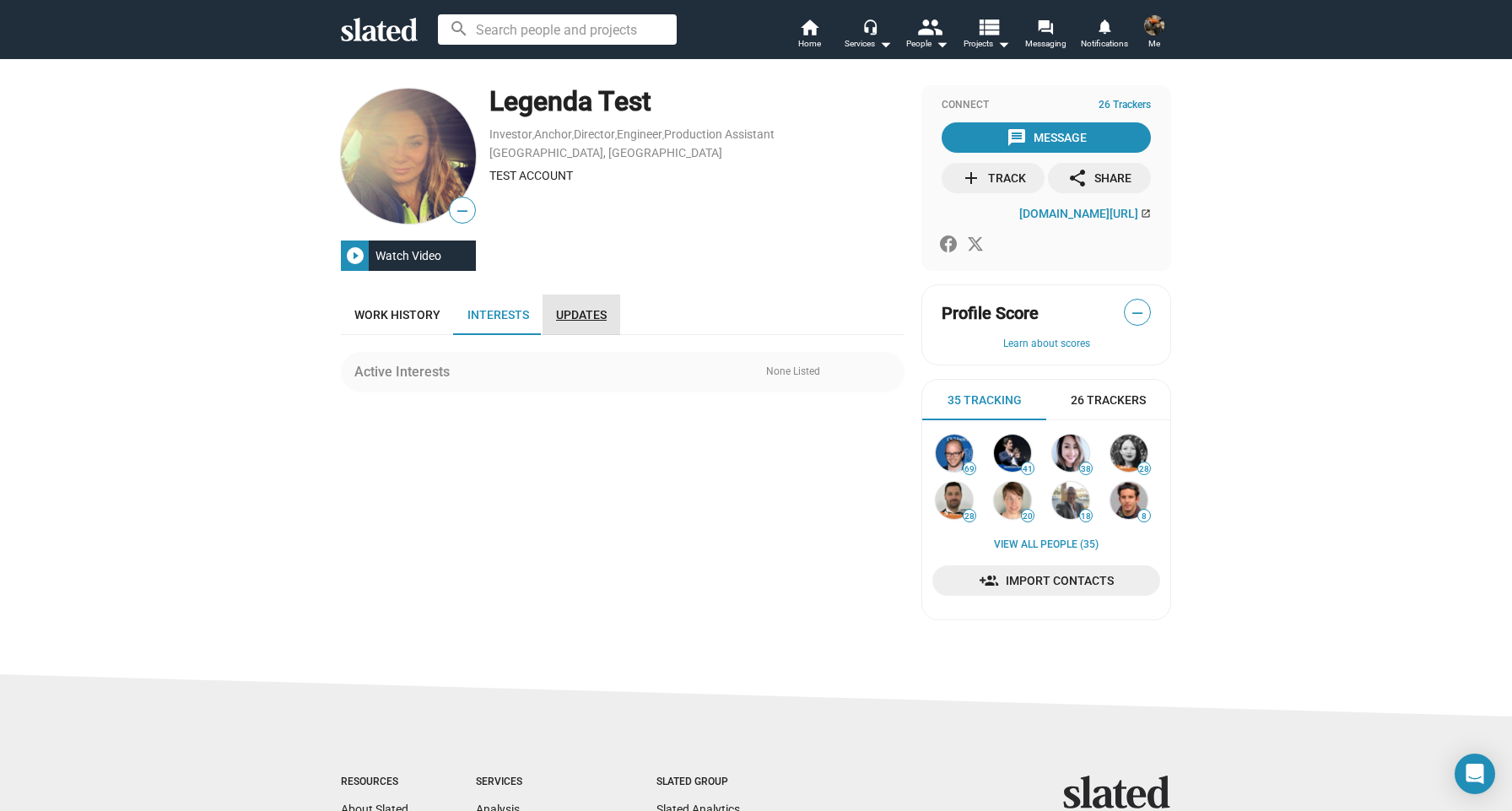
click at [551, 316] on link "Updates" at bounding box center [581, 315] width 78 height 41
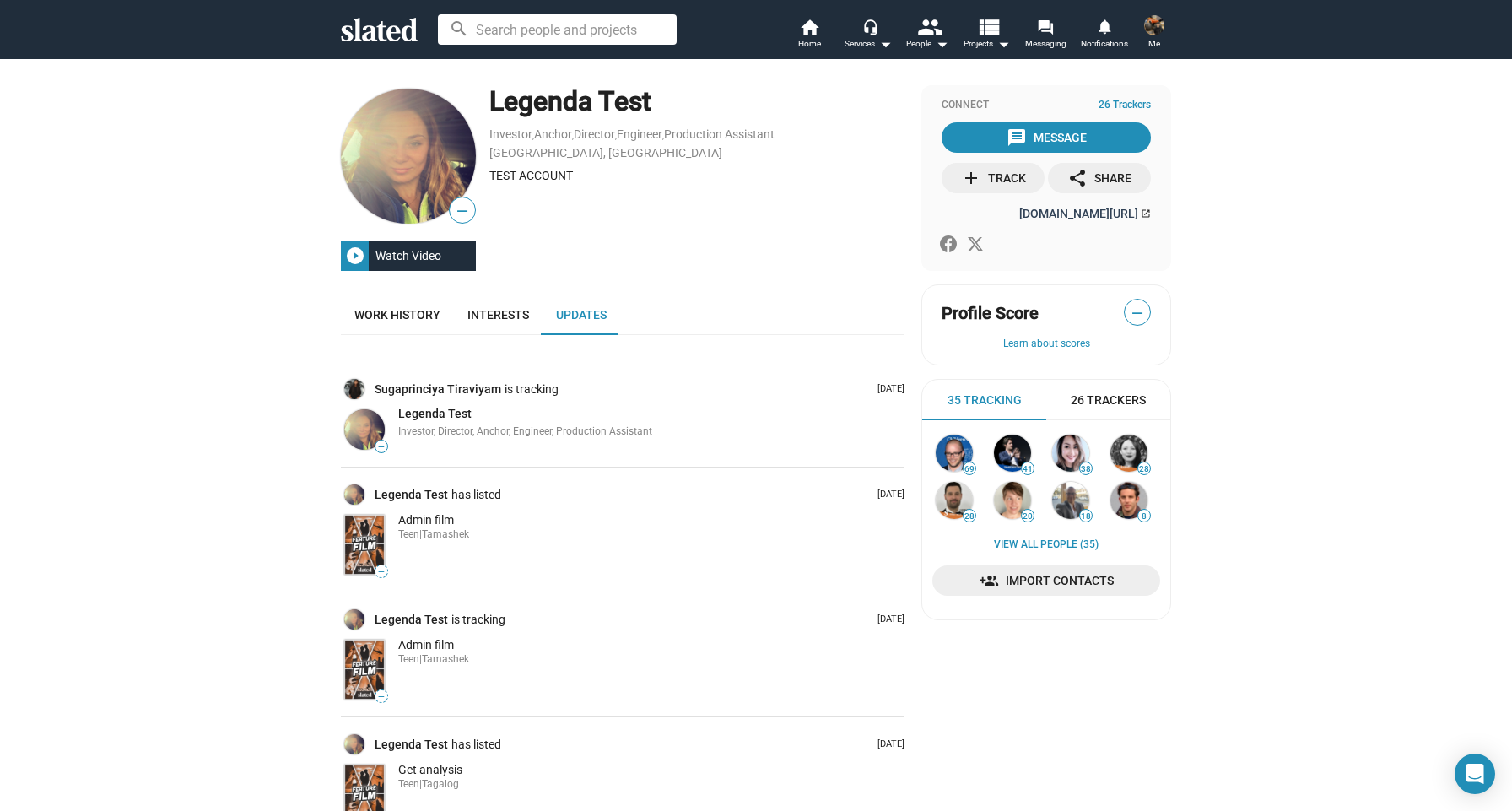
click at [1019, 214] on span "[DOMAIN_NAME][URL]" at bounding box center [1078, 214] width 119 height 14
click at [948, 243] on icon at bounding box center [948, 243] width 17 height 17
click at [916, 35] on div "People arrow_drop_down" at bounding box center [927, 44] width 42 height 20
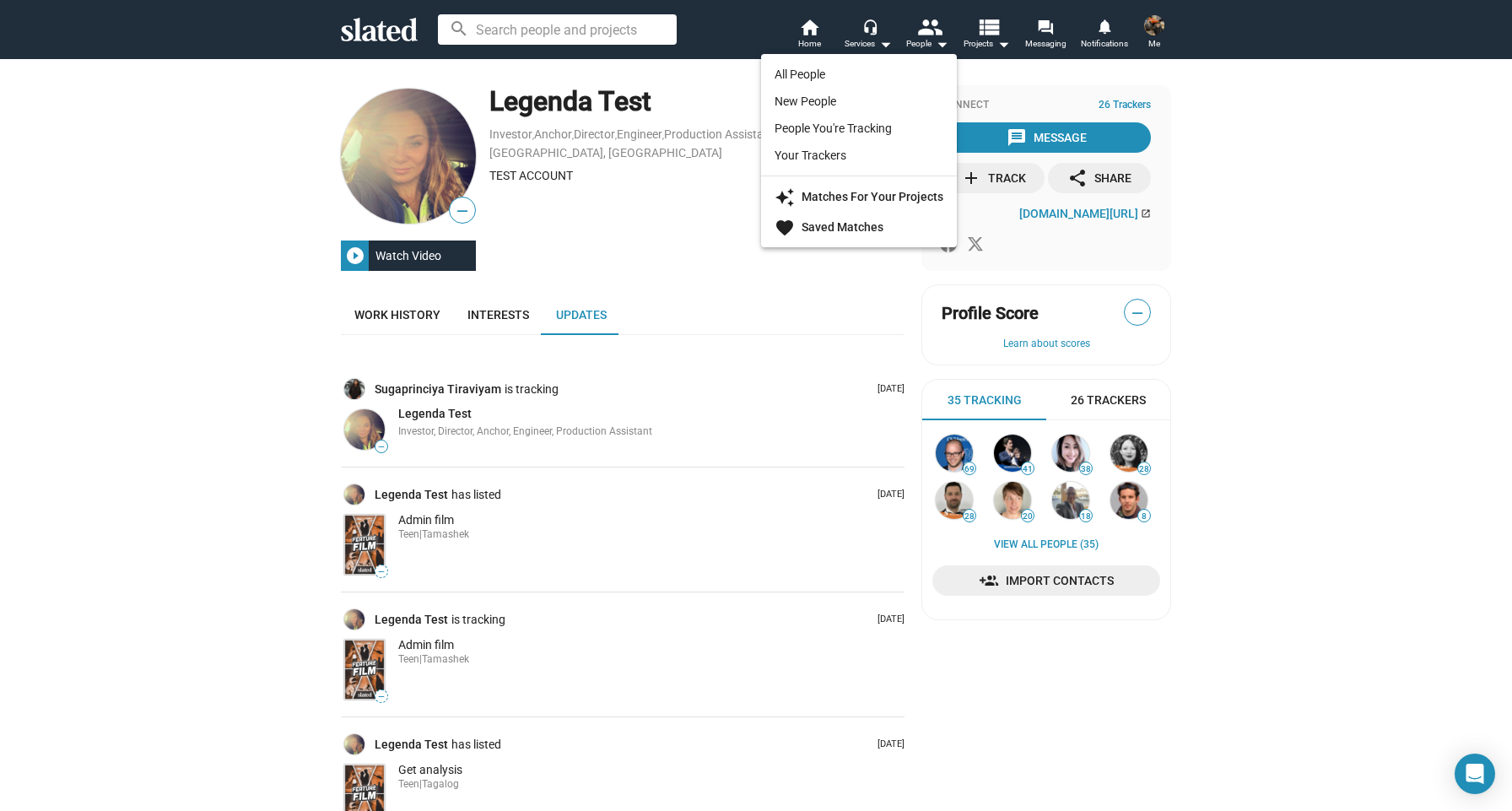
click at [873, 37] on div at bounding box center [756, 406] width 1512 height 811
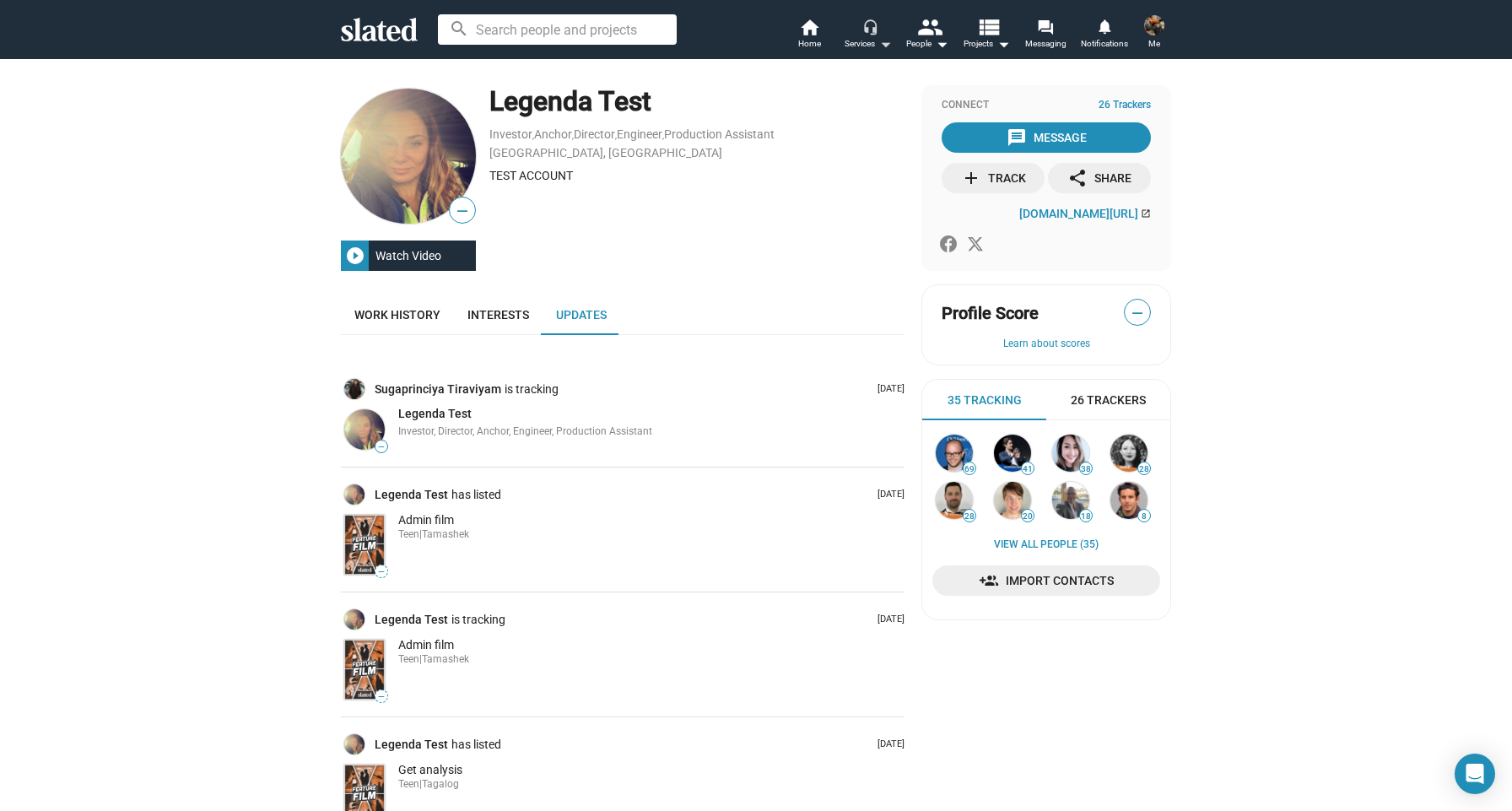
click at [876, 38] on mat-icon "arrow_drop_down" at bounding box center [885, 44] width 20 height 20
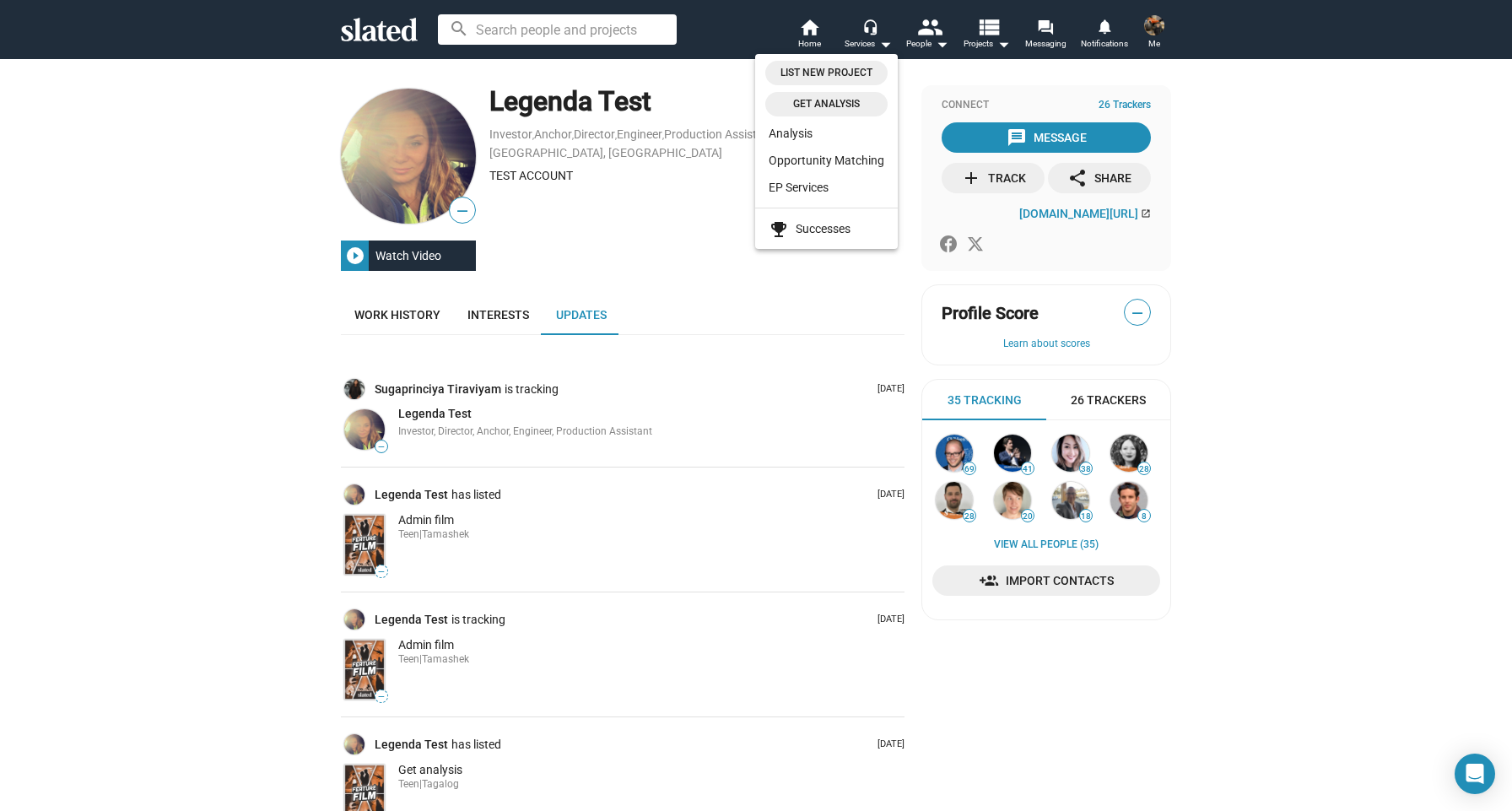
click at [987, 40] on div at bounding box center [756, 406] width 1512 height 811
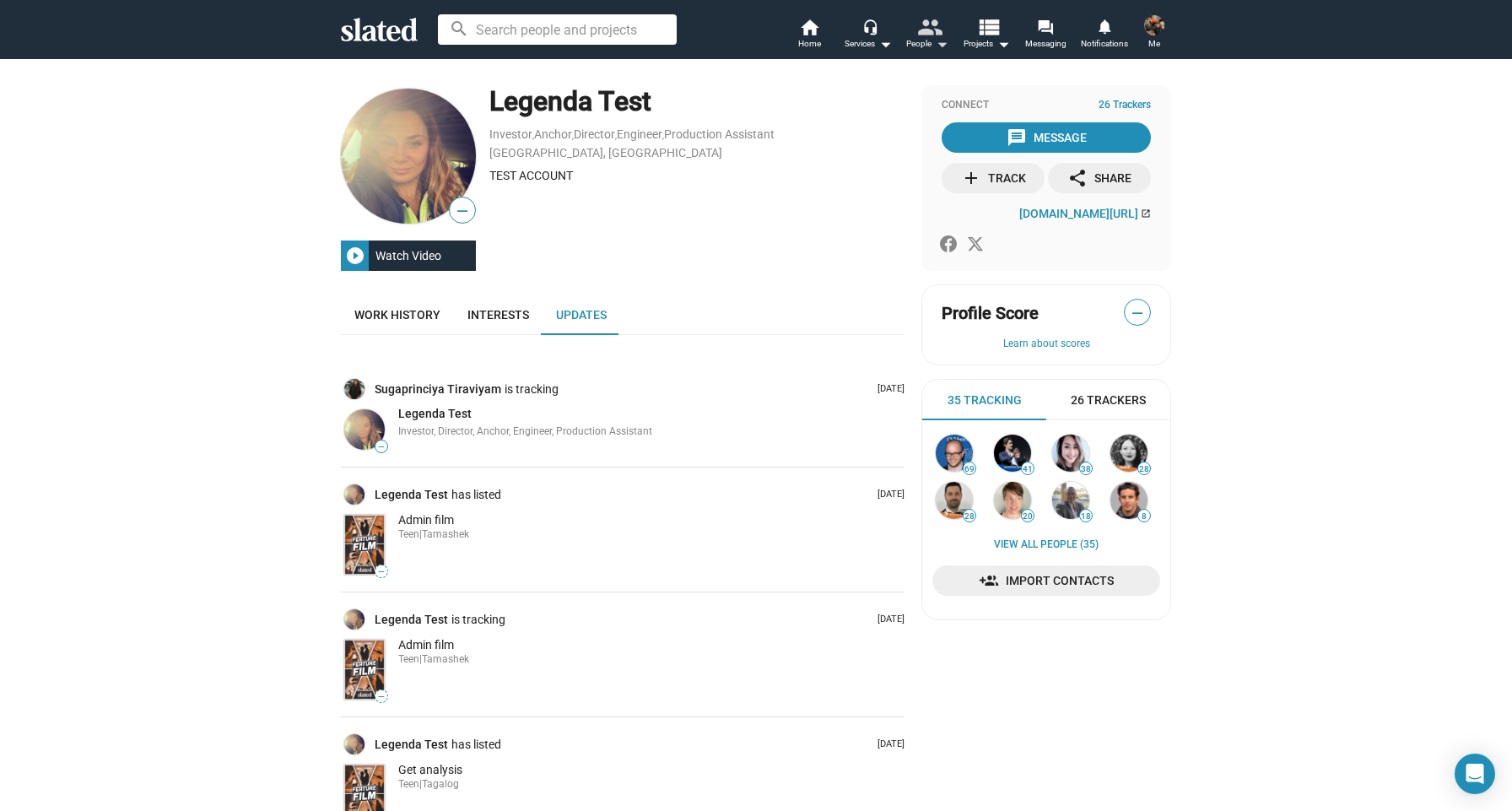
click at [934, 39] on mat-icon "people" at bounding box center [929, 26] width 24 height 24
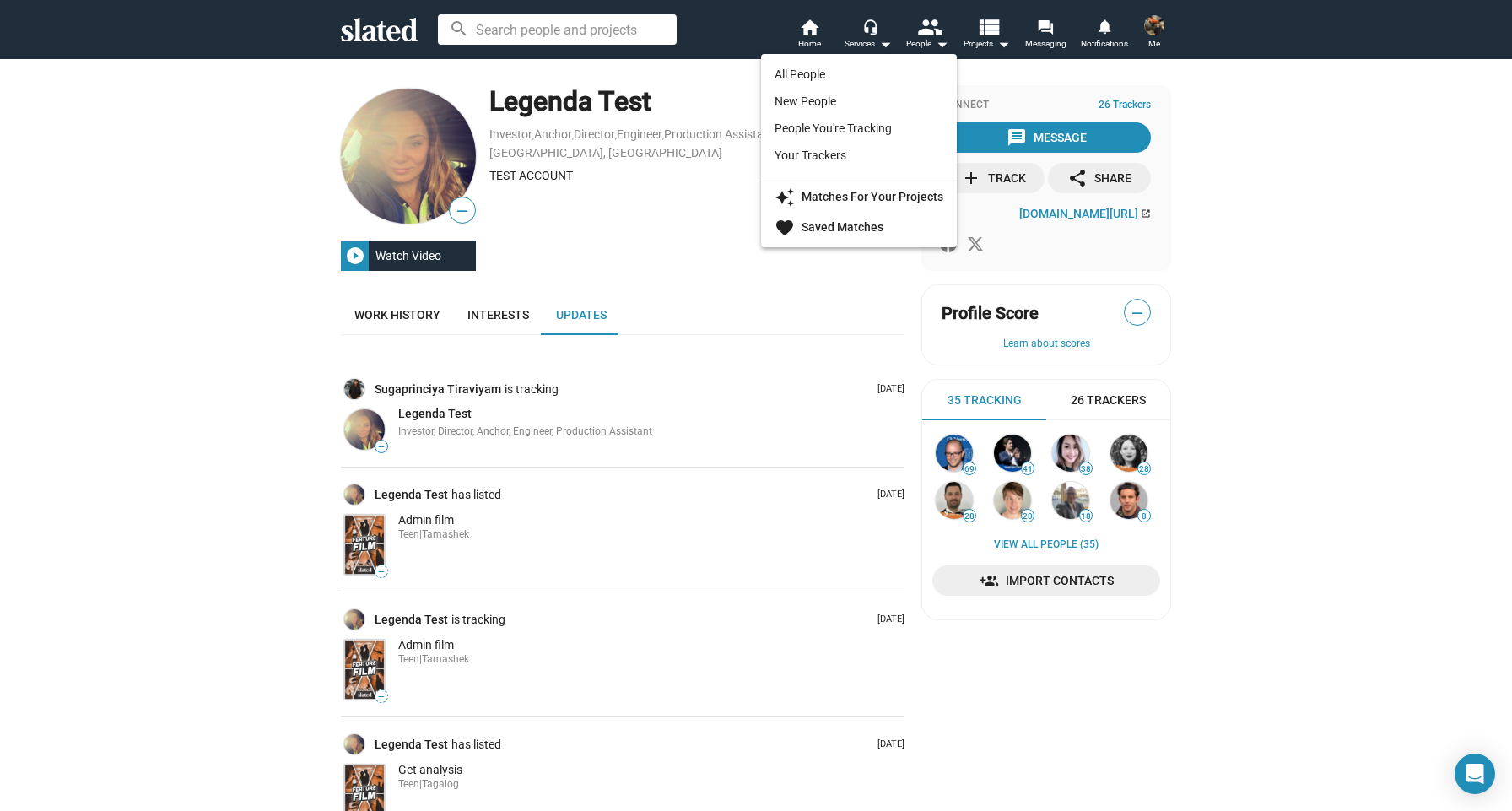
click at [978, 39] on div at bounding box center [756, 406] width 1512 height 811
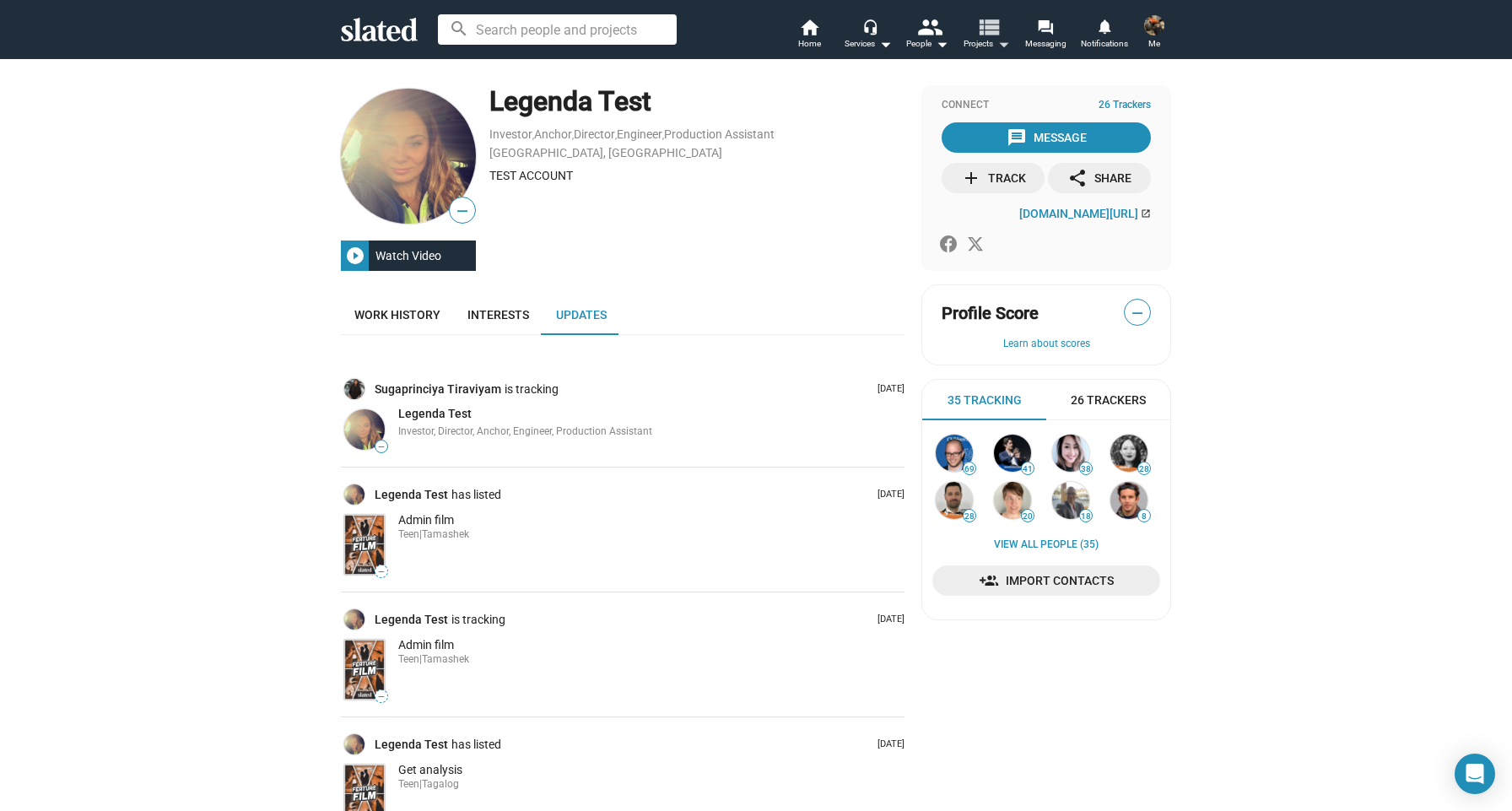
click at [984, 37] on mat-icon "view_list" at bounding box center [988, 26] width 24 height 24
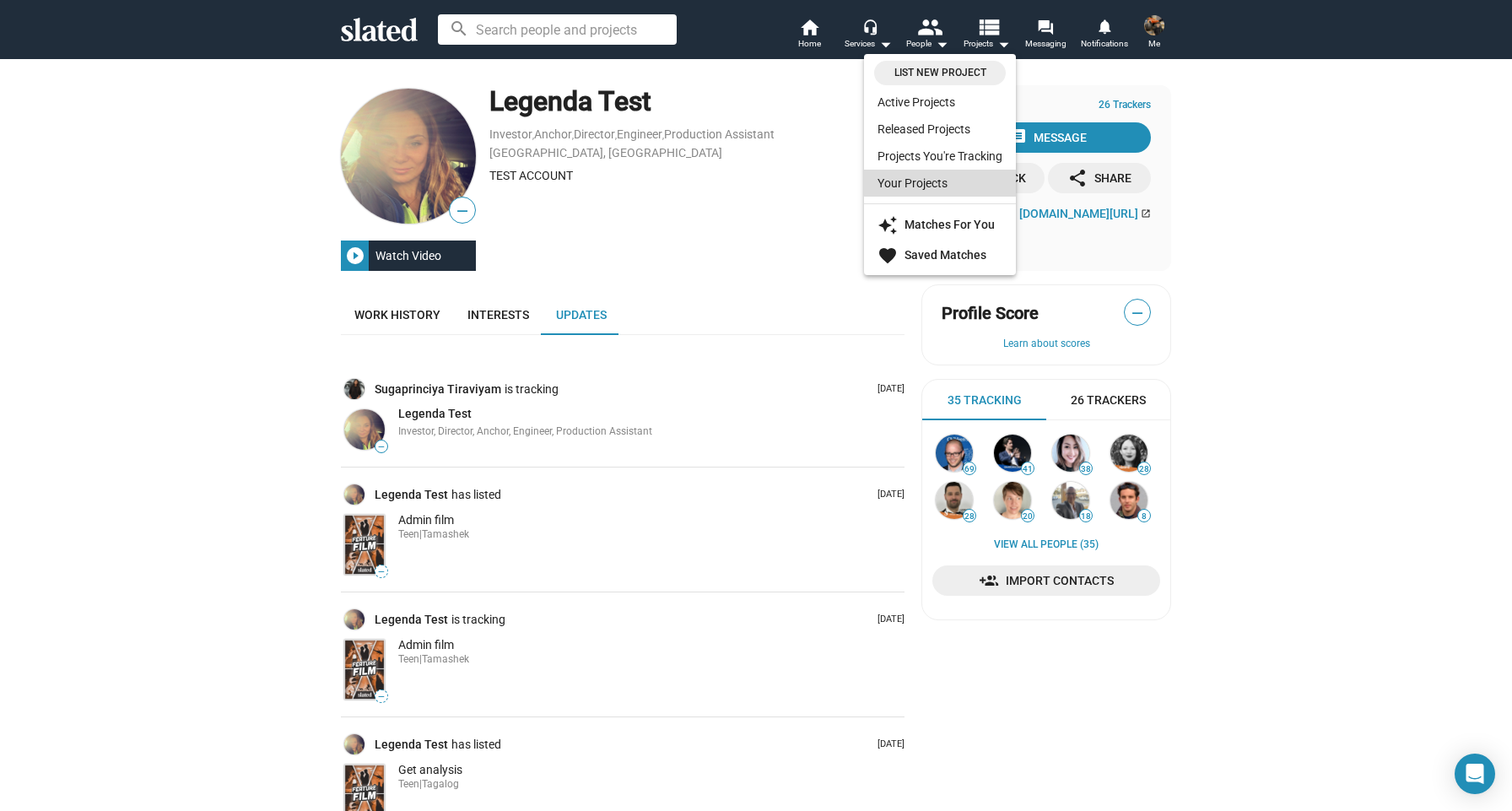
click at [948, 171] on link "Your Projects" at bounding box center [940, 183] width 152 height 27
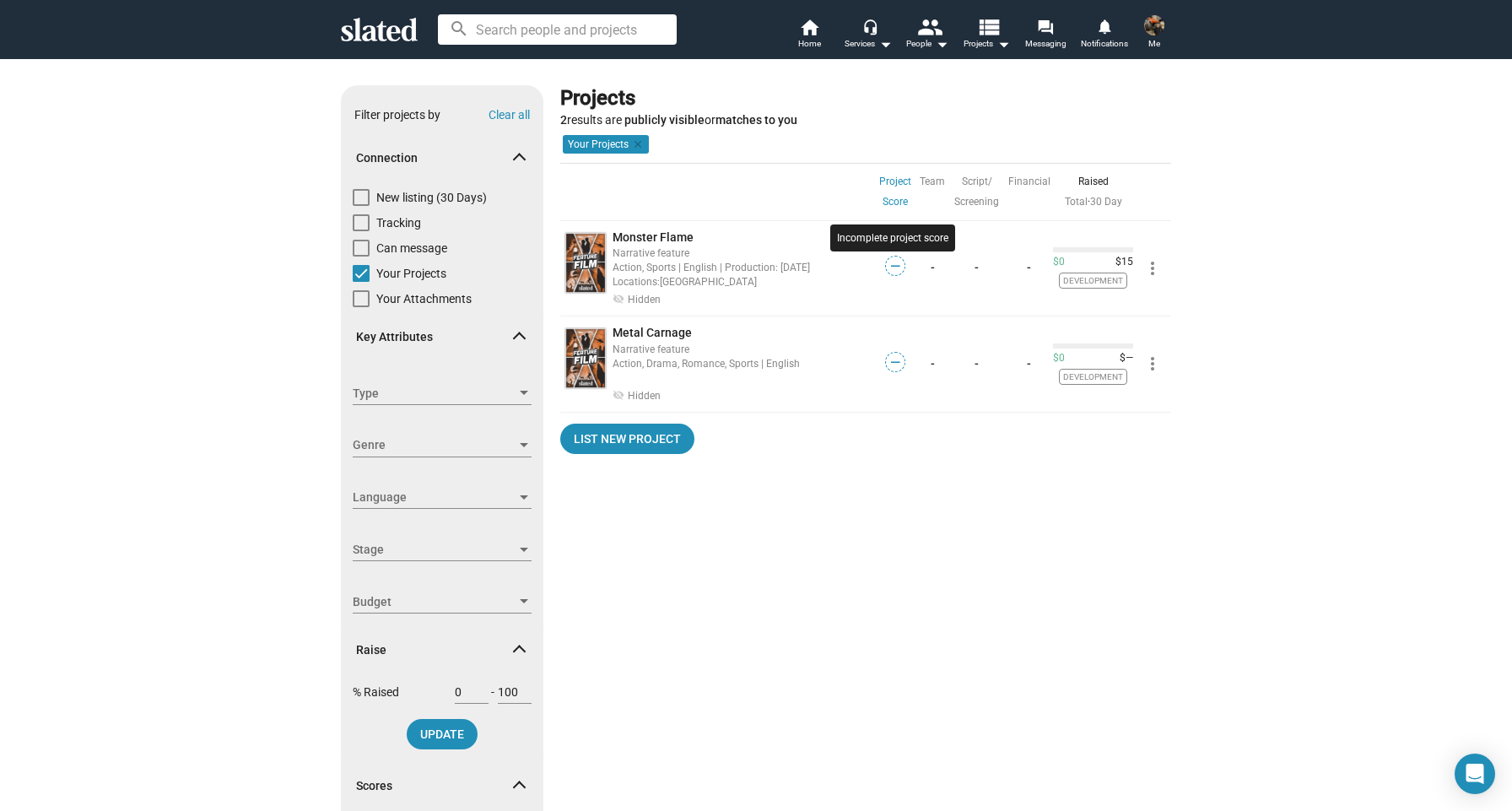
click at [891, 239] on div "Incomplete project score" at bounding box center [893, 238] width 124 height 27
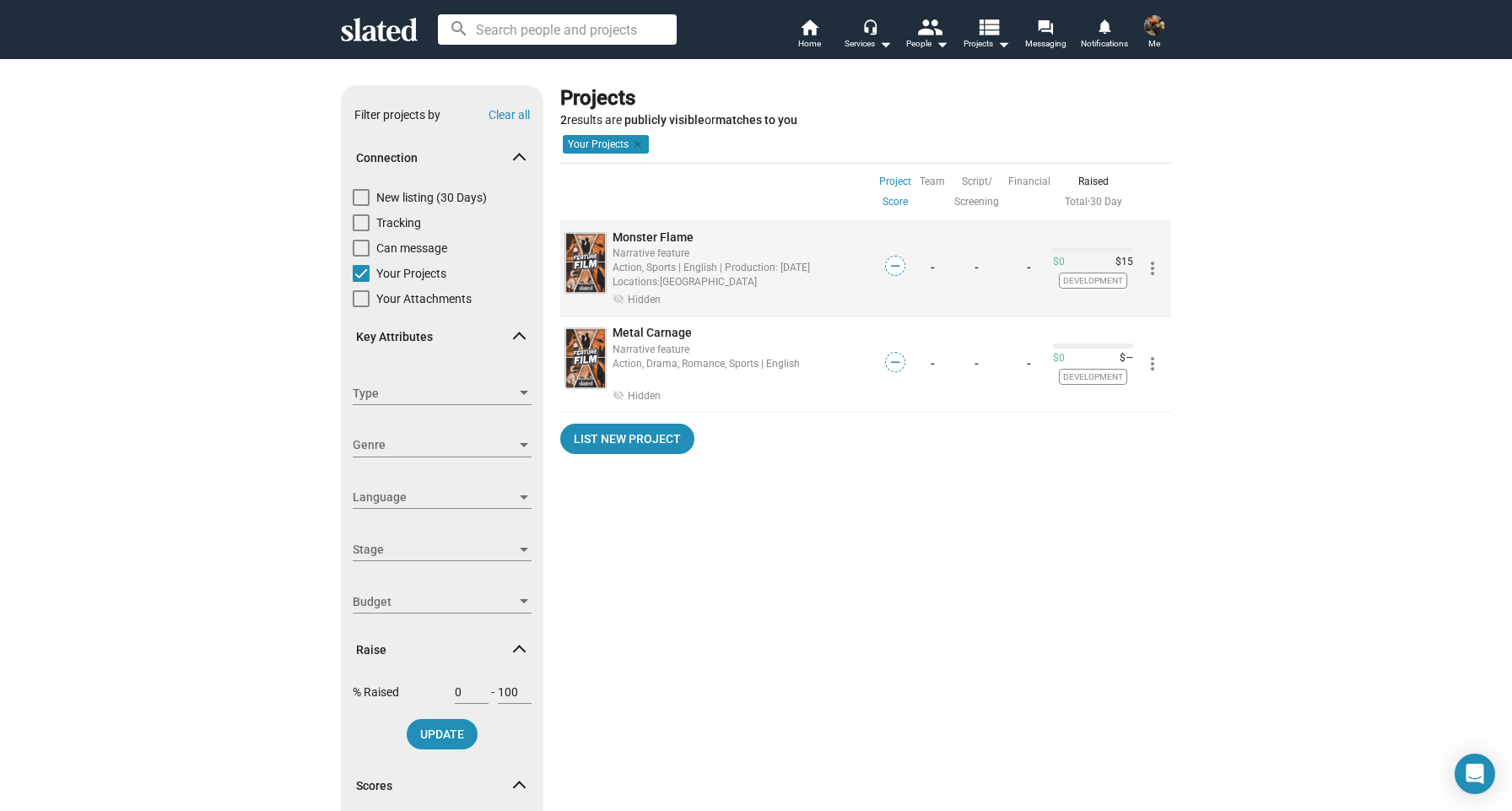
click at [844, 256] on div "Narrative feature" at bounding box center [743, 253] width 261 height 16
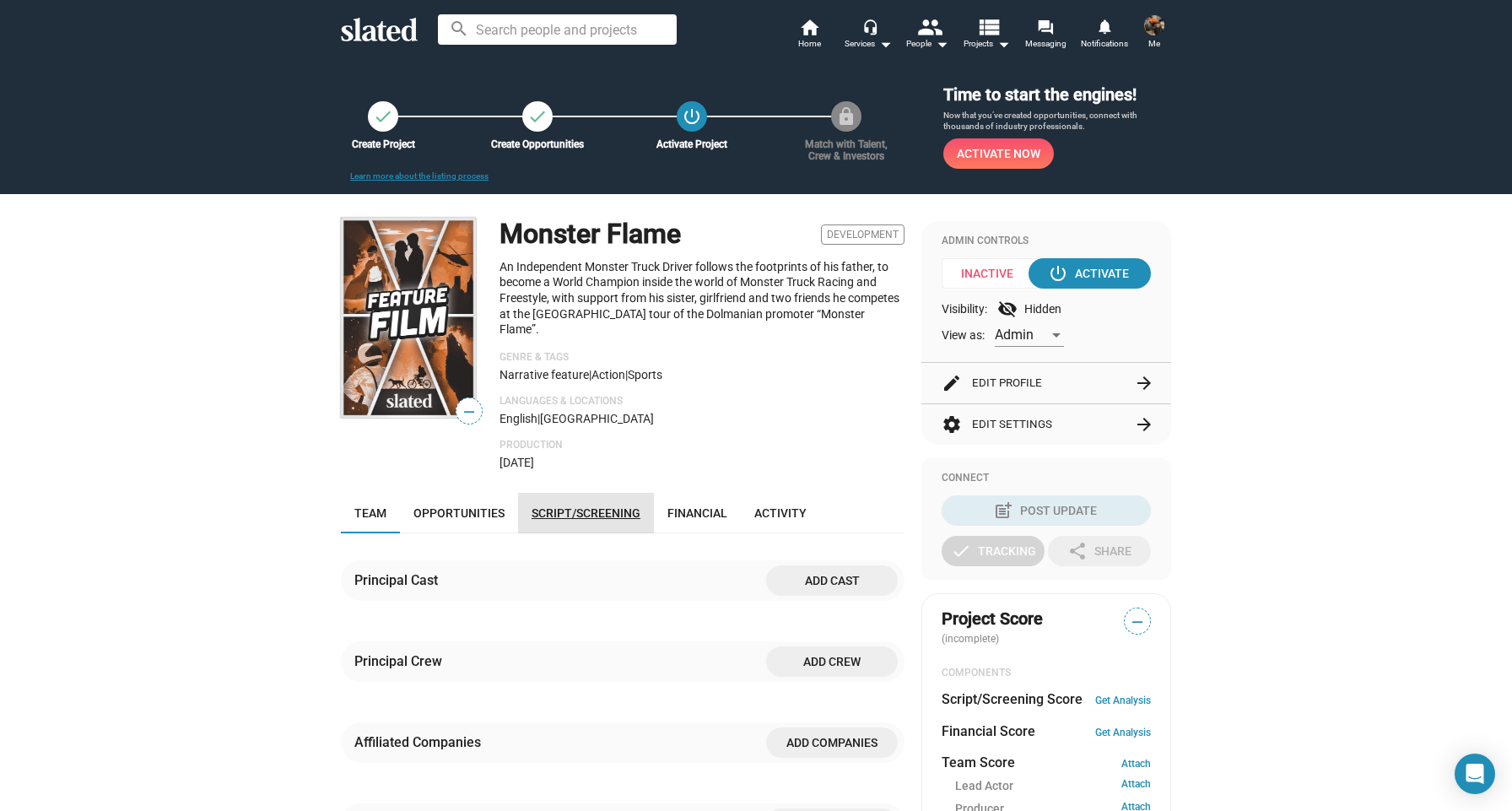
click at [623, 507] on span "Script/Screening" at bounding box center [586, 513] width 109 height 14
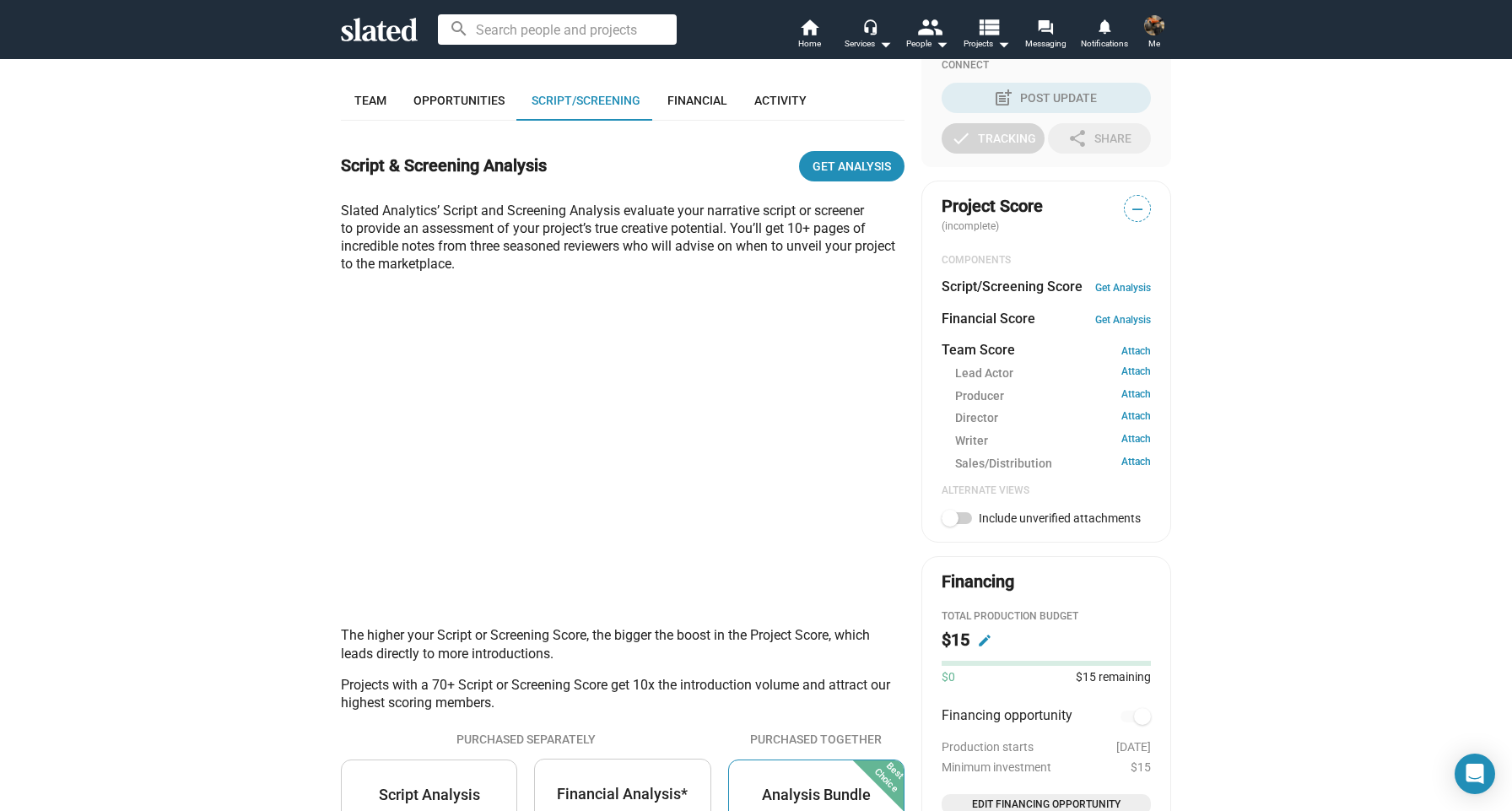
scroll to position [51, 0]
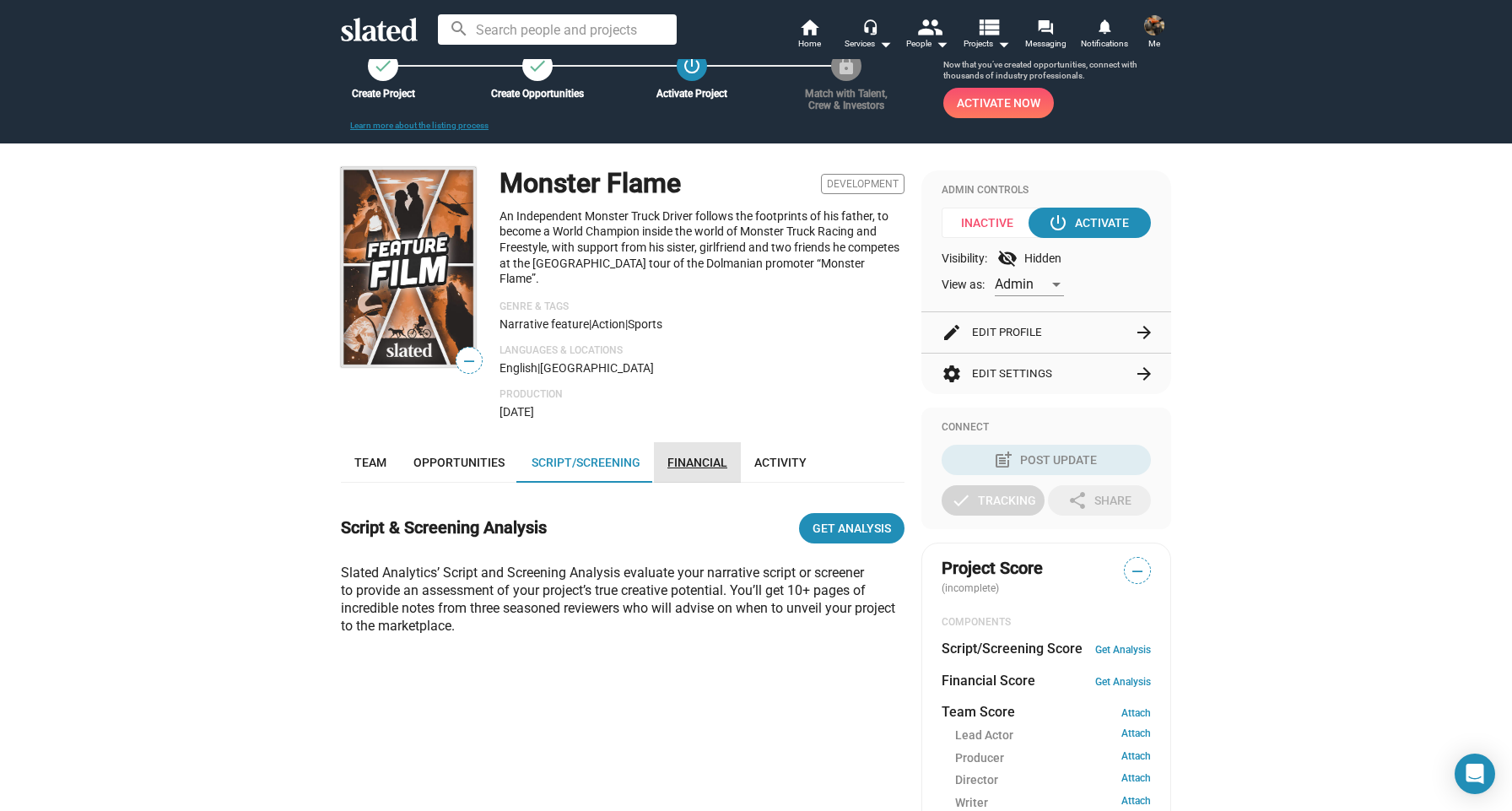
click at [729, 442] on link "Financial" at bounding box center [696, 463] width 87 height 41
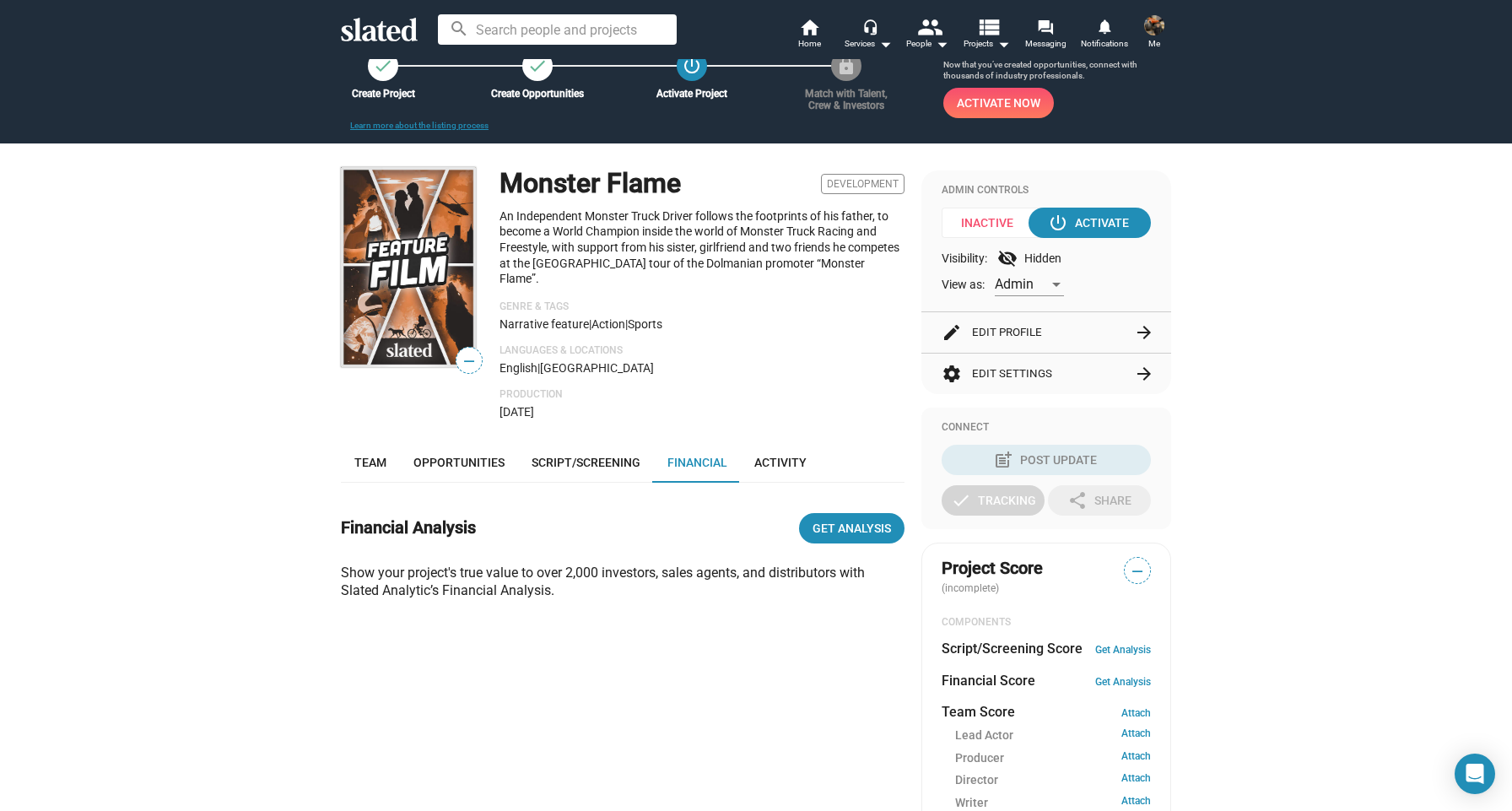
scroll to position [412, 0]
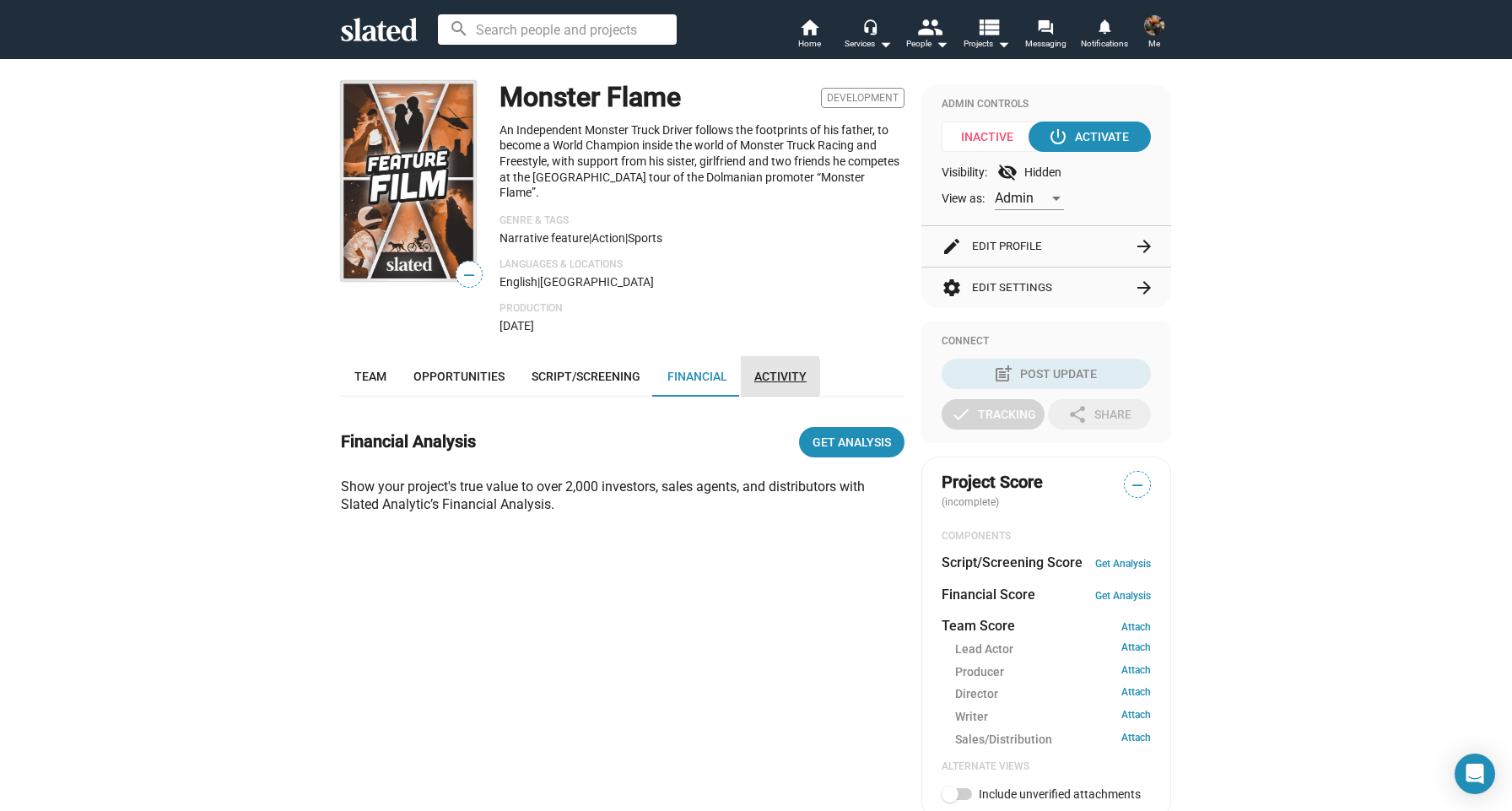
click at [747, 356] on link "Activity" at bounding box center [781, 376] width 80 height 41
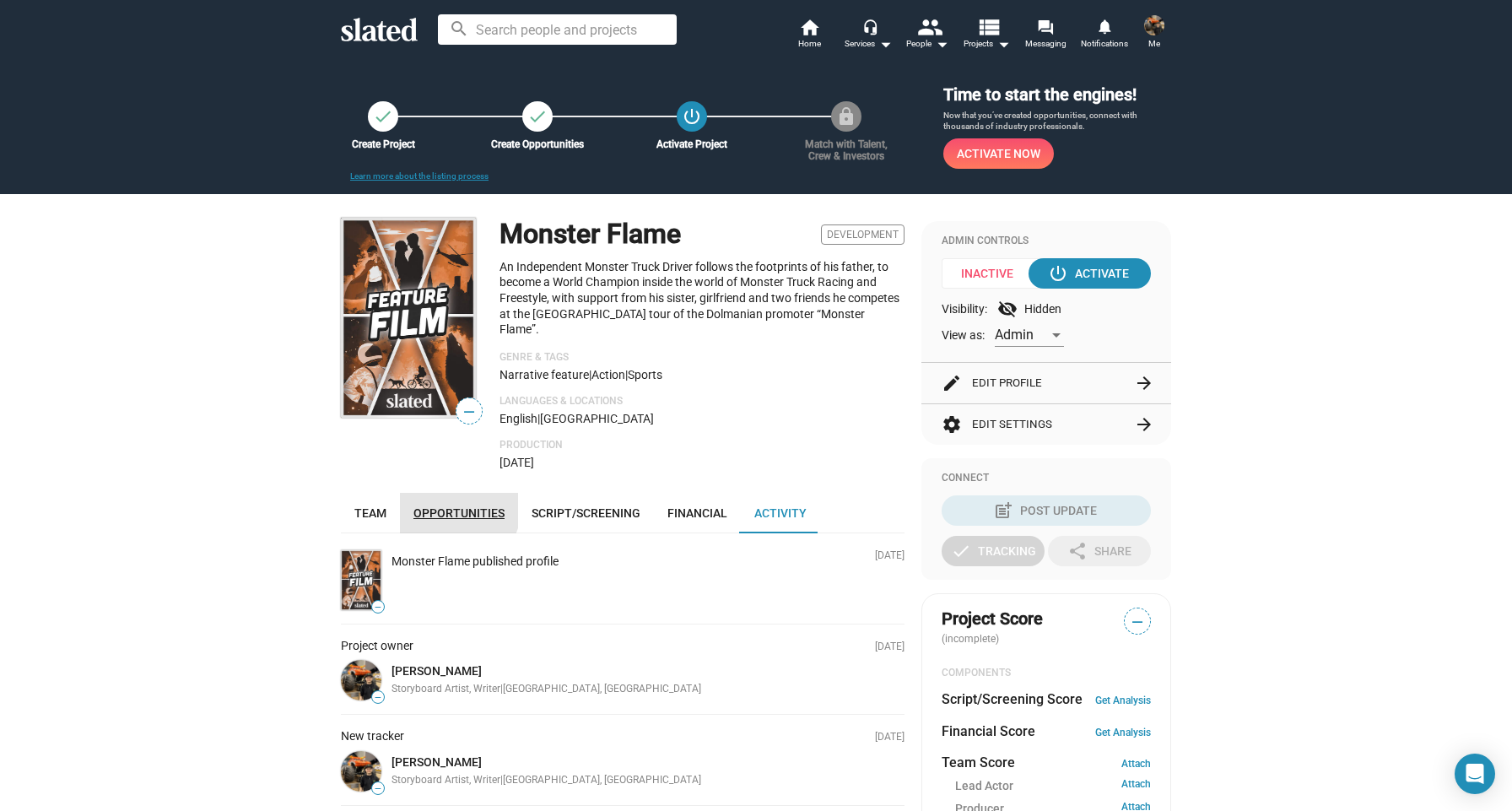
click at [455, 507] on span "Opportunities" at bounding box center [459, 513] width 91 height 14
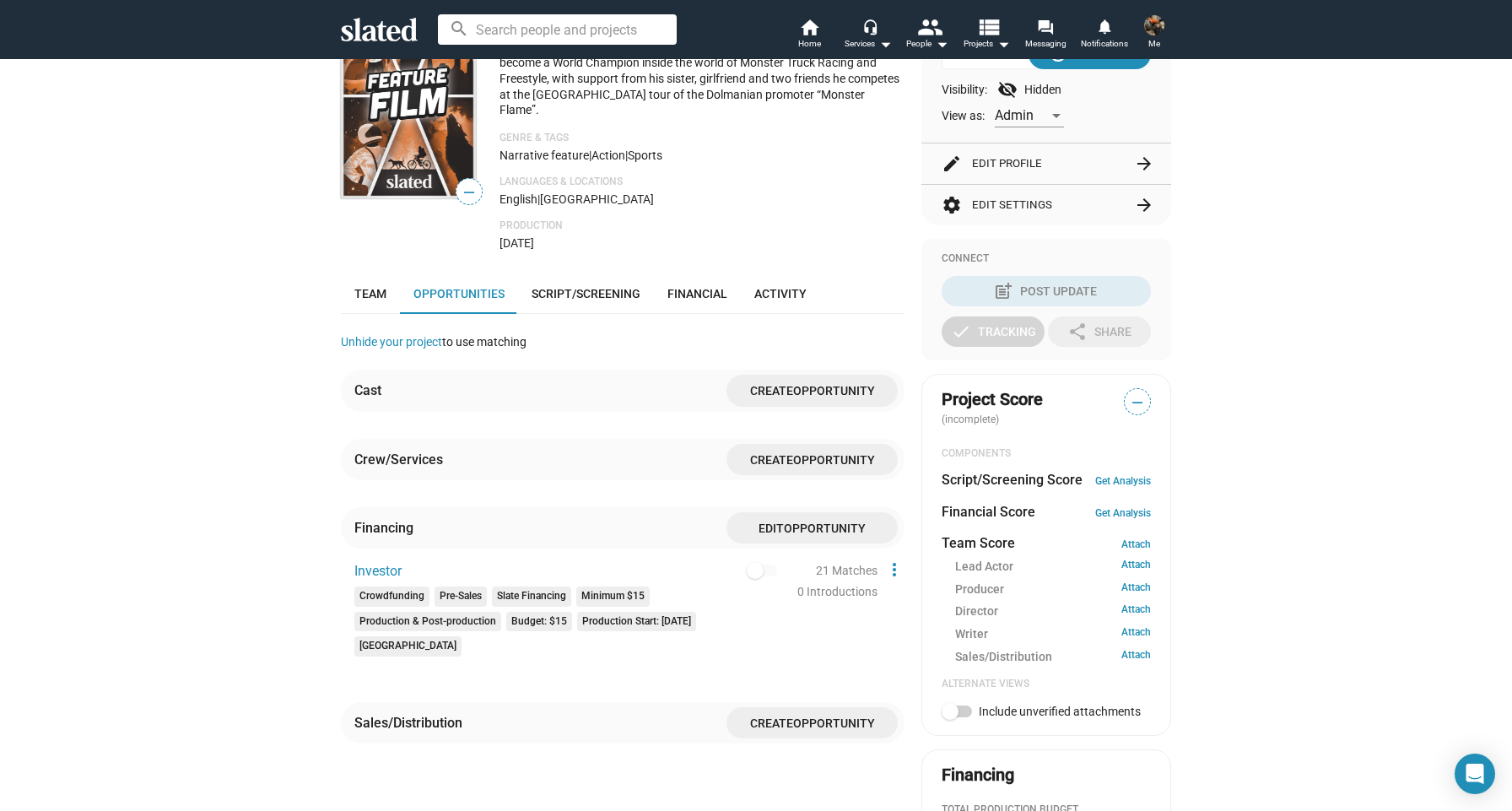
scroll to position [205, 0]
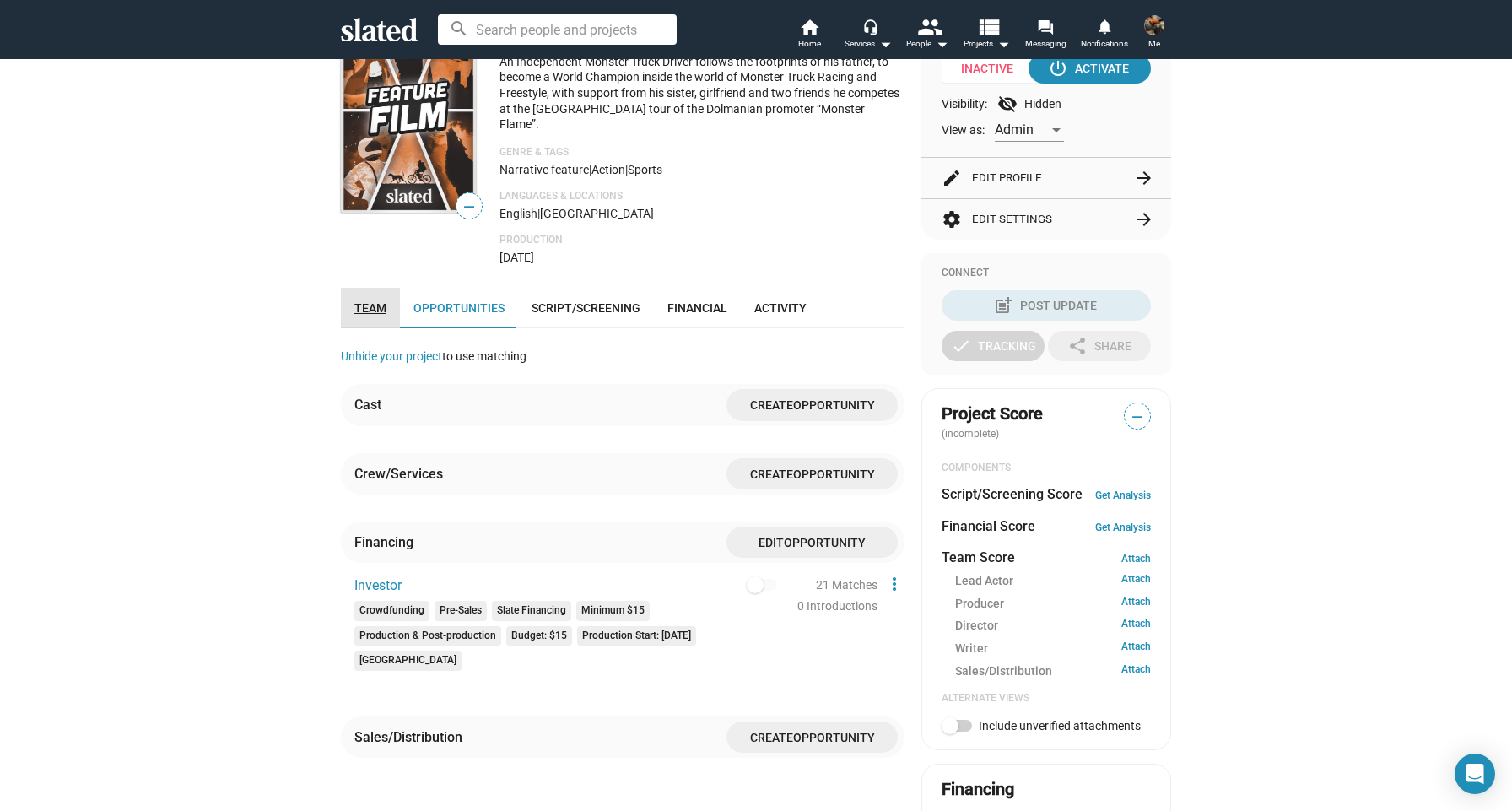
click at [373, 296] on link "Team" at bounding box center [370, 308] width 59 height 41
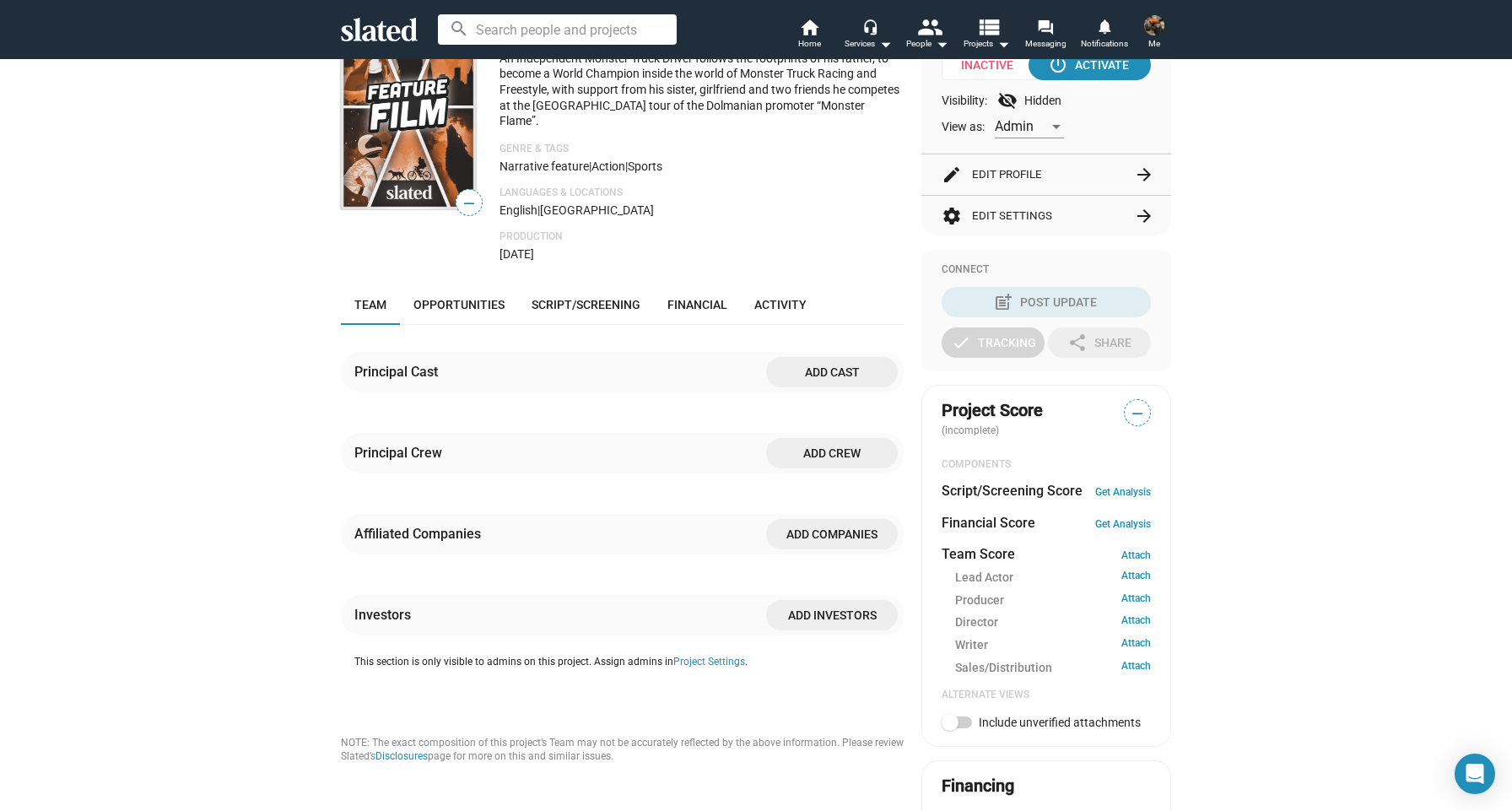
scroll to position [412, 0]
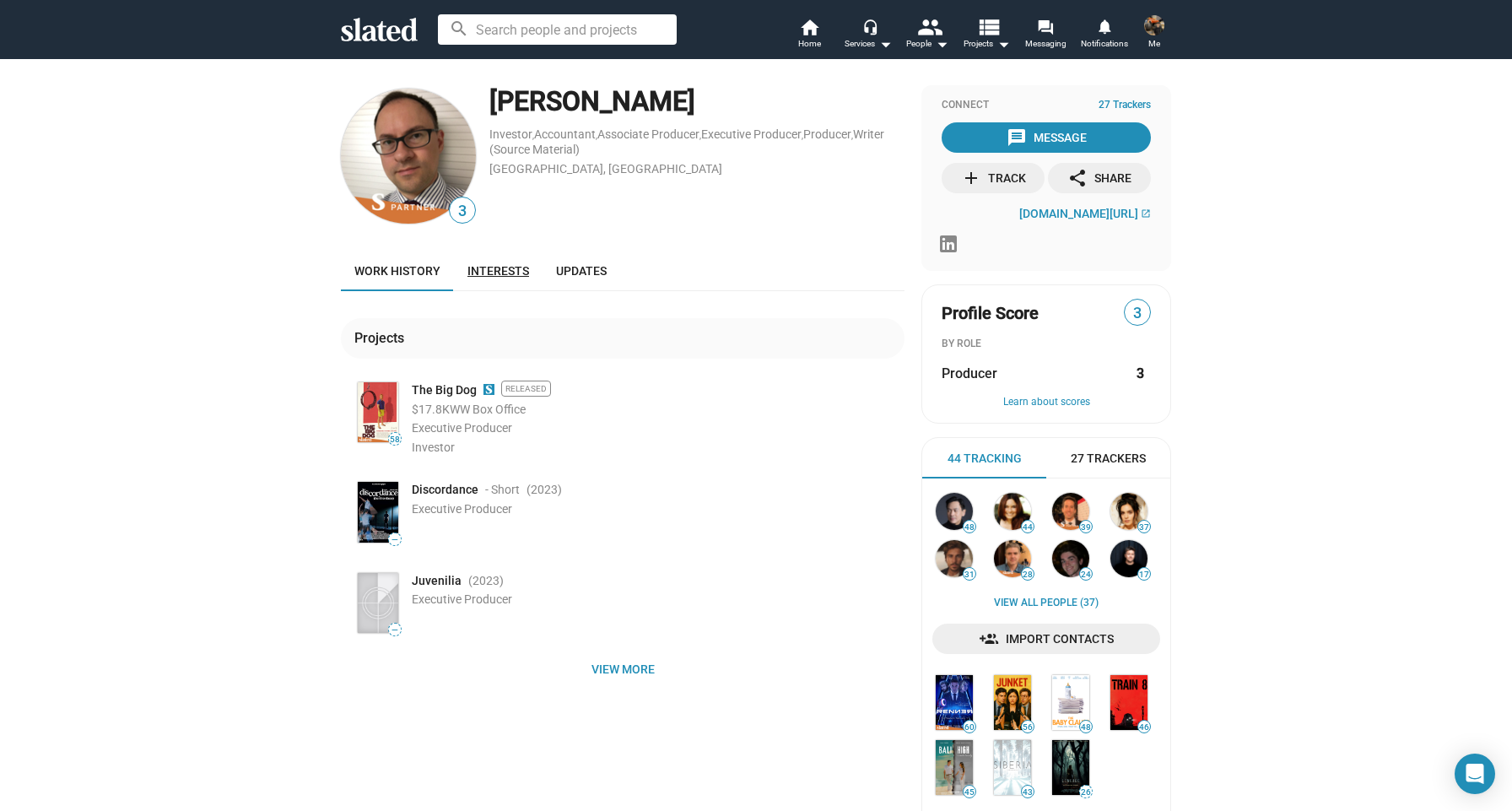
click at [510, 284] on link "Interests" at bounding box center [498, 271] width 88 height 41
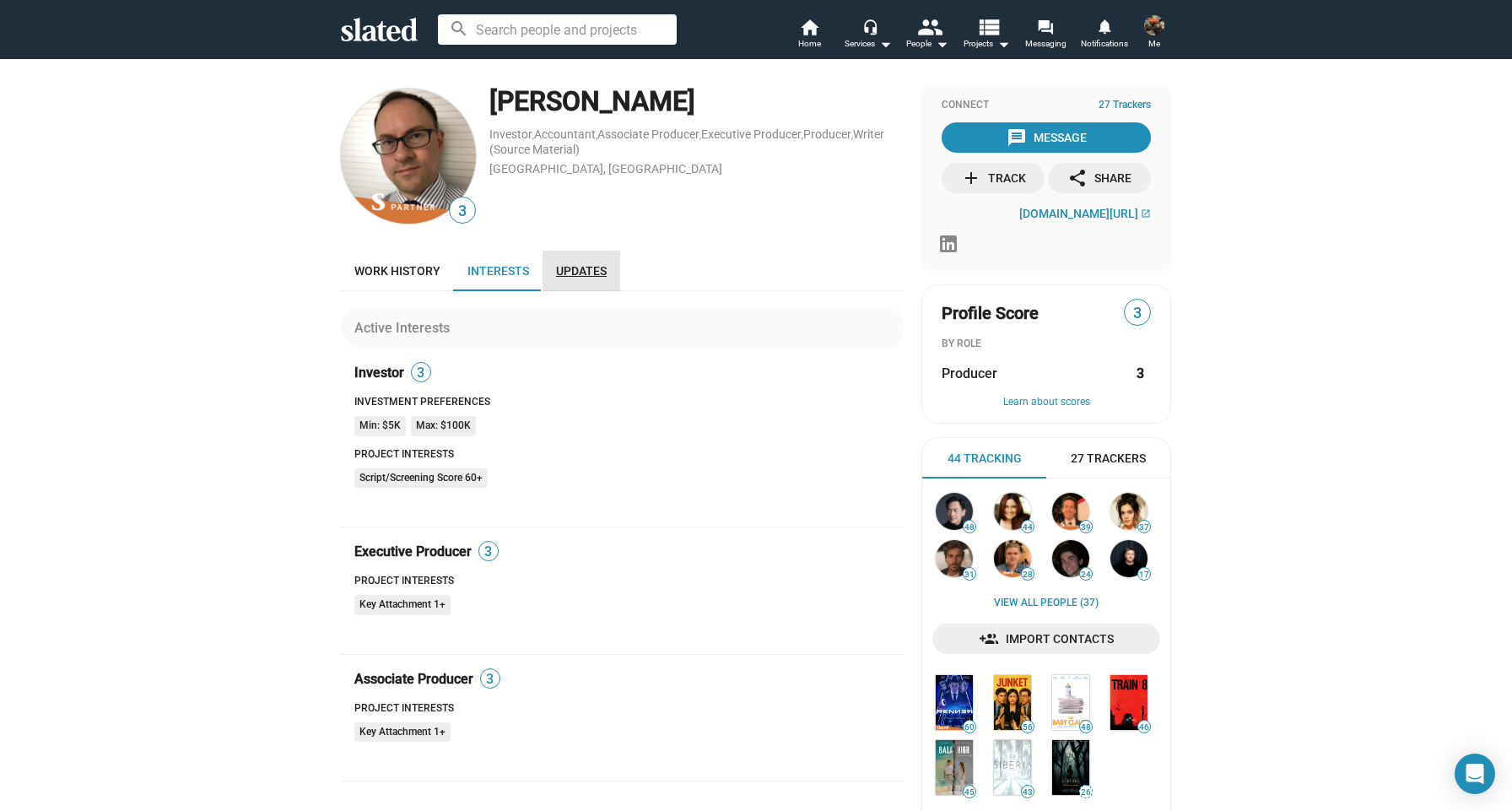
click at [567, 284] on link "Updates" at bounding box center [581, 271] width 78 height 41
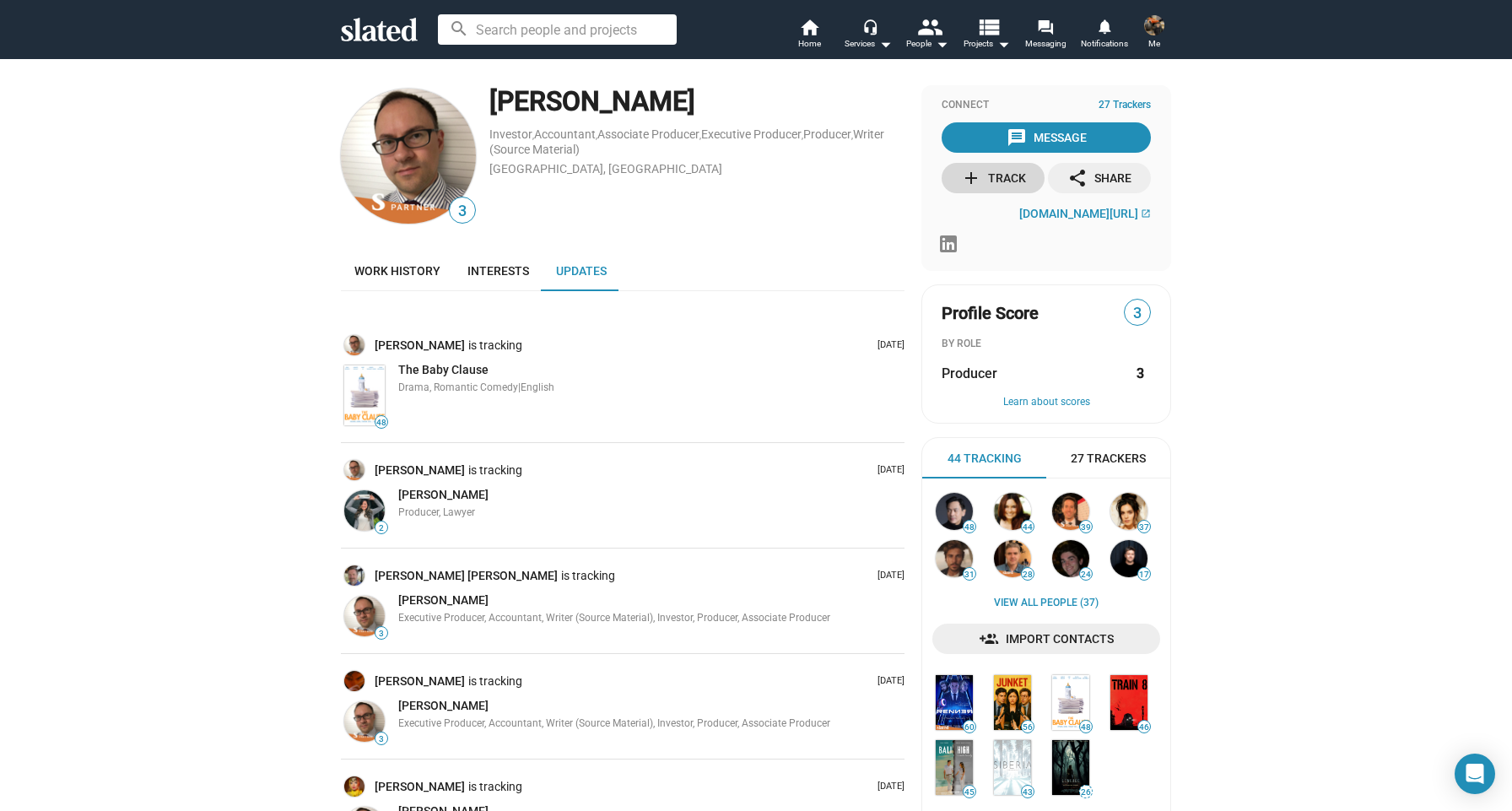
click at [985, 173] on div "add Track" at bounding box center [993, 177] width 65 height 30
click at [1016, 144] on mat-icon "message" at bounding box center [1016, 137] width 20 height 20
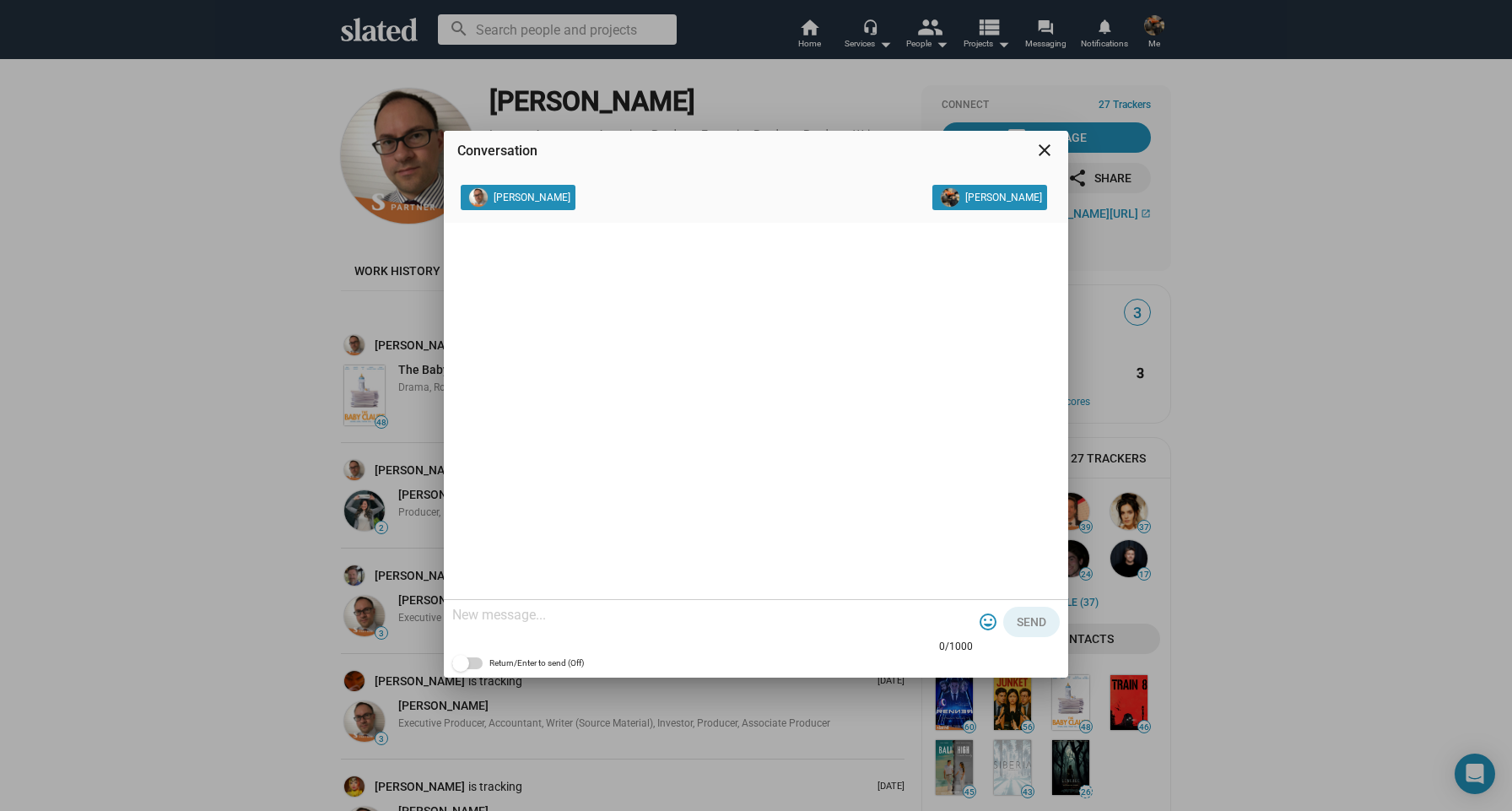
click at [1042, 147] on mat-icon "close" at bounding box center [1044, 150] width 20 height 20
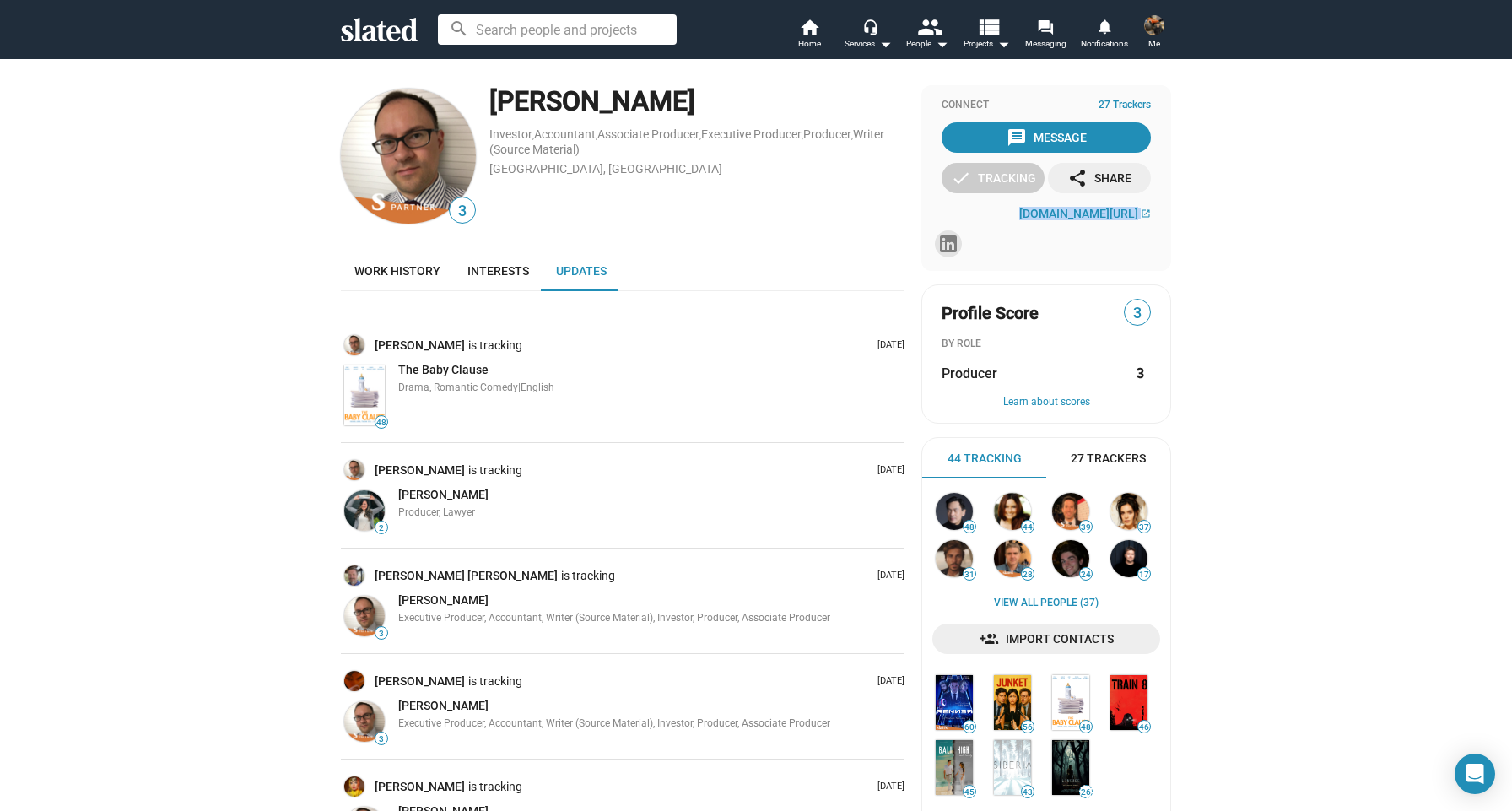
click at [941, 241] on icon at bounding box center [948, 243] width 17 height 17
